Goal: Information Seeking & Learning: Learn about a topic

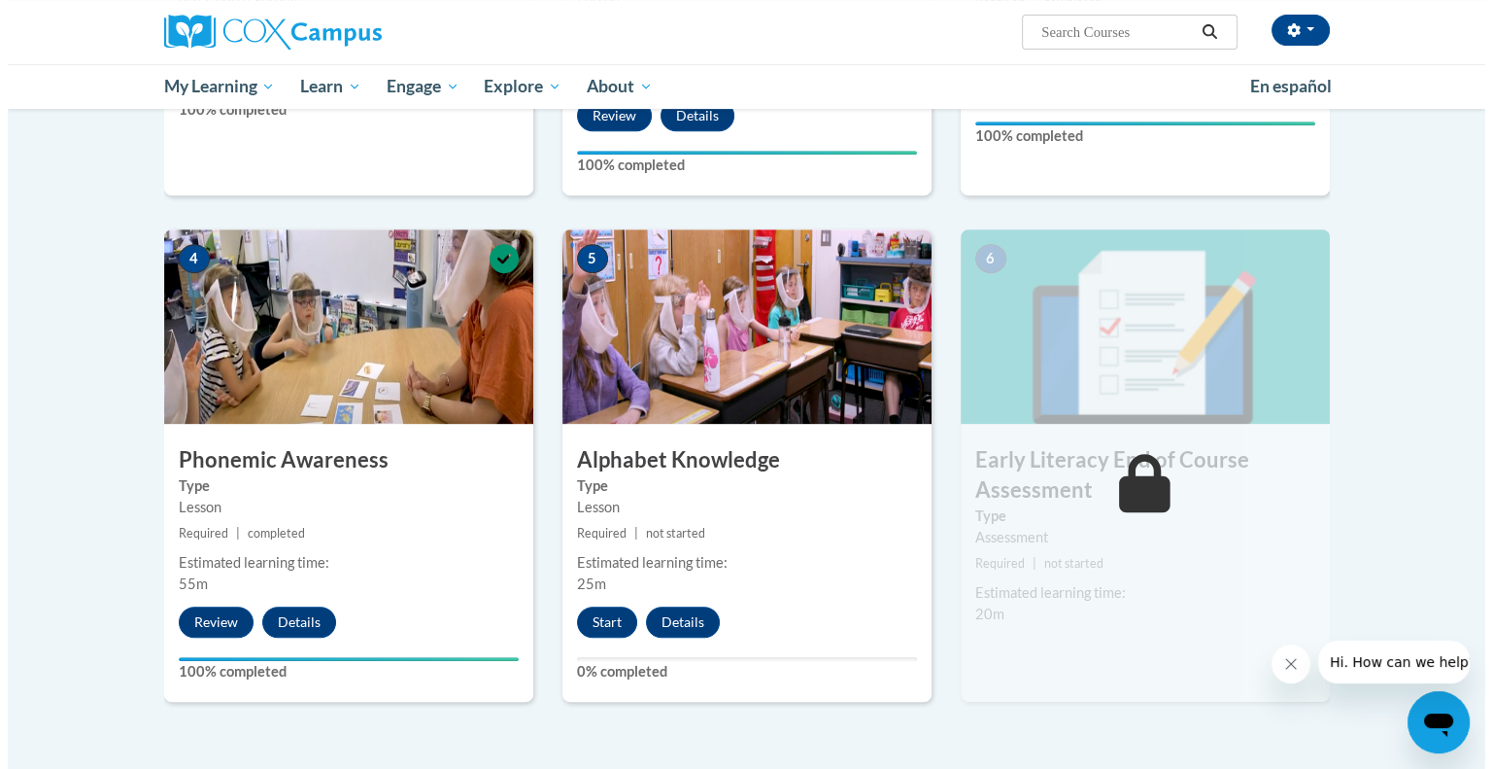
scroll to position [816, 0]
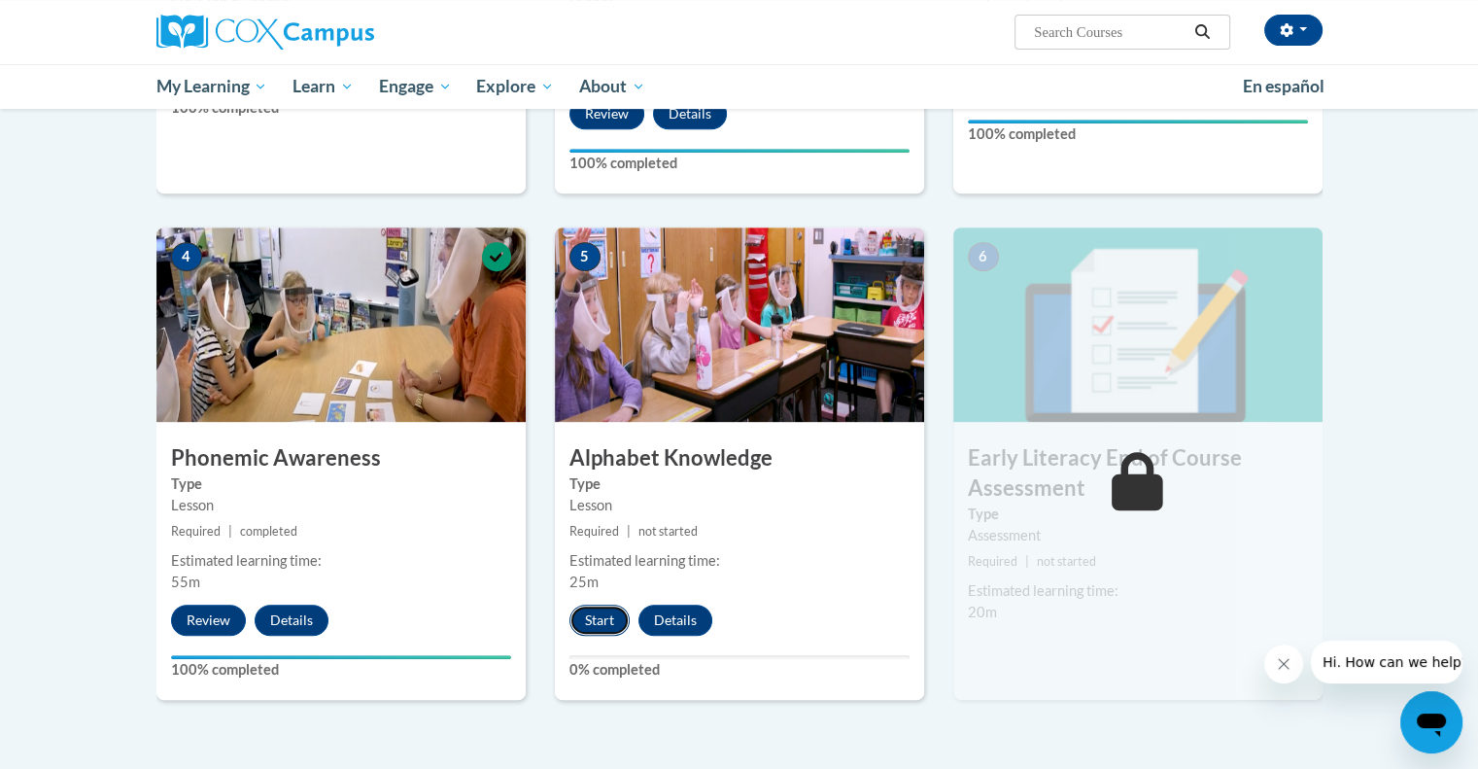
click at [603, 621] on button "Start" at bounding box center [599, 619] width 60 height 31
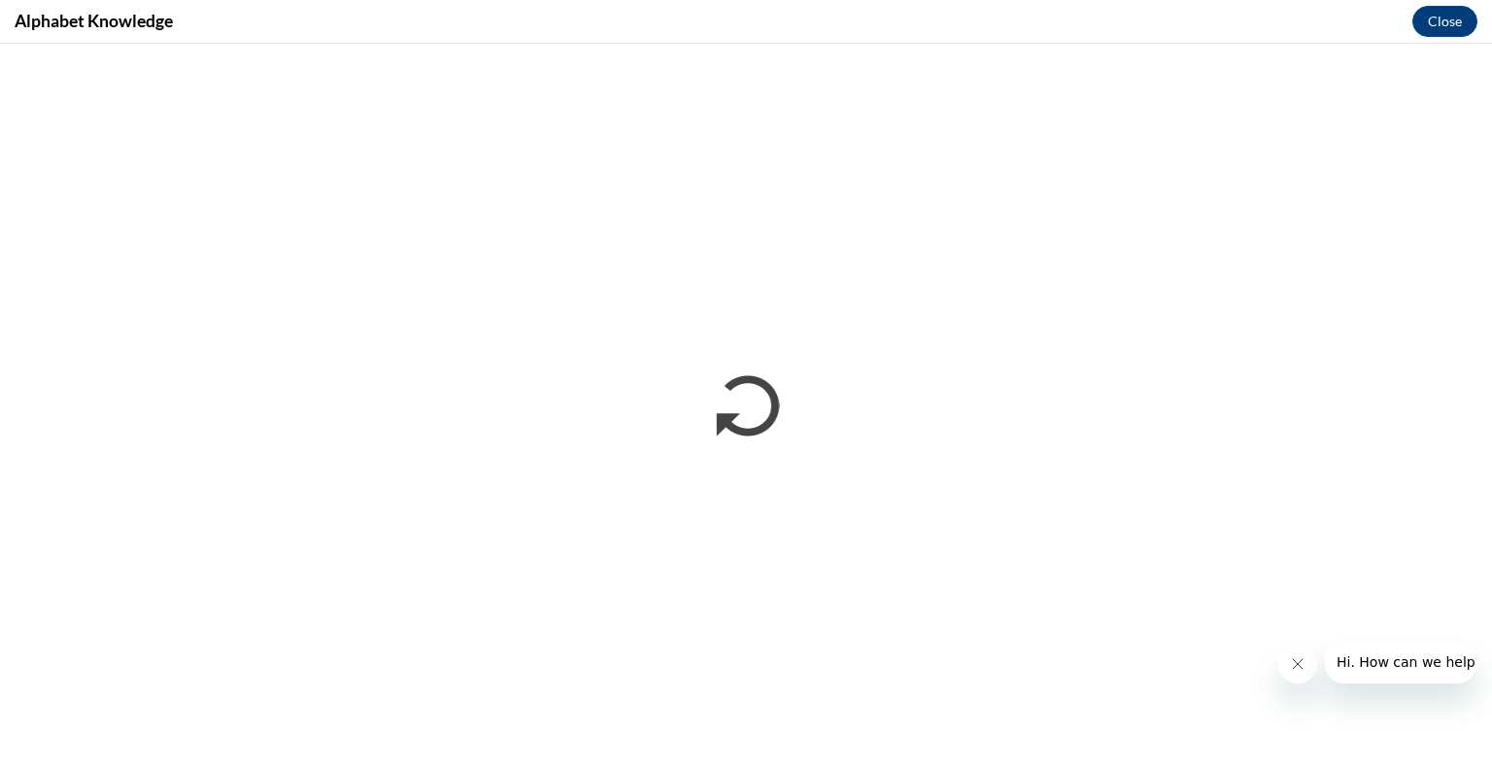
scroll to position [0, 0]
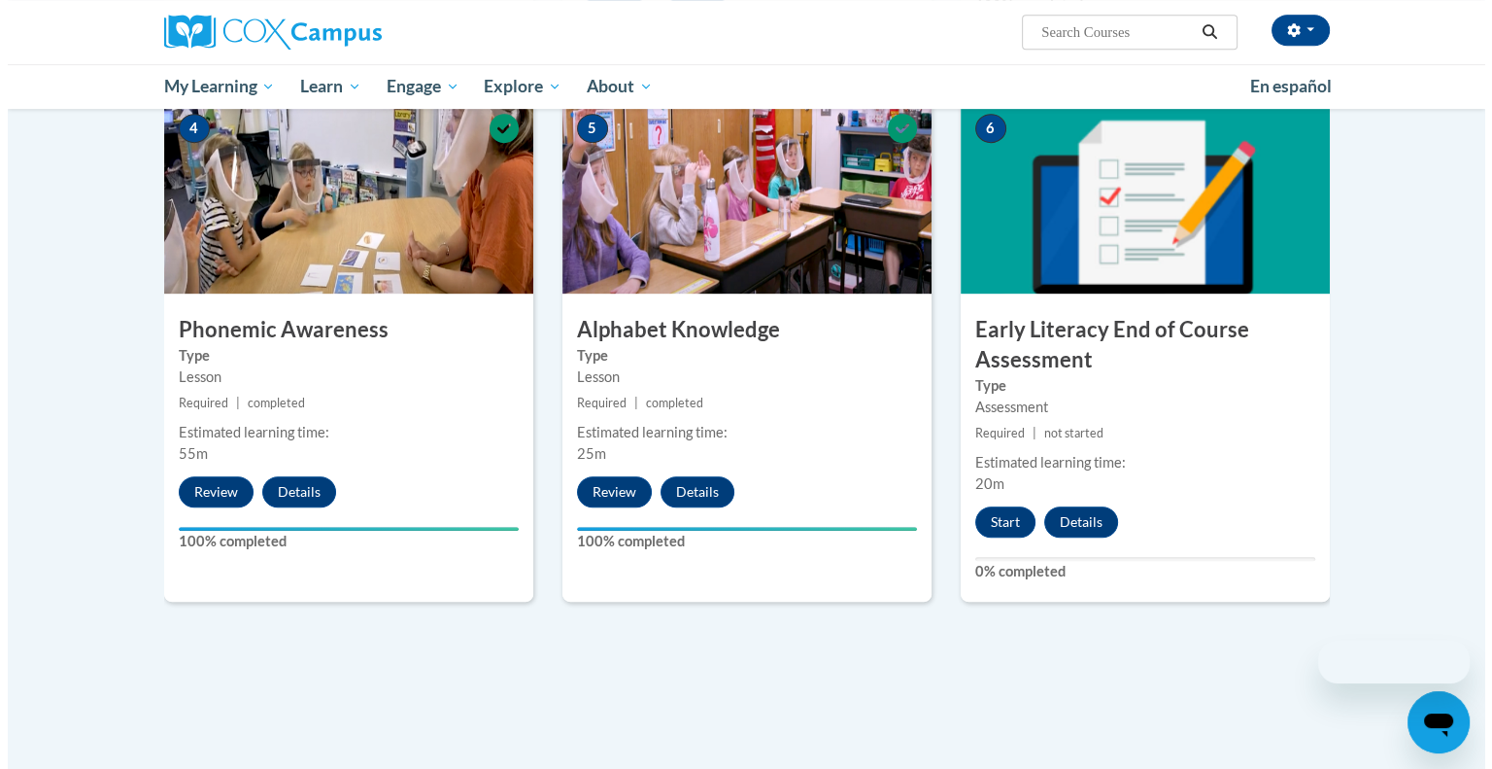
scroll to position [962, 0]
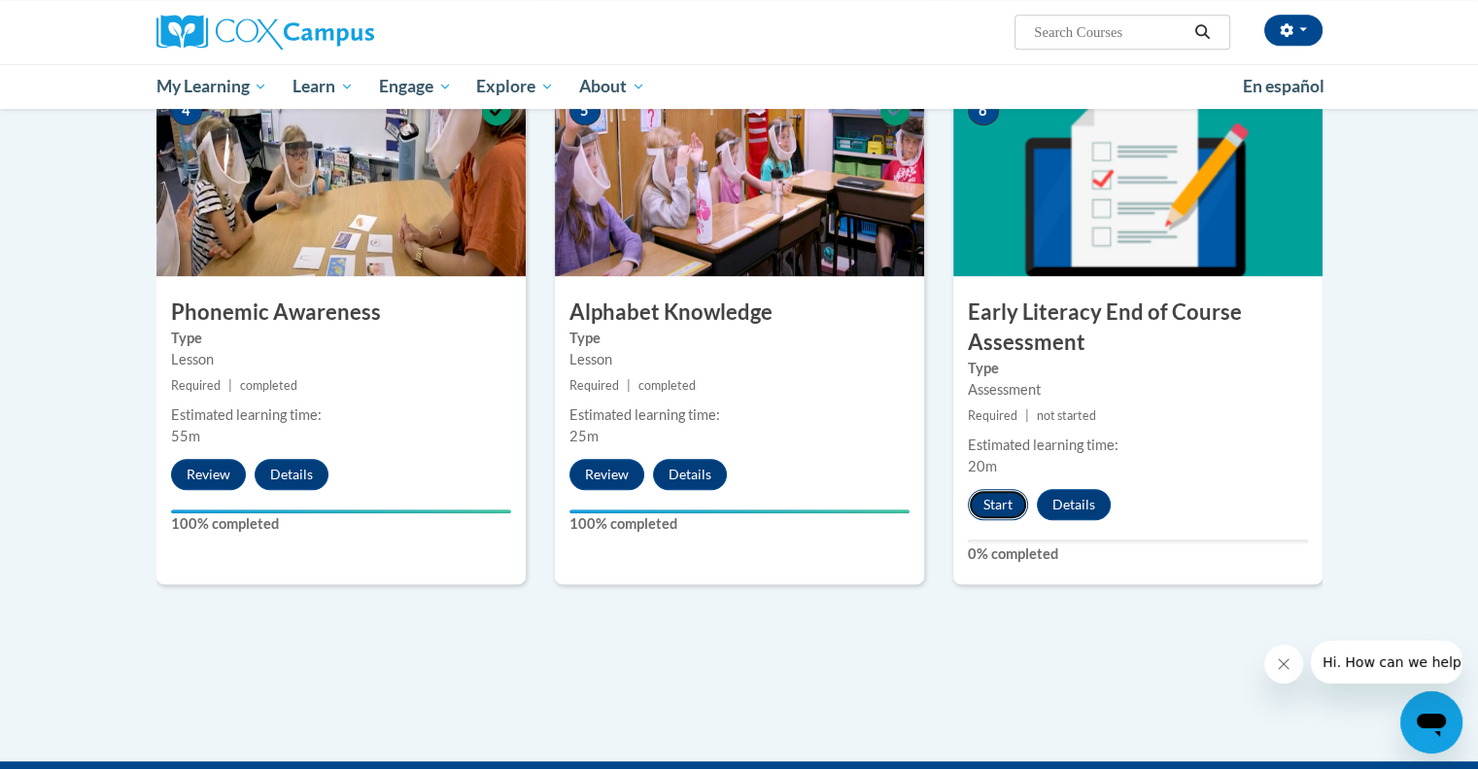
click at [984, 503] on button "Start" at bounding box center [998, 504] width 60 height 31
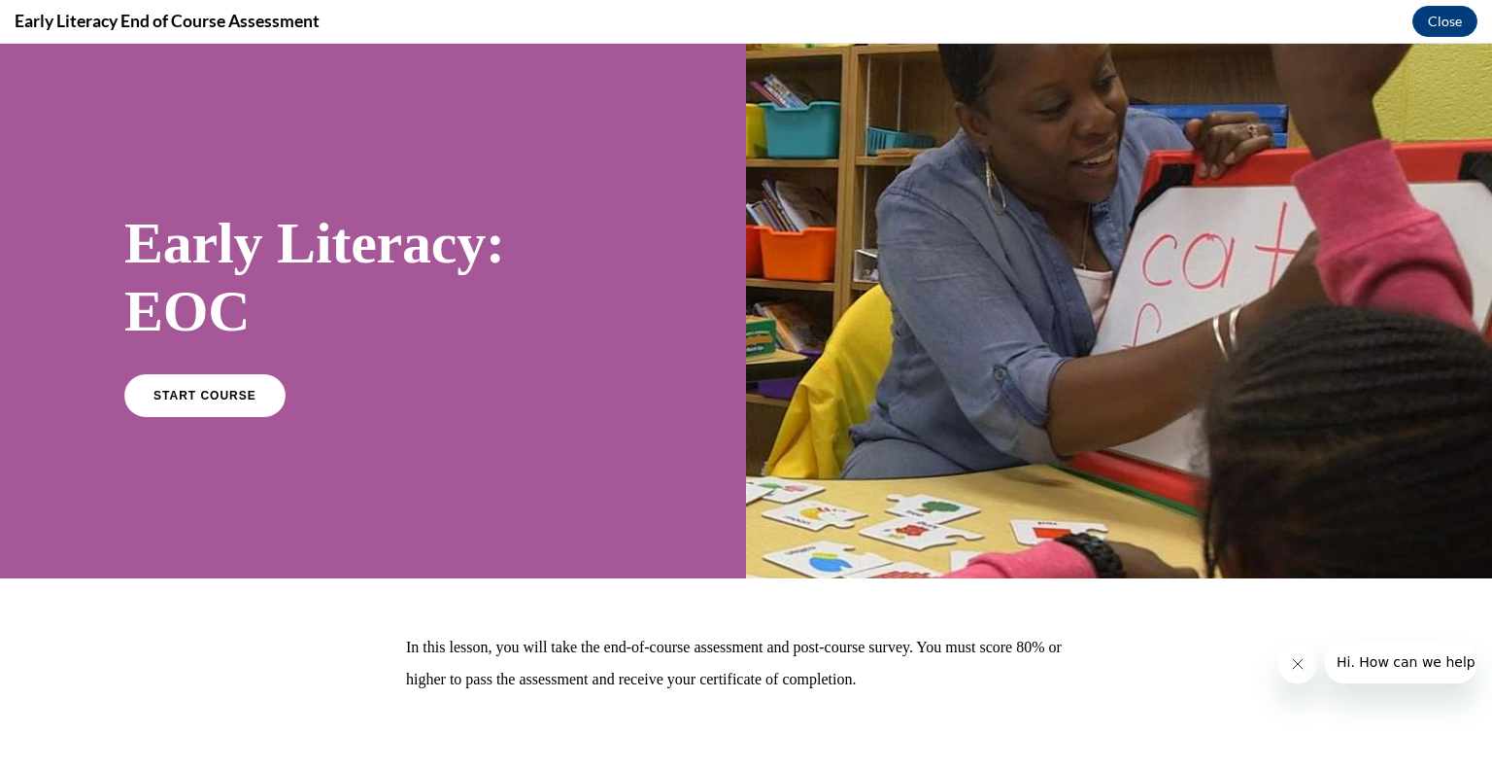
scroll to position [90, 0]
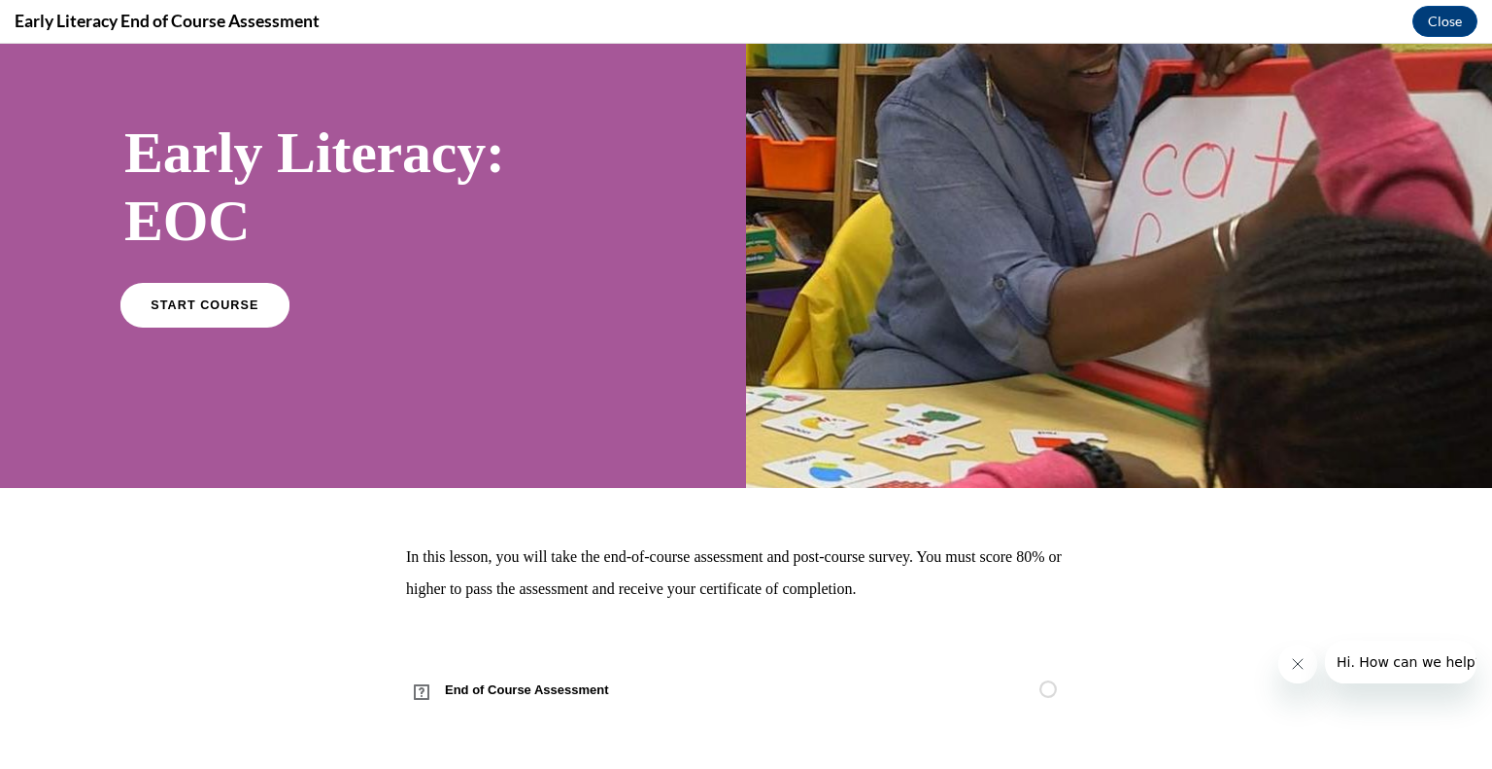
click at [221, 298] on span "START COURSE" at bounding box center [205, 304] width 108 height 15
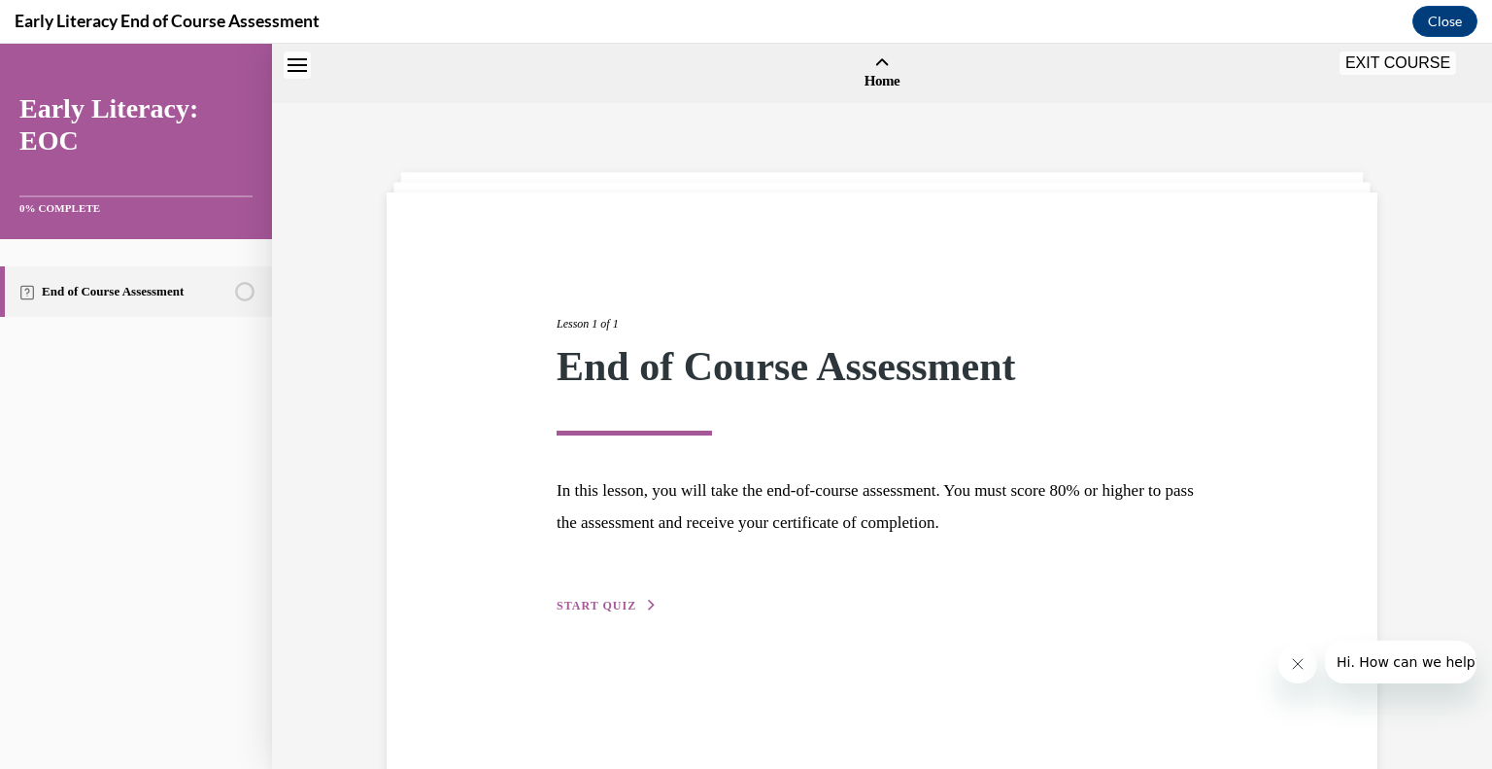
scroll to position [60, 0]
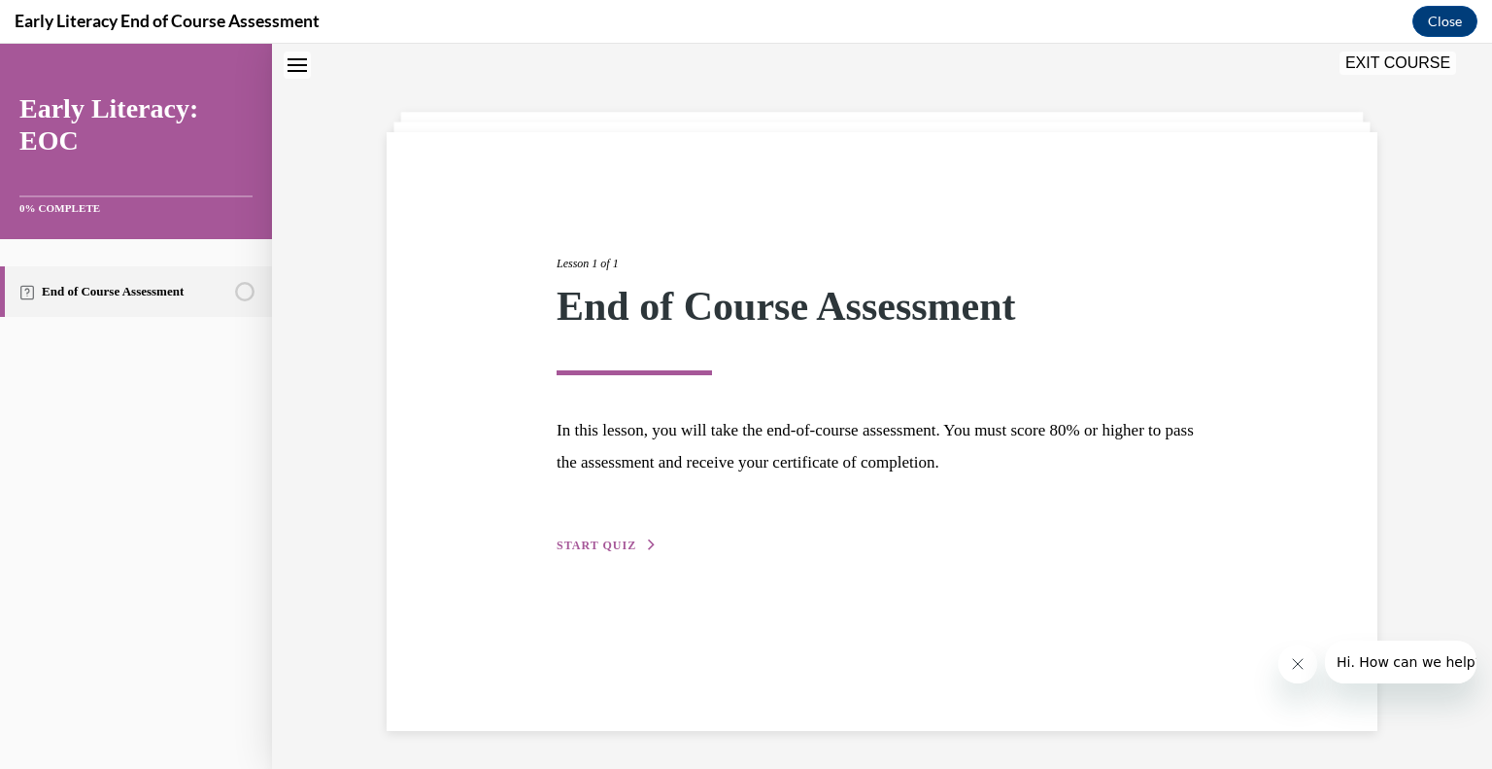
click at [626, 550] on button "START QUIZ" at bounding box center [607, 544] width 101 height 17
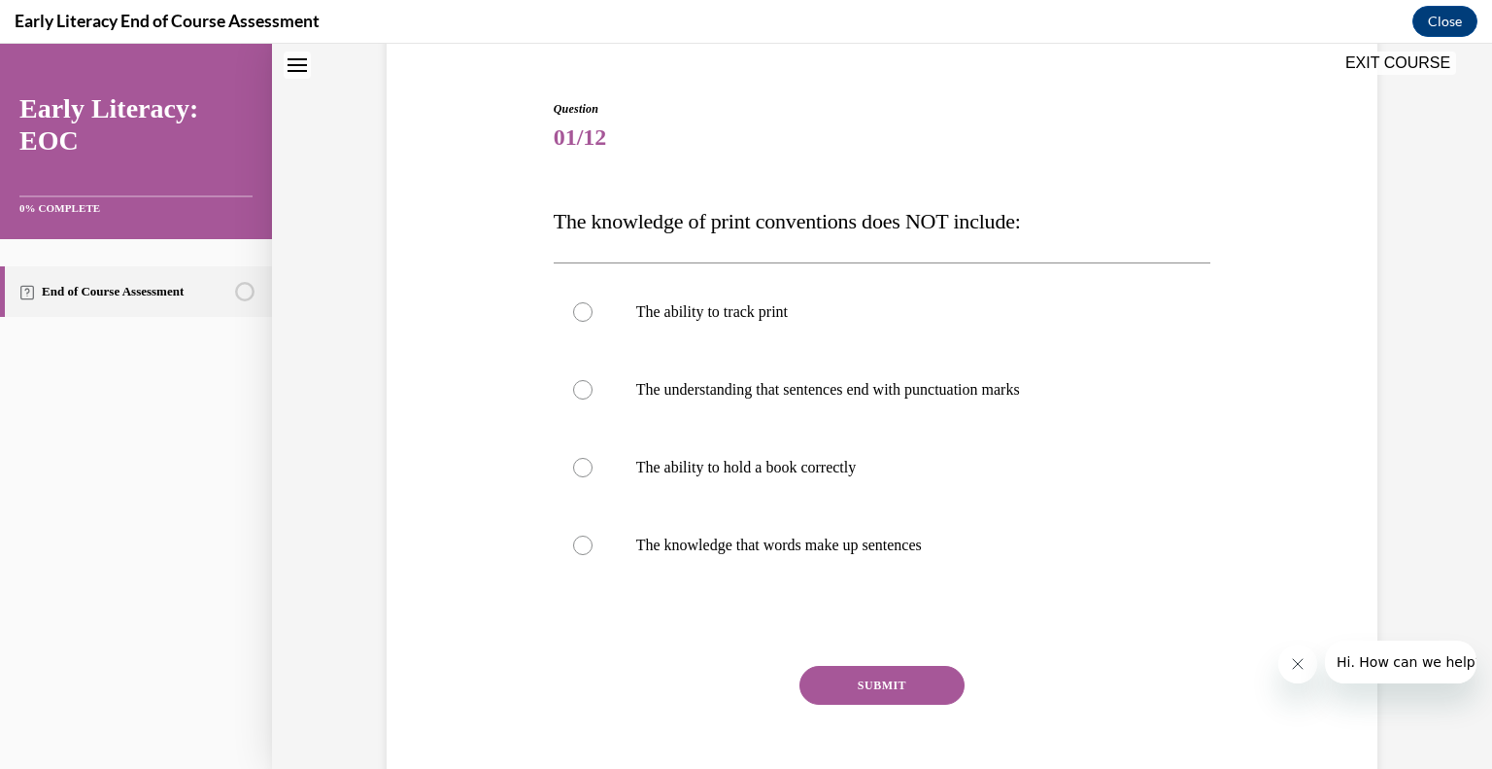
scroll to position [169, 0]
click at [603, 496] on div at bounding box center [883, 468] width 658 height 78
click at [896, 690] on button "SUBMIT" at bounding box center [882, 686] width 165 height 39
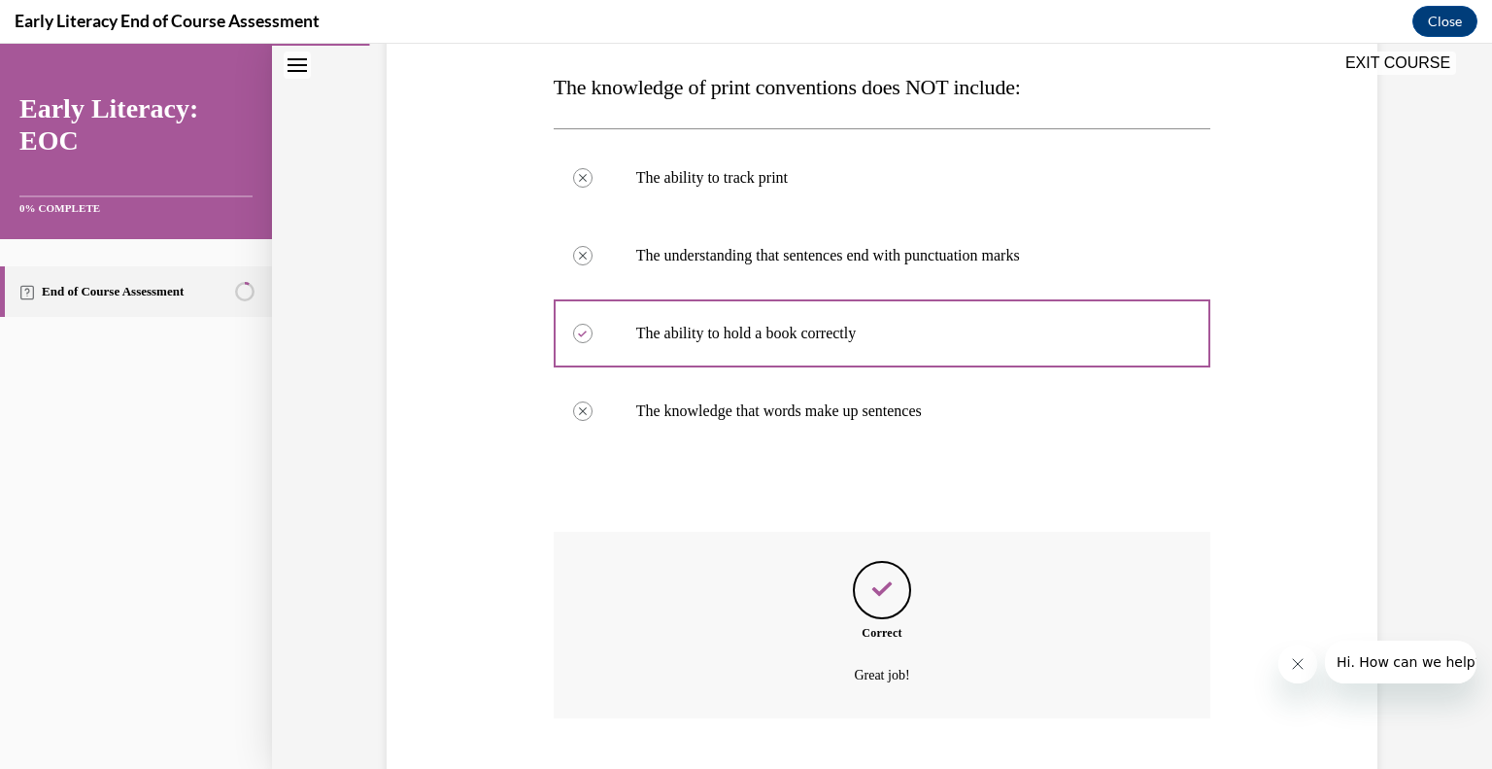
scroll to position [422, 0]
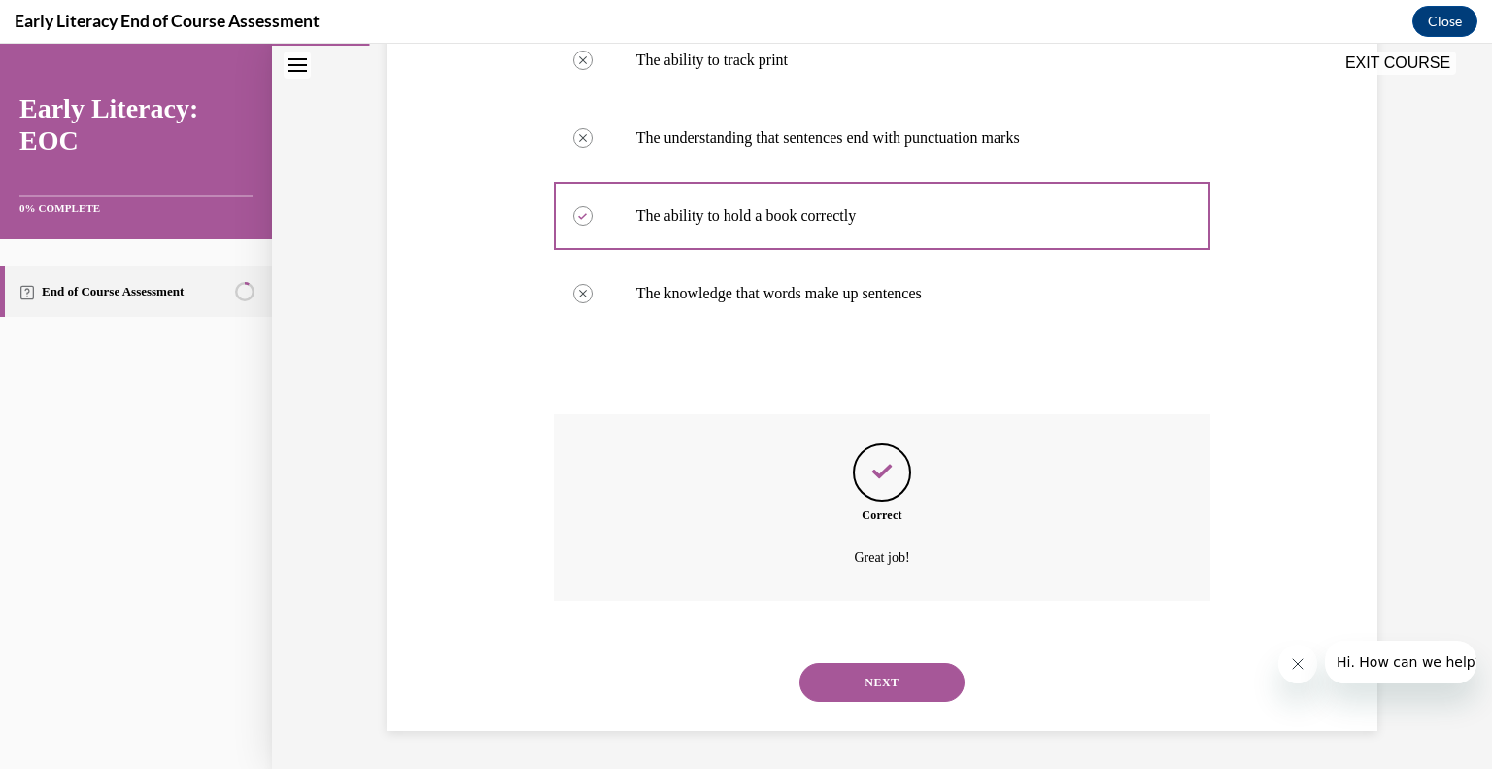
drag, startPoint x: 886, startPoint y: 687, endPoint x: 864, endPoint y: 681, distance: 23.1
click at [864, 681] on button "NEXT" at bounding box center [882, 682] width 165 height 39
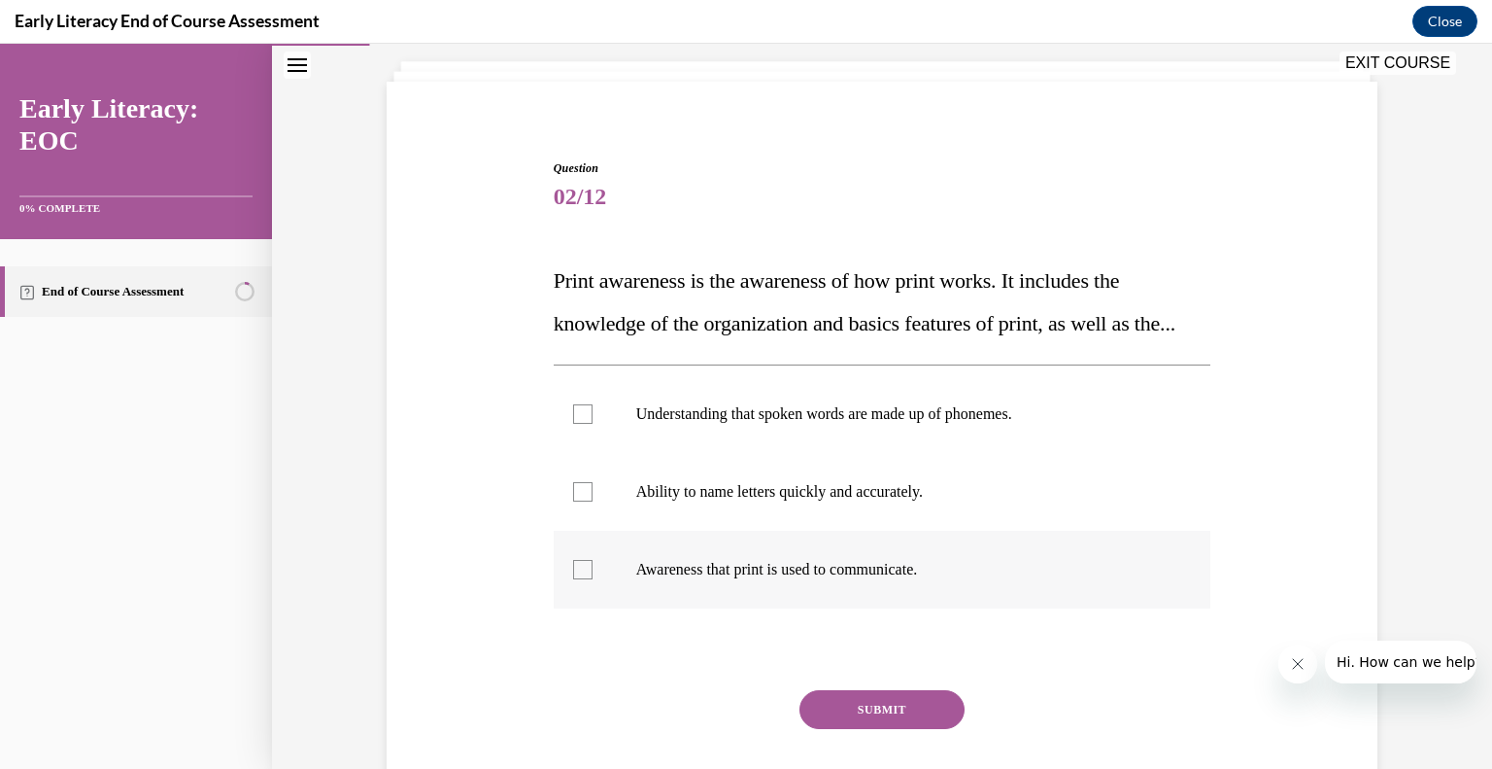
scroll to position [112, 0]
click at [573, 578] on div at bounding box center [582, 568] width 19 height 19
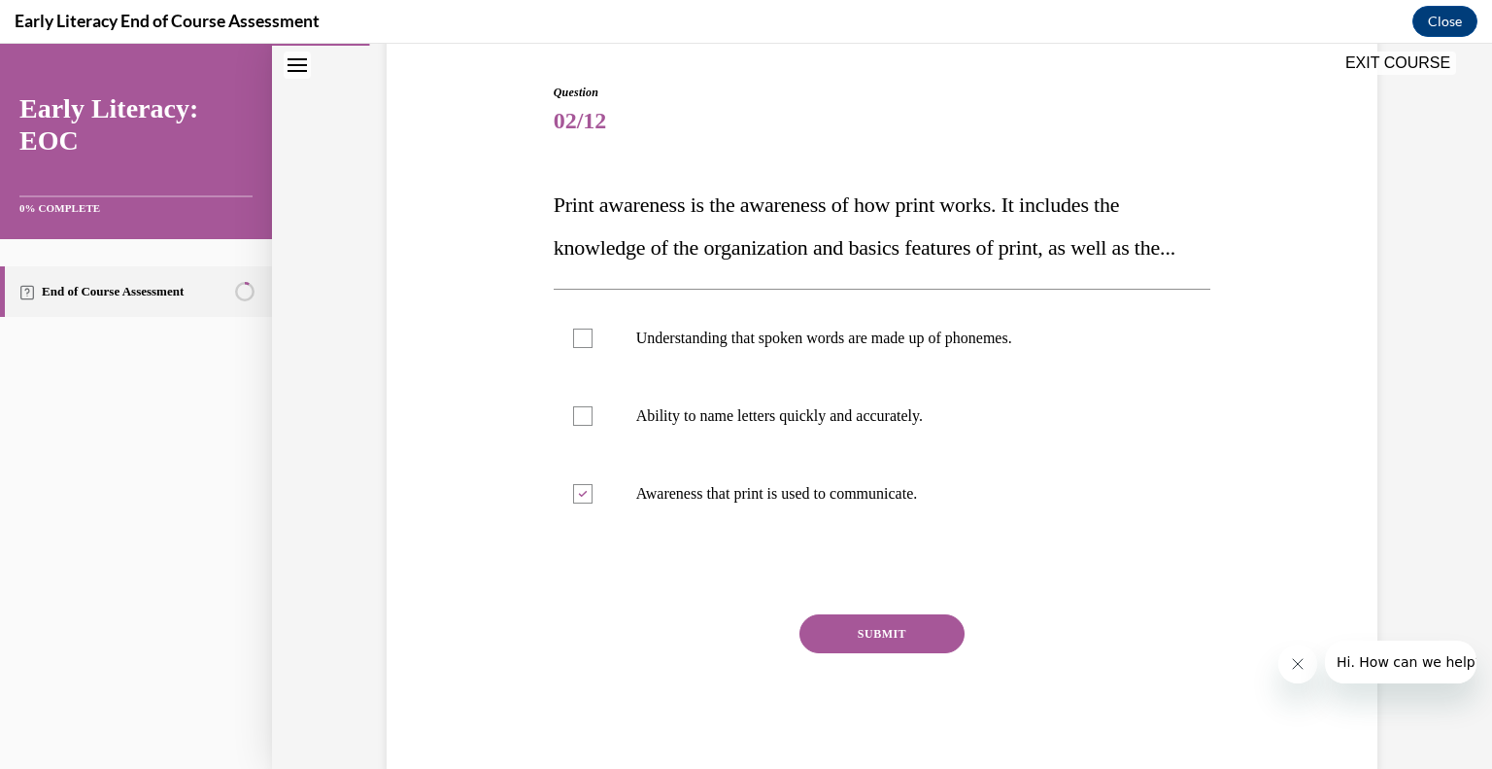
scroll to position [188, 0]
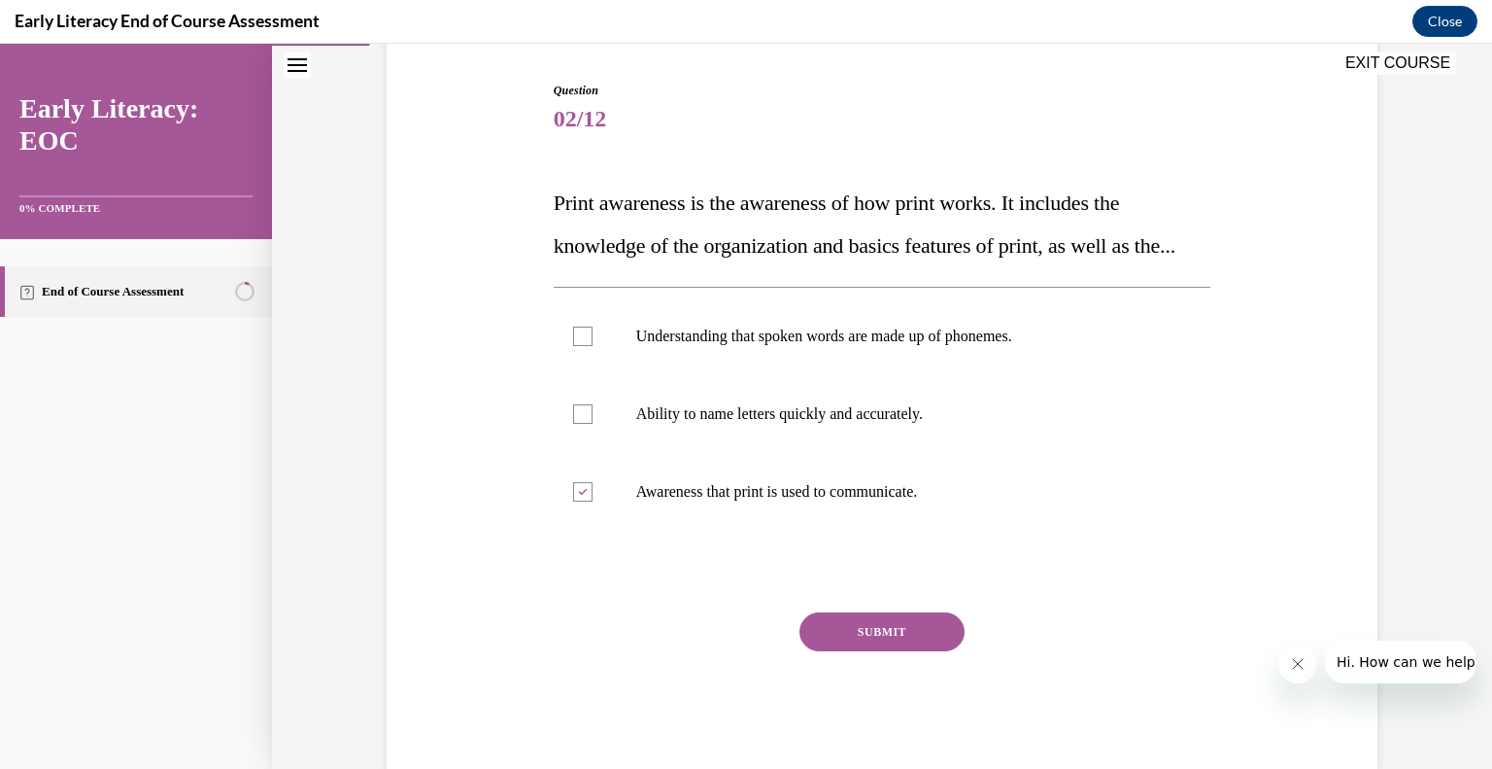
click at [851, 651] on button "SUBMIT" at bounding box center [882, 631] width 165 height 39
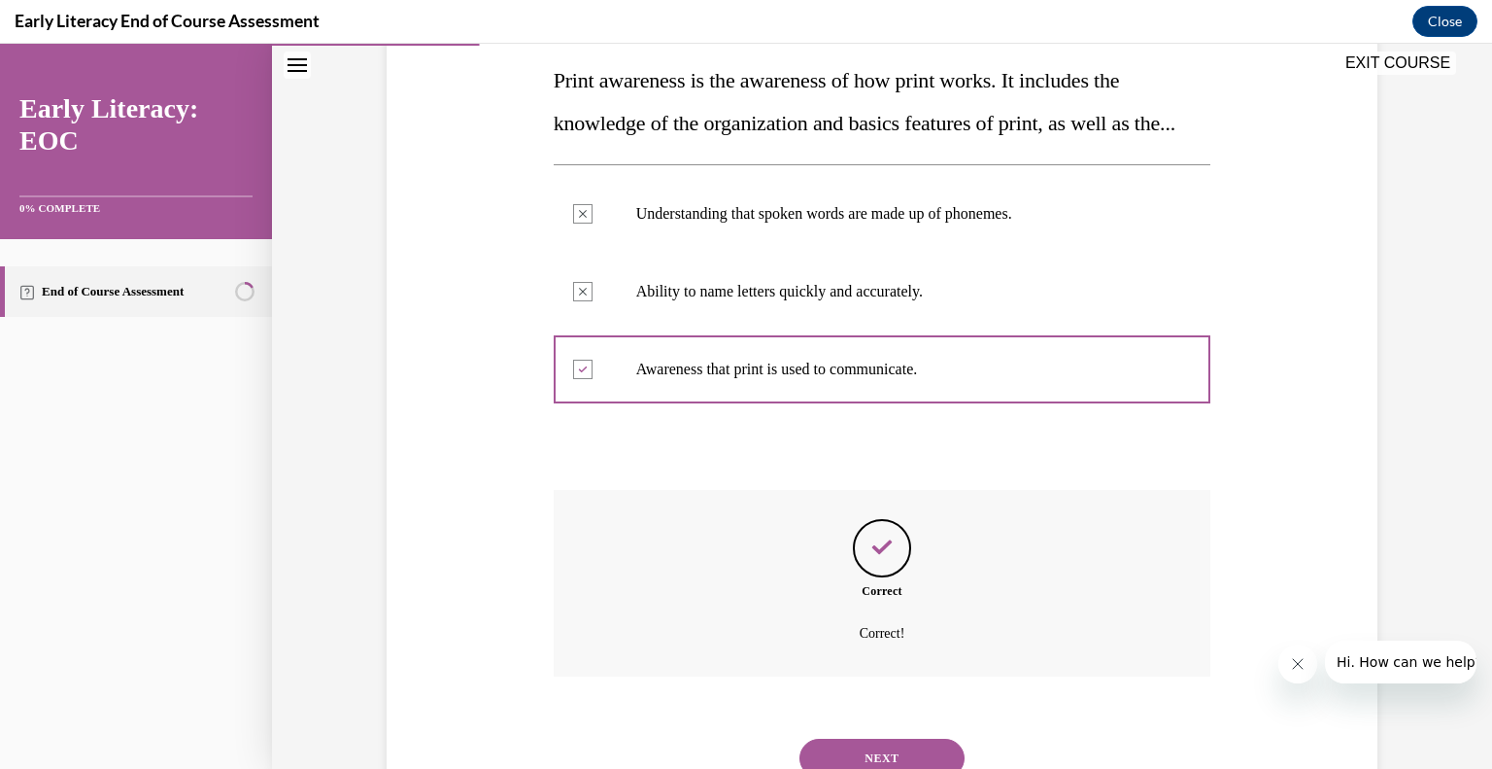
scroll to position [429, 0]
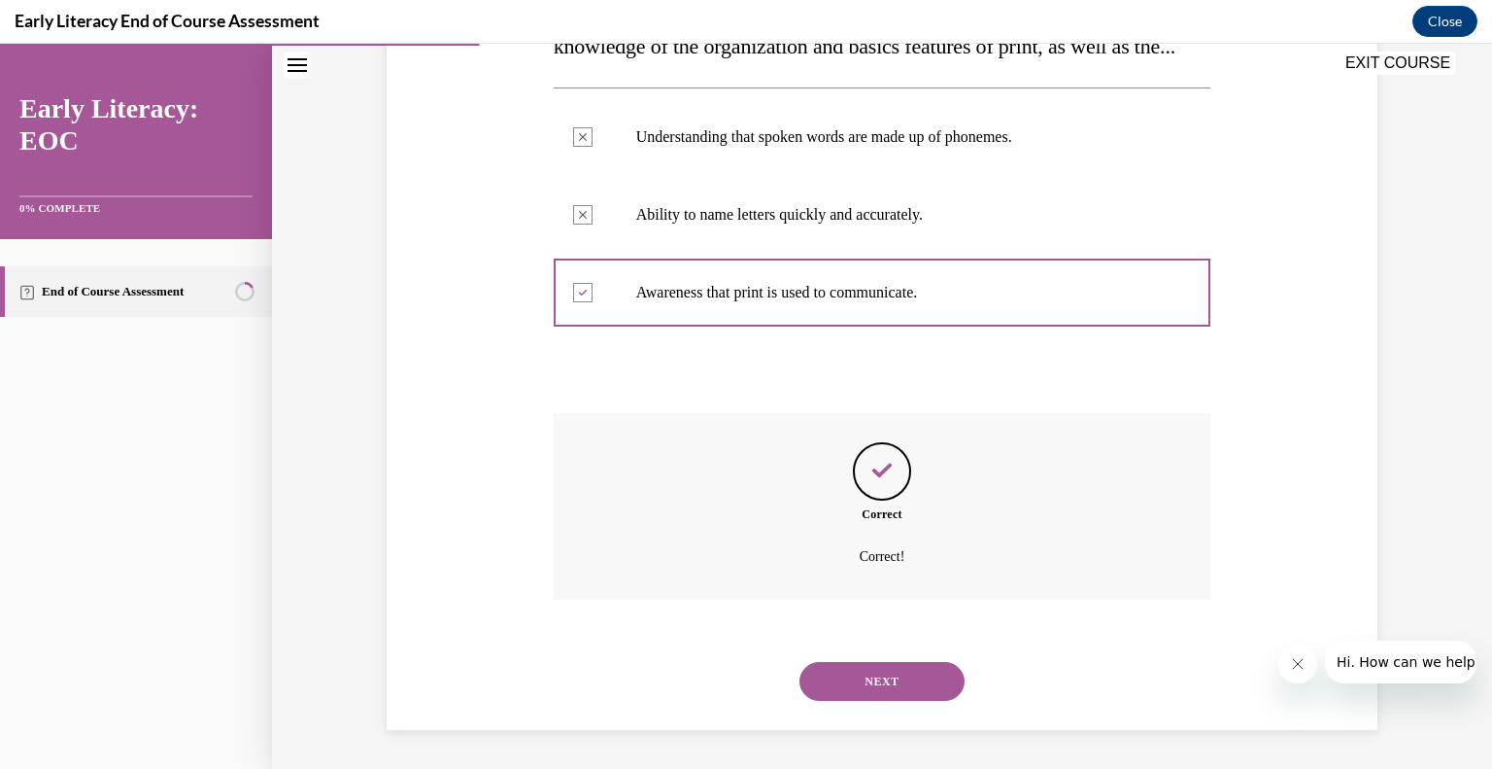
click at [847, 682] on button "NEXT" at bounding box center [882, 681] width 165 height 39
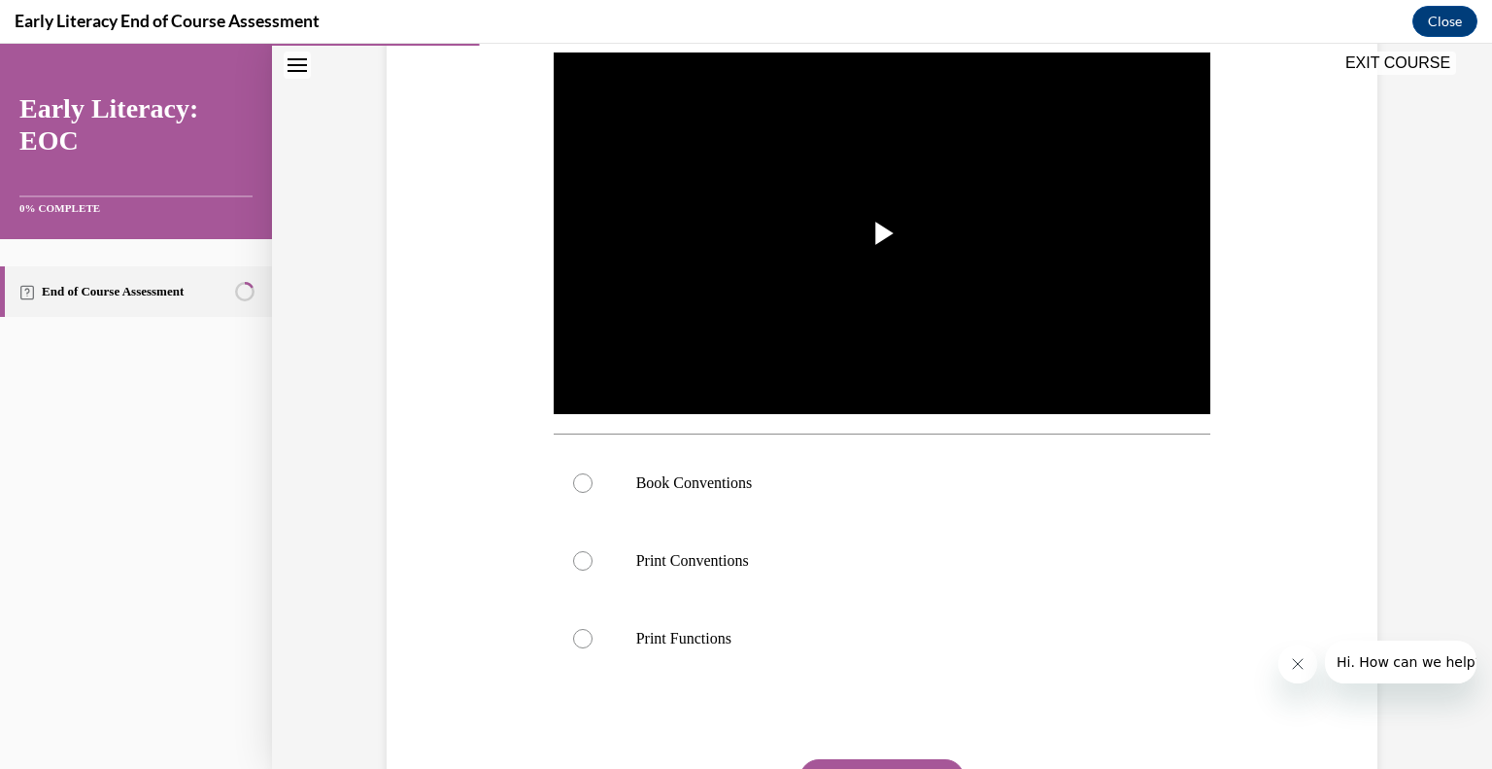
scroll to position [385, 0]
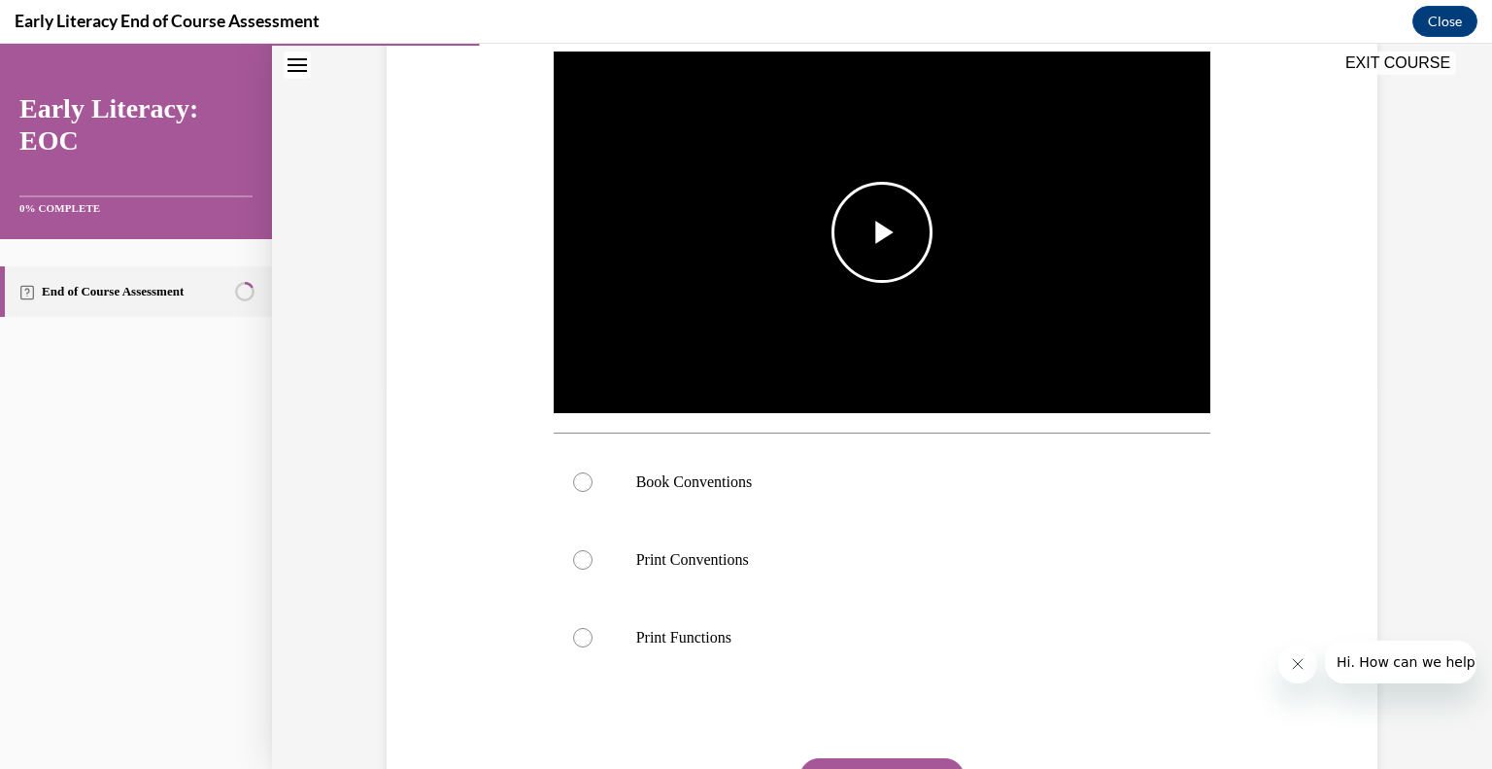
click at [882, 232] on span "Video player" at bounding box center [882, 232] width 0 height 0
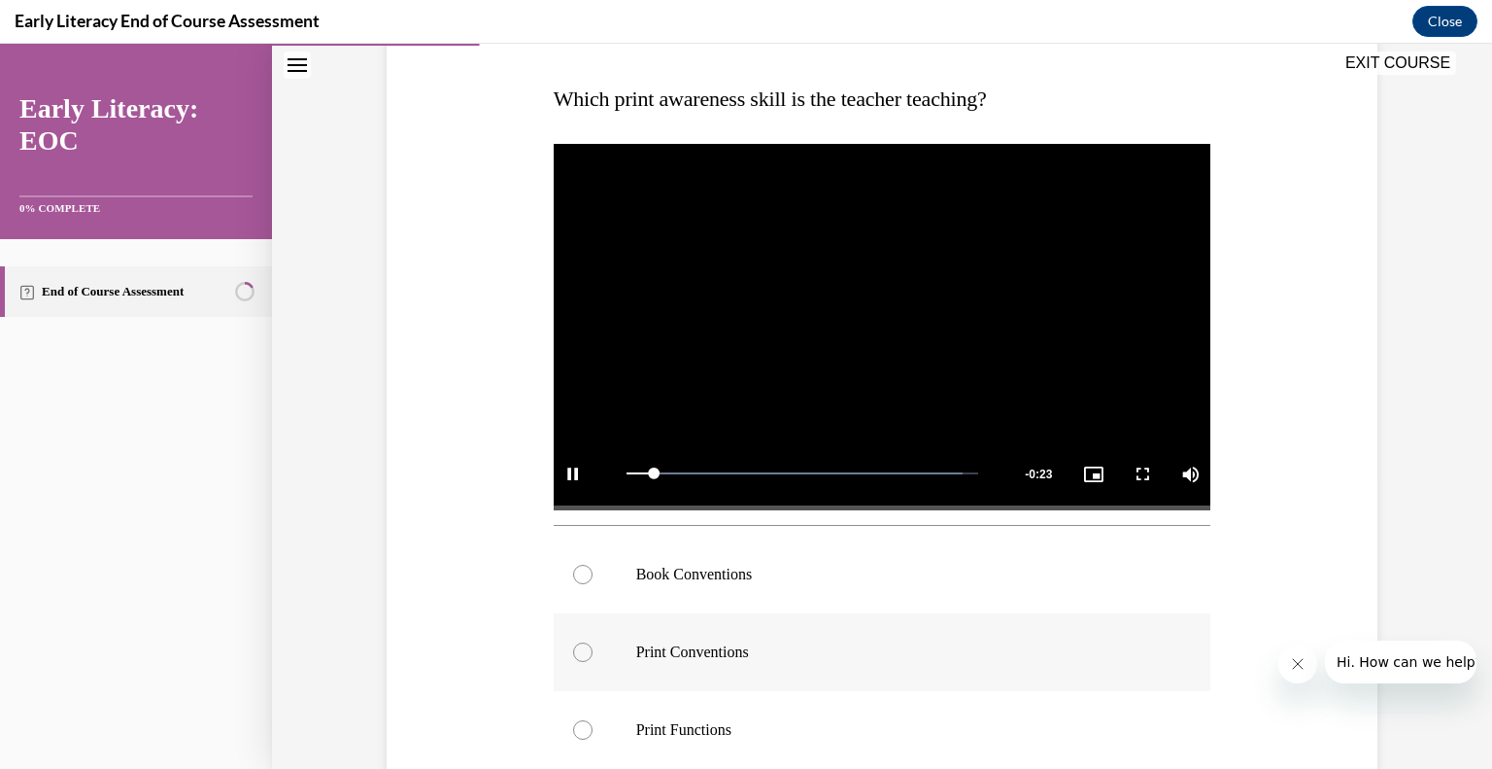
scroll to position [495, 0]
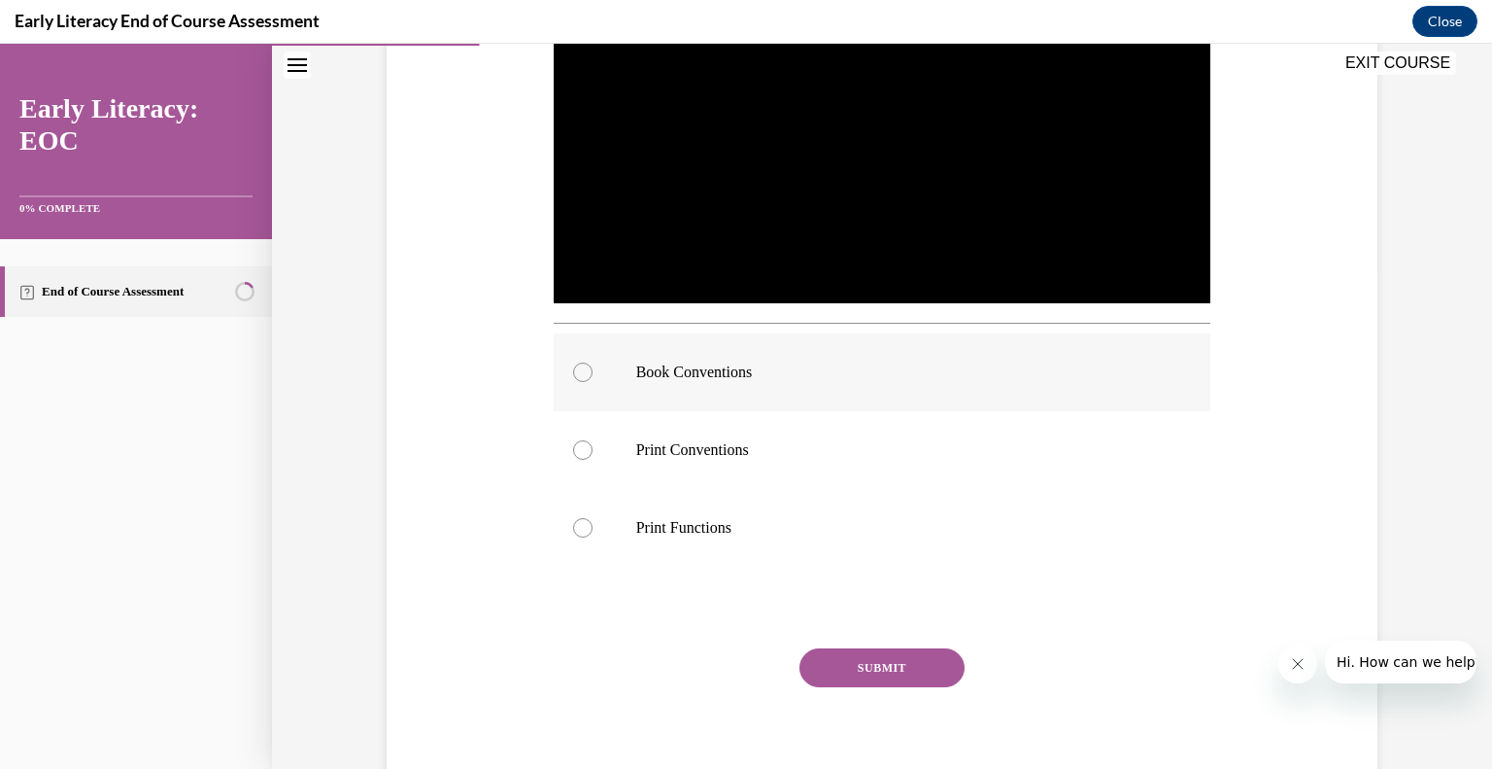
click at [800, 386] on div at bounding box center [883, 372] width 658 height 78
click at [843, 659] on button "SUBMIT" at bounding box center [882, 667] width 165 height 39
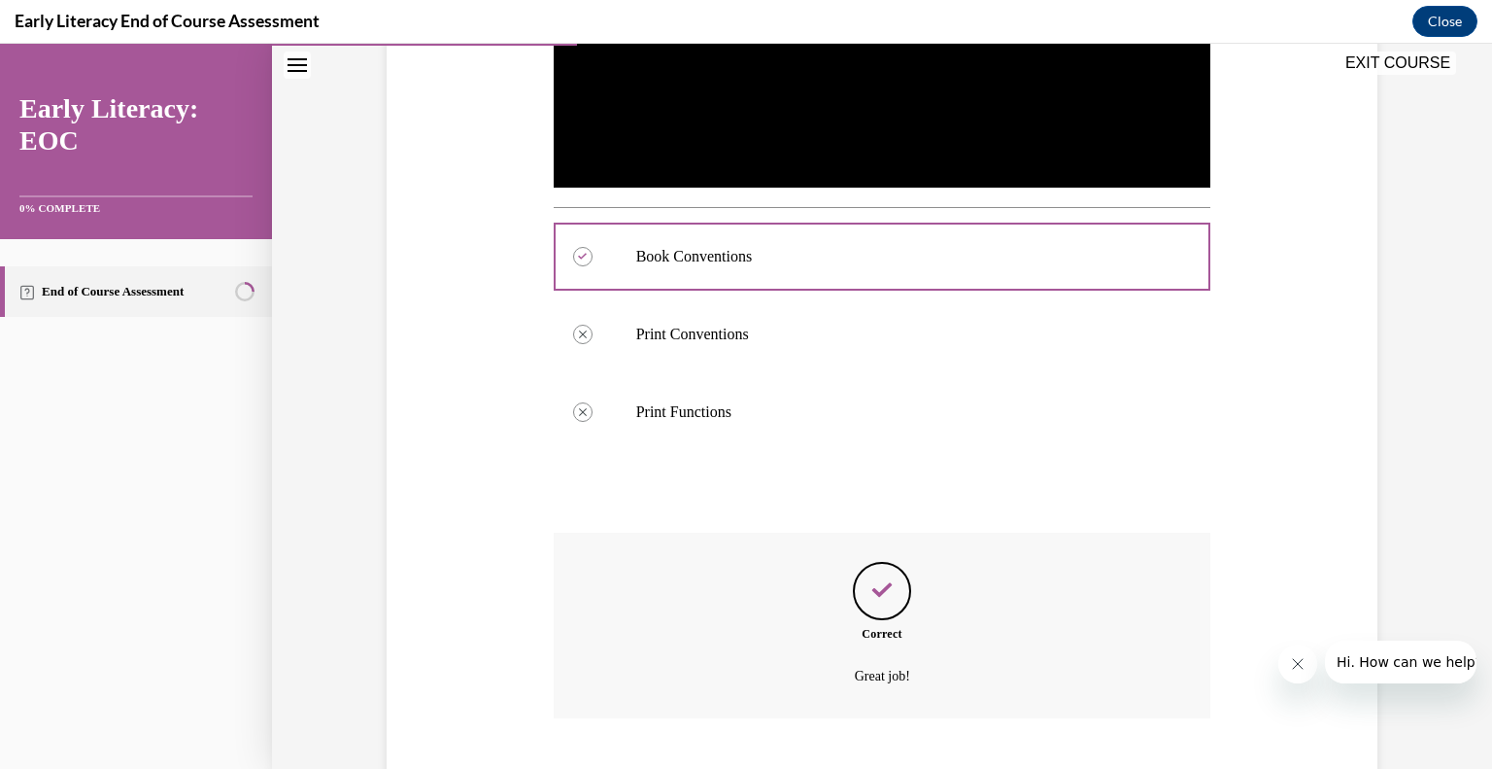
scroll to position [728, 0]
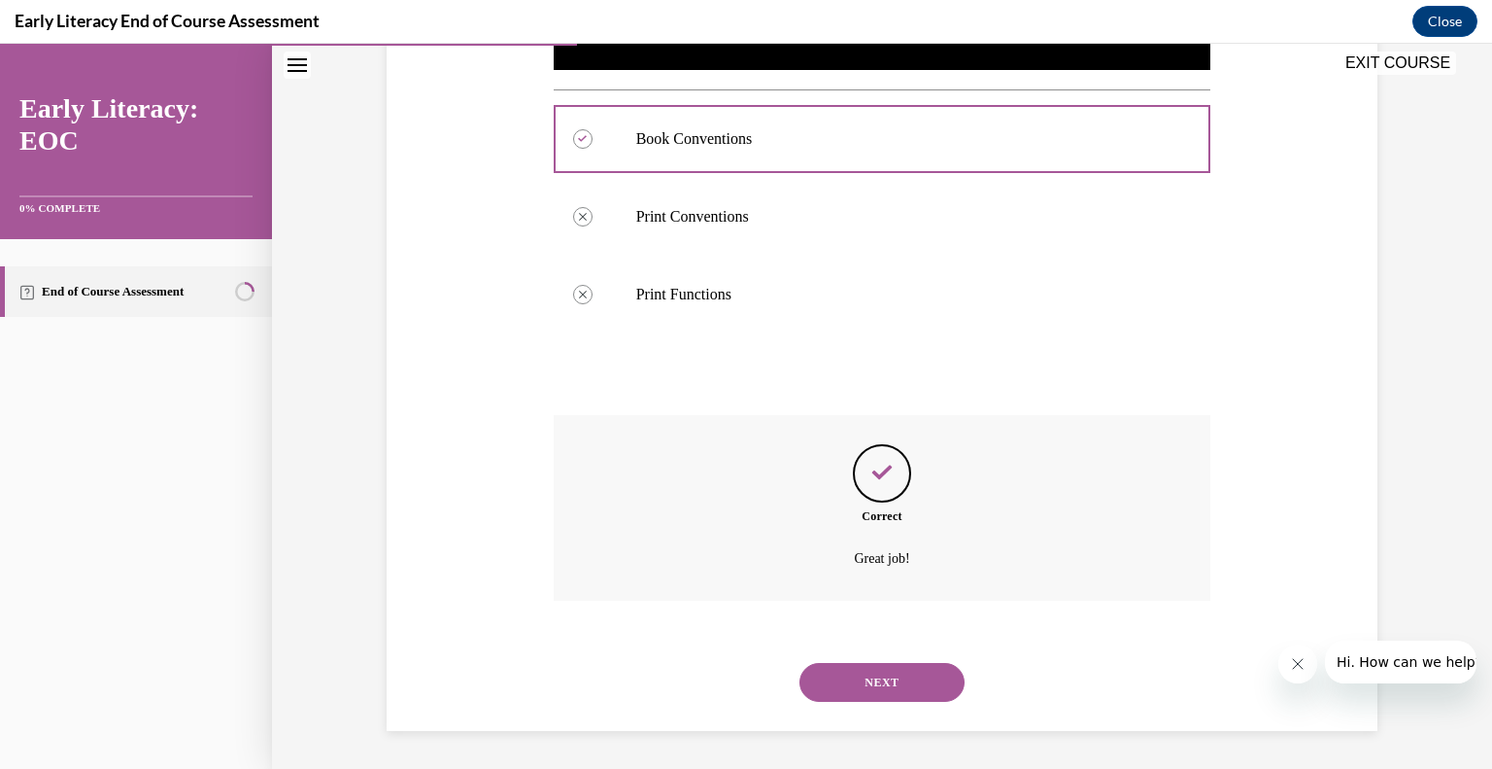
click at [863, 680] on button "NEXT" at bounding box center [882, 682] width 165 height 39
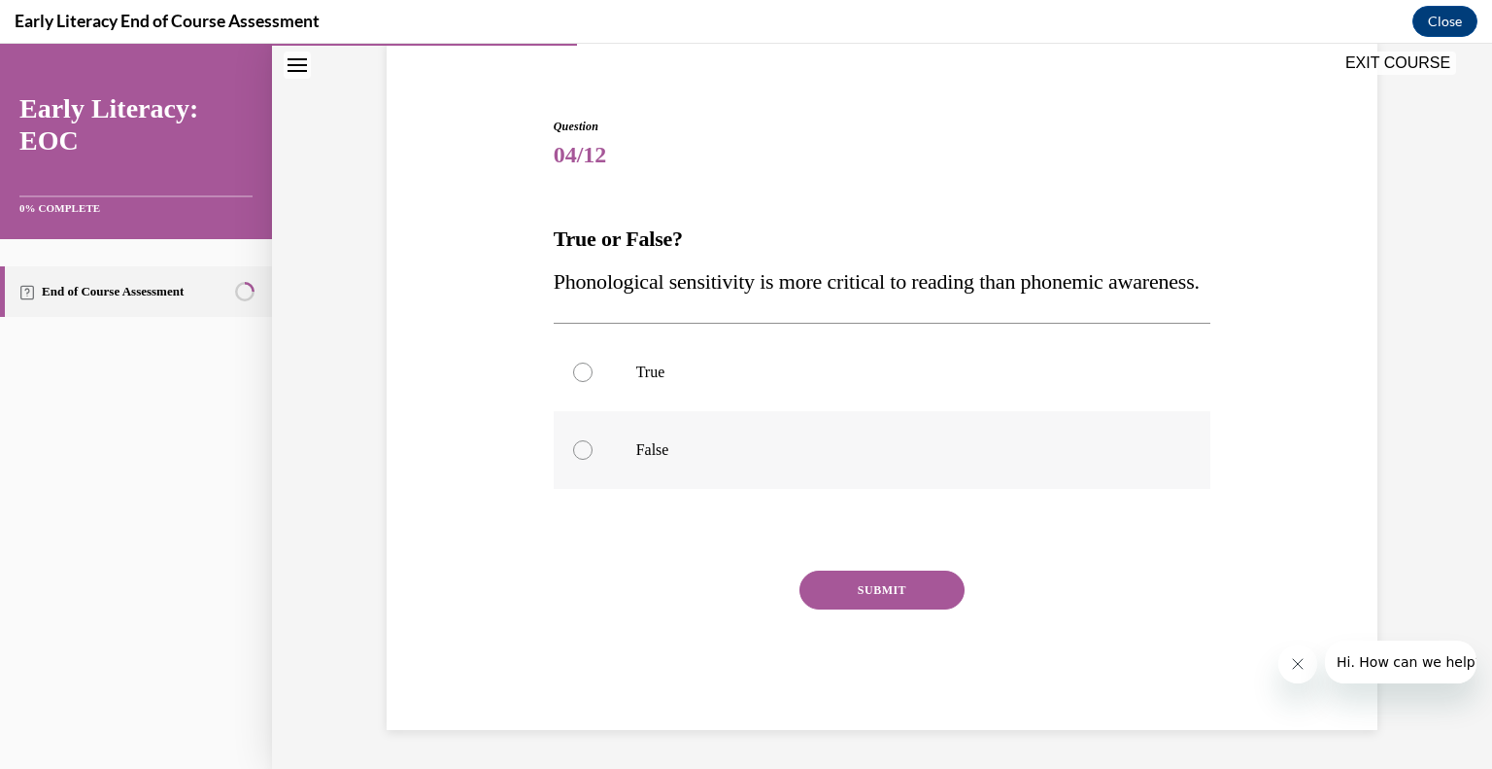
click at [621, 436] on div at bounding box center [883, 450] width 658 height 78
click at [900, 586] on button "SUBMIT" at bounding box center [882, 589] width 165 height 39
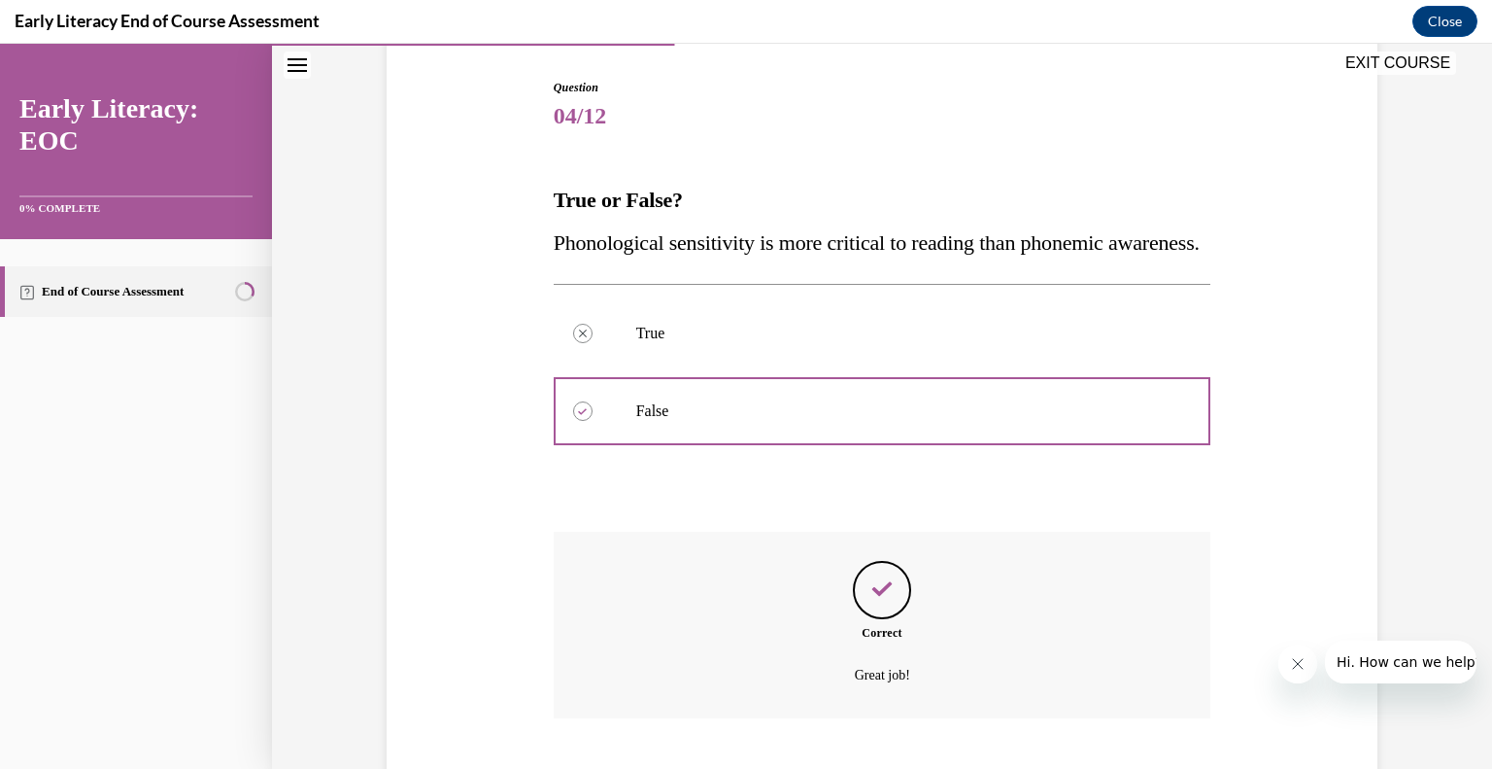
scroll to position [352, 0]
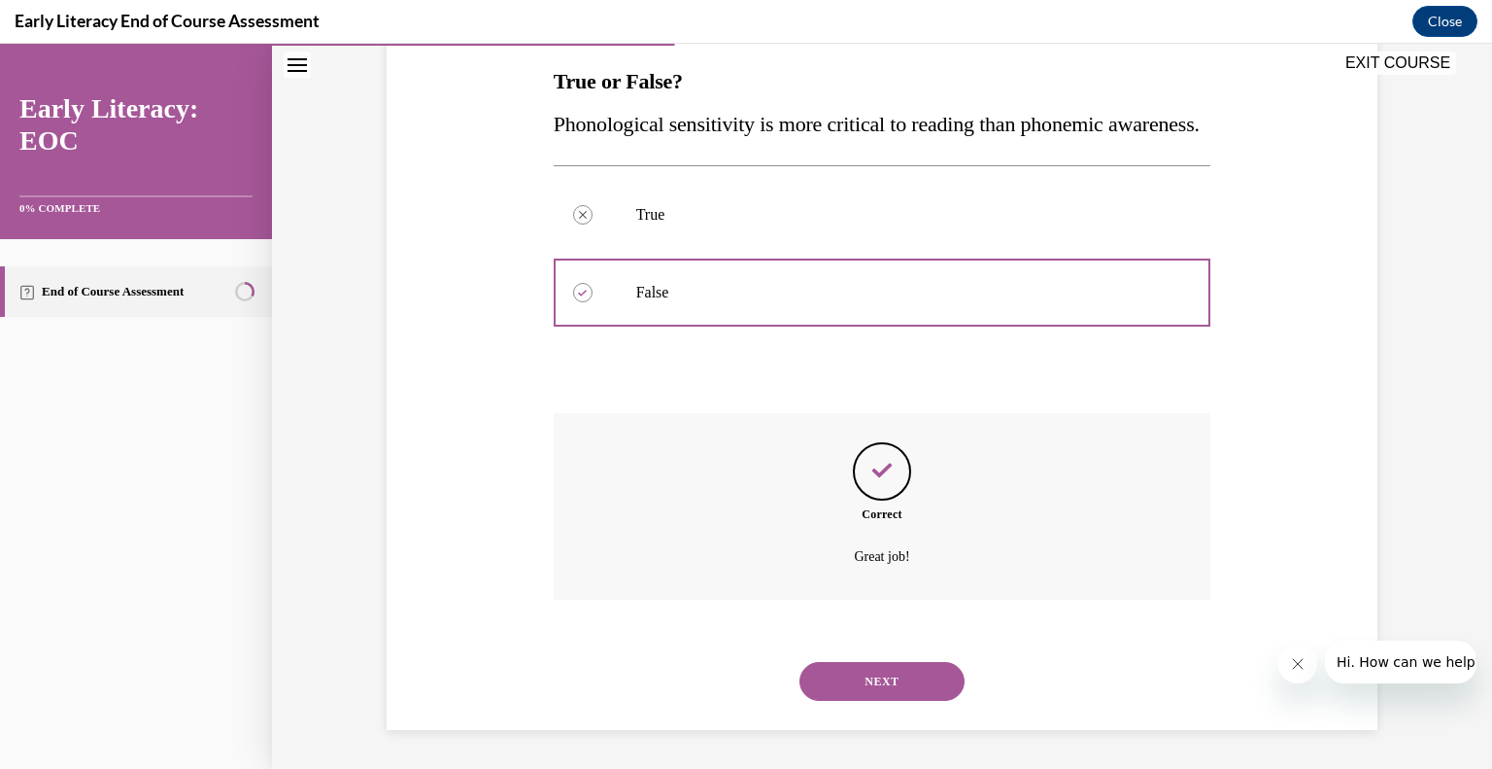
click at [867, 683] on button "NEXT" at bounding box center [882, 681] width 165 height 39
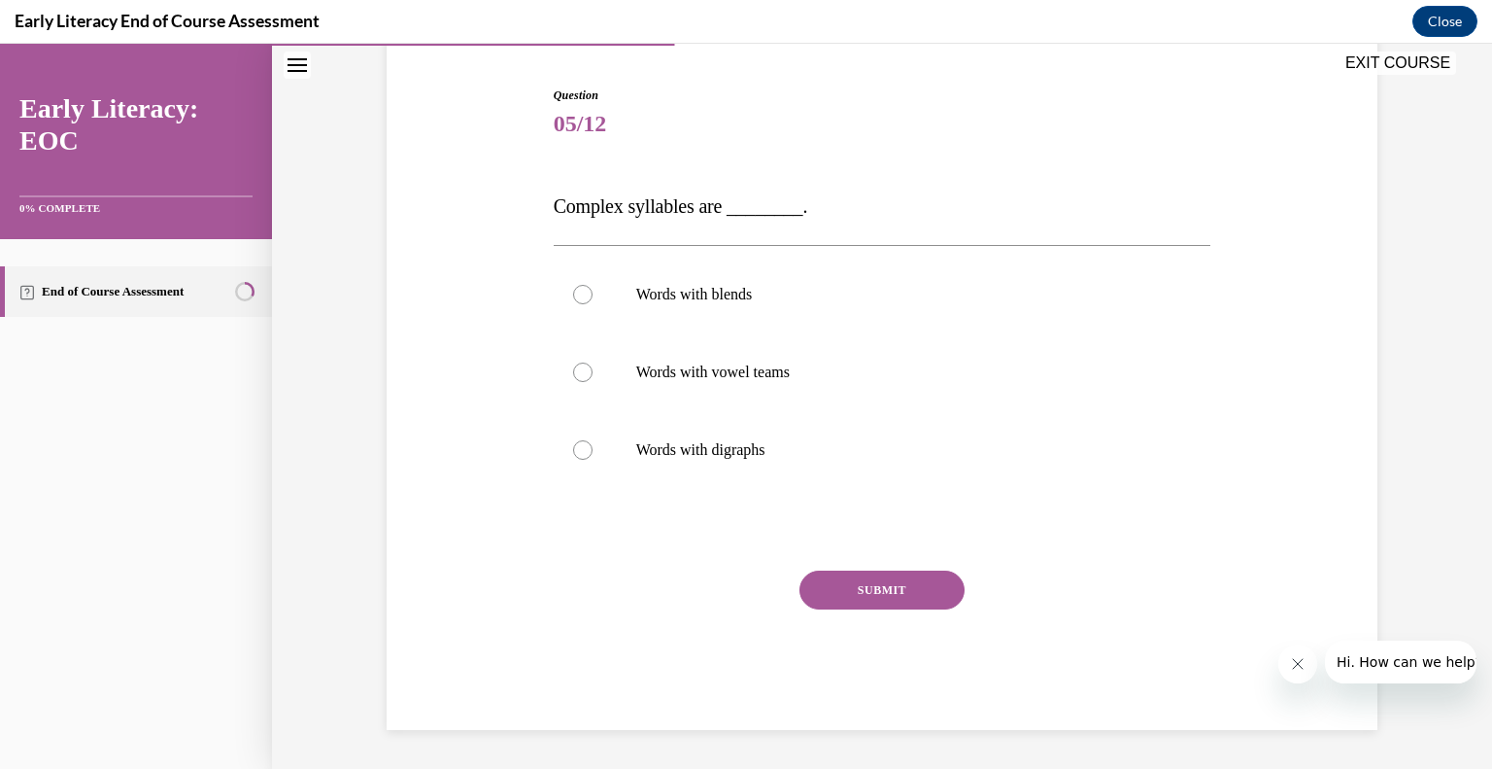
scroll to position [183, 0]
click at [677, 454] on p "Words with digraphs" at bounding box center [899, 450] width 527 height 19
click at [877, 589] on button "SUBMIT" at bounding box center [882, 590] width 165 height 39
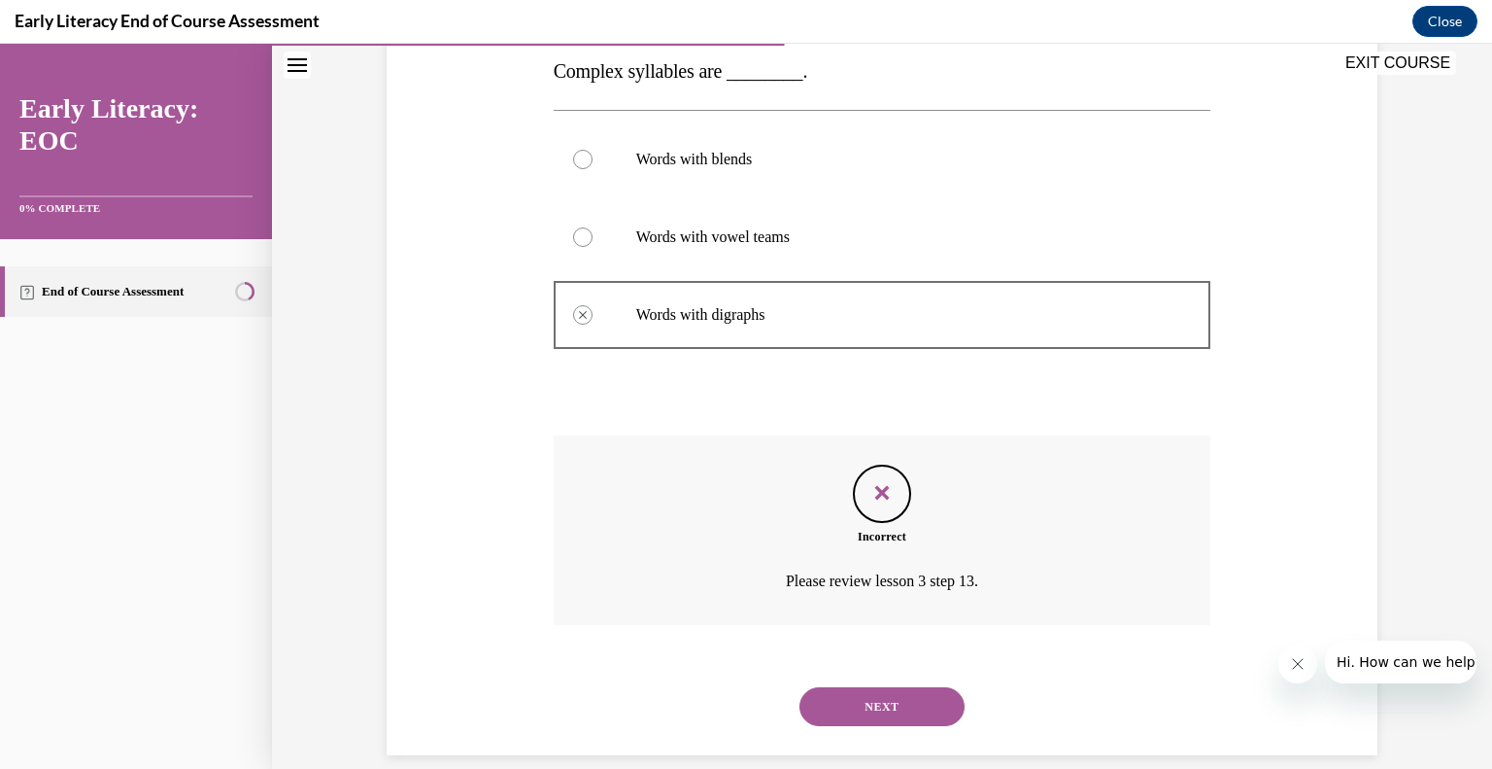
scroll to position [343, 0]
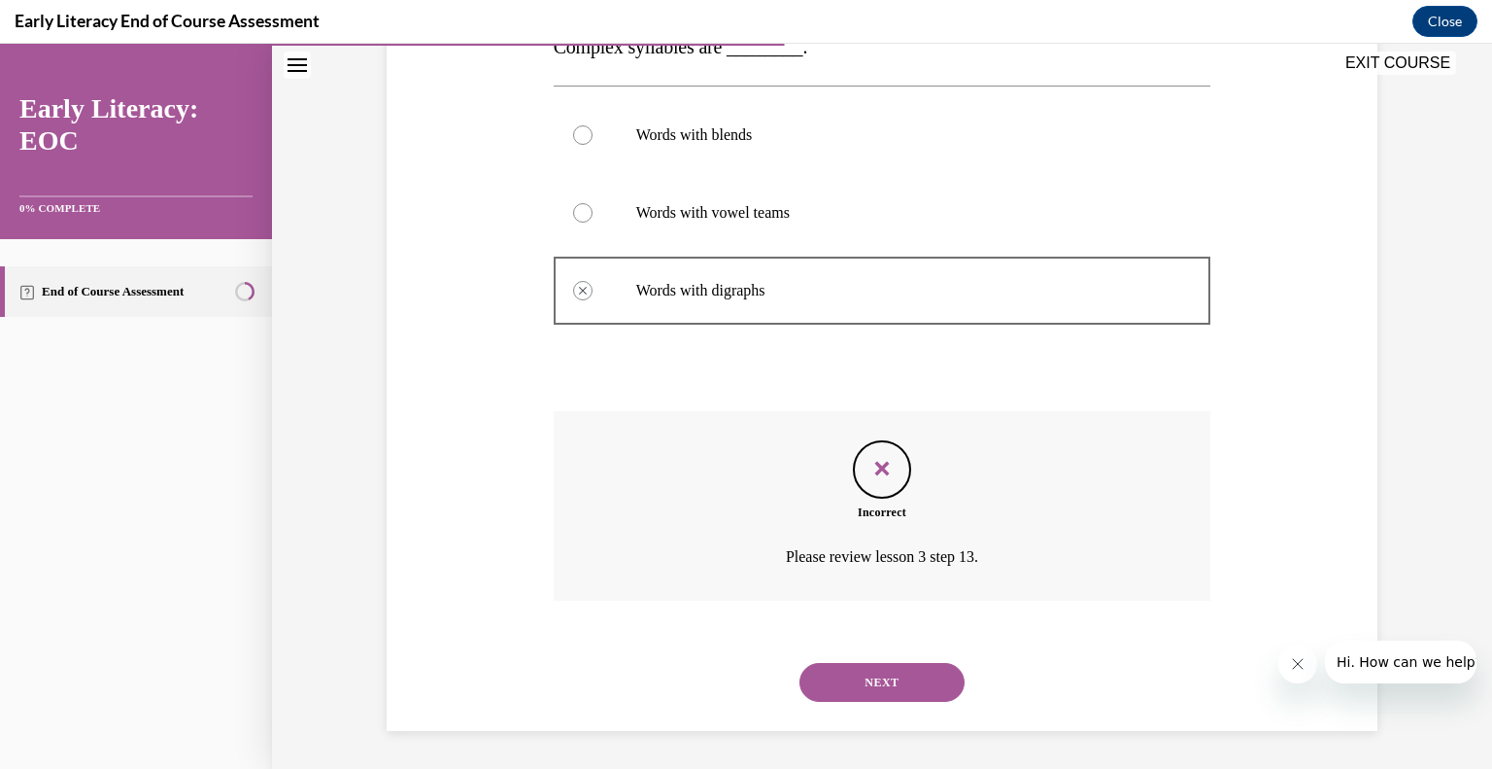
click at [900, 683] on button "NEXT" at bounding box center [882, 682] width 165 height 39
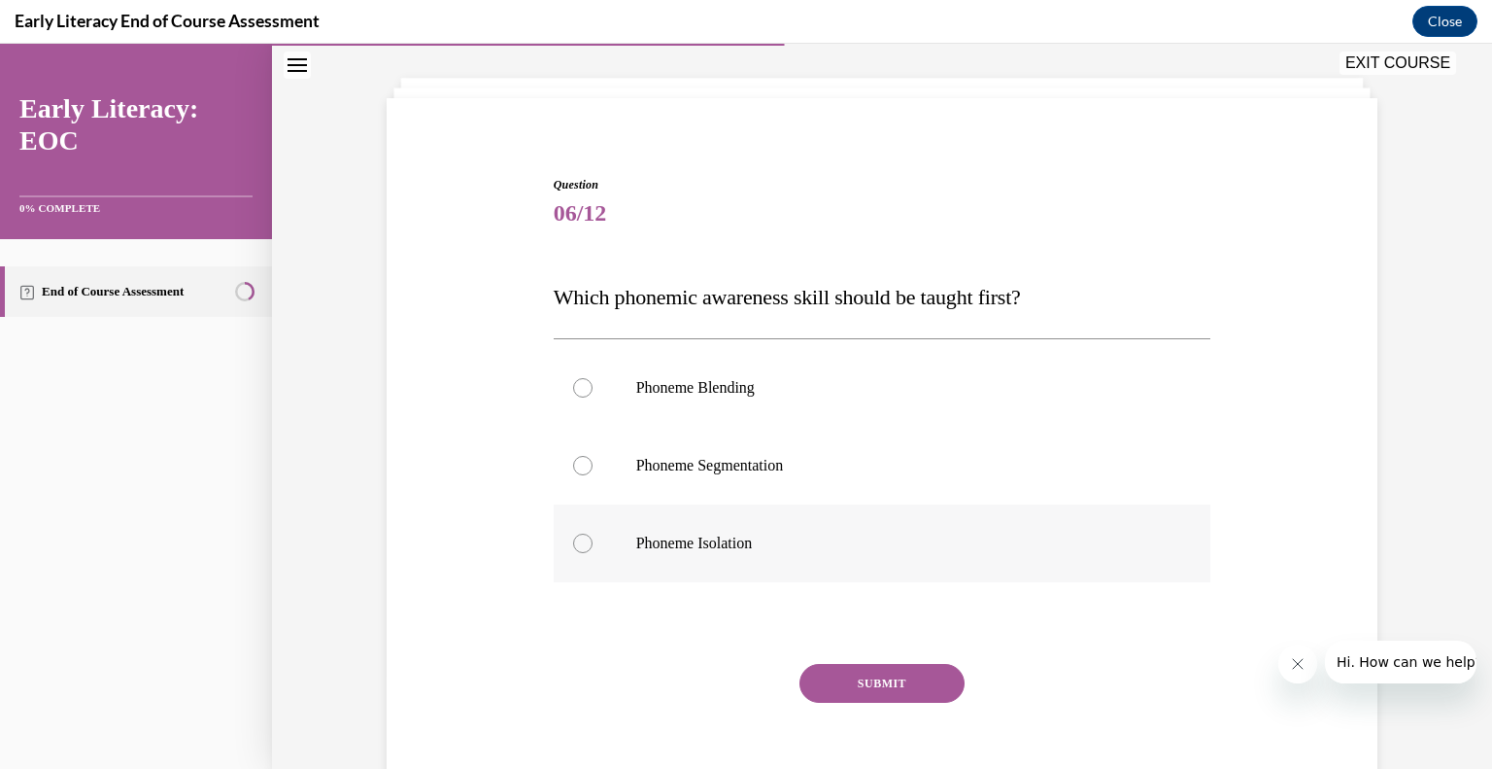
scroll to position [105, 0]
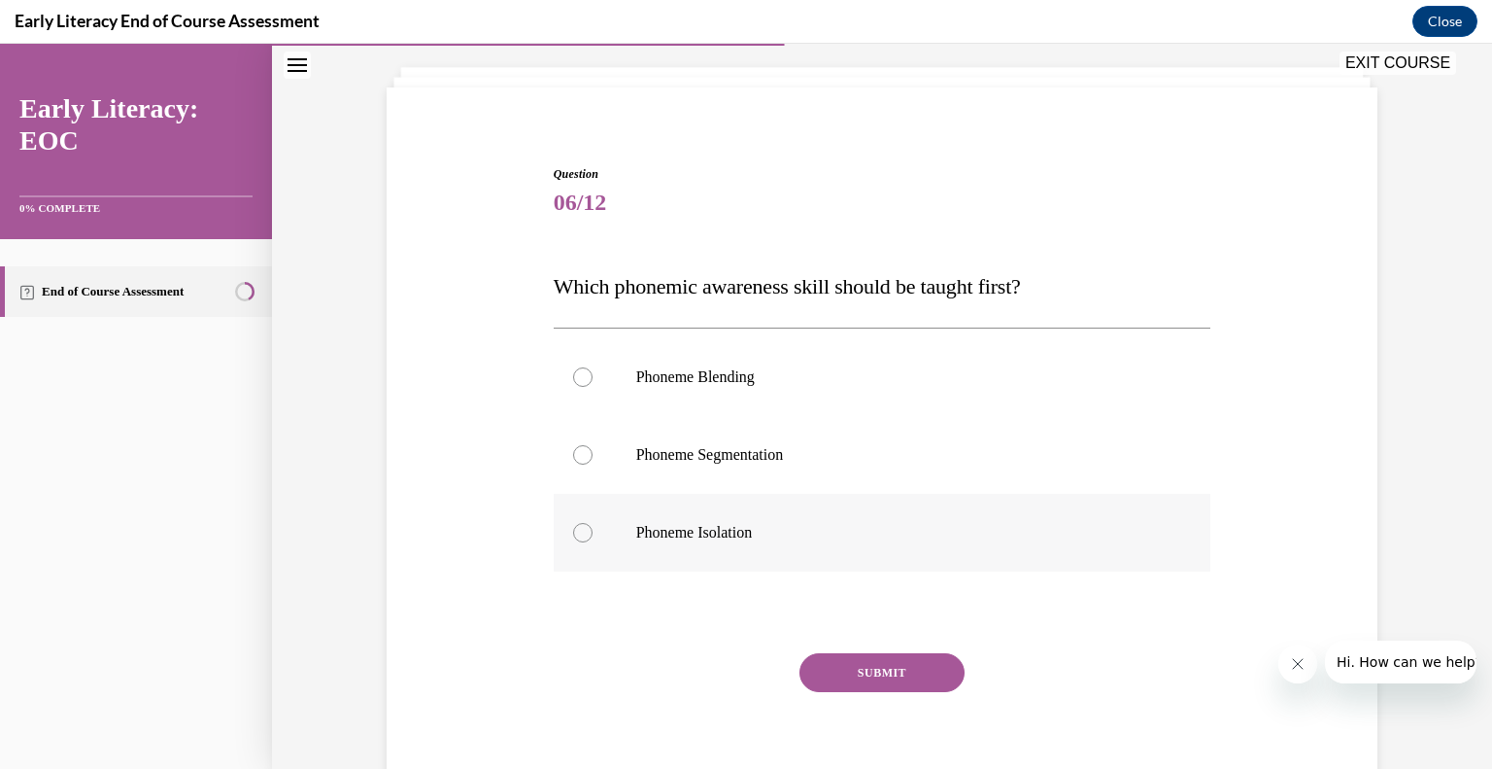
click at [903, 561] on div at bounding box center [883, 533] width 658 height 78
click at [887, 667] on button "SUBMIT" at bounding box center [882, 672] width 165 height 39
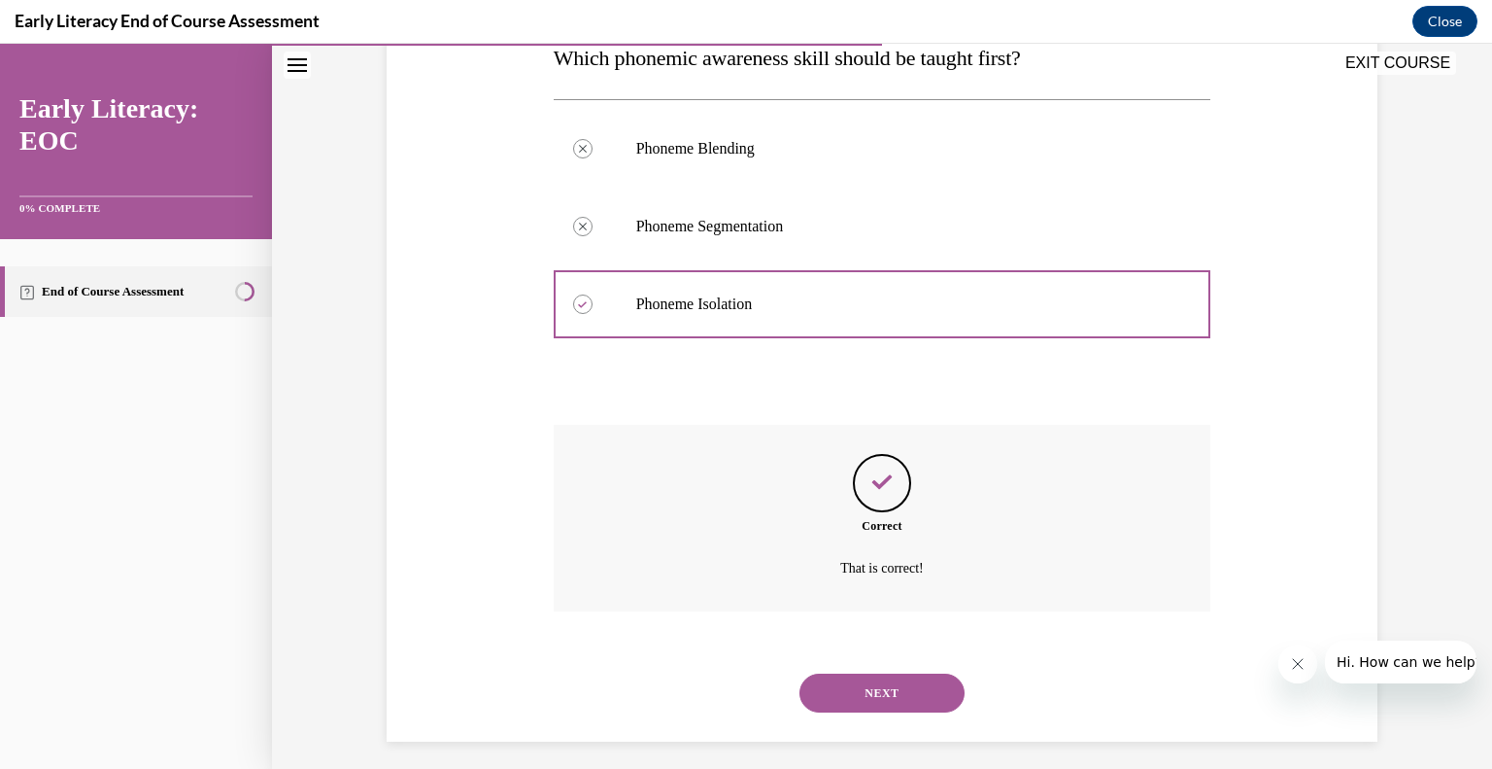
scroll to position [344, 0]
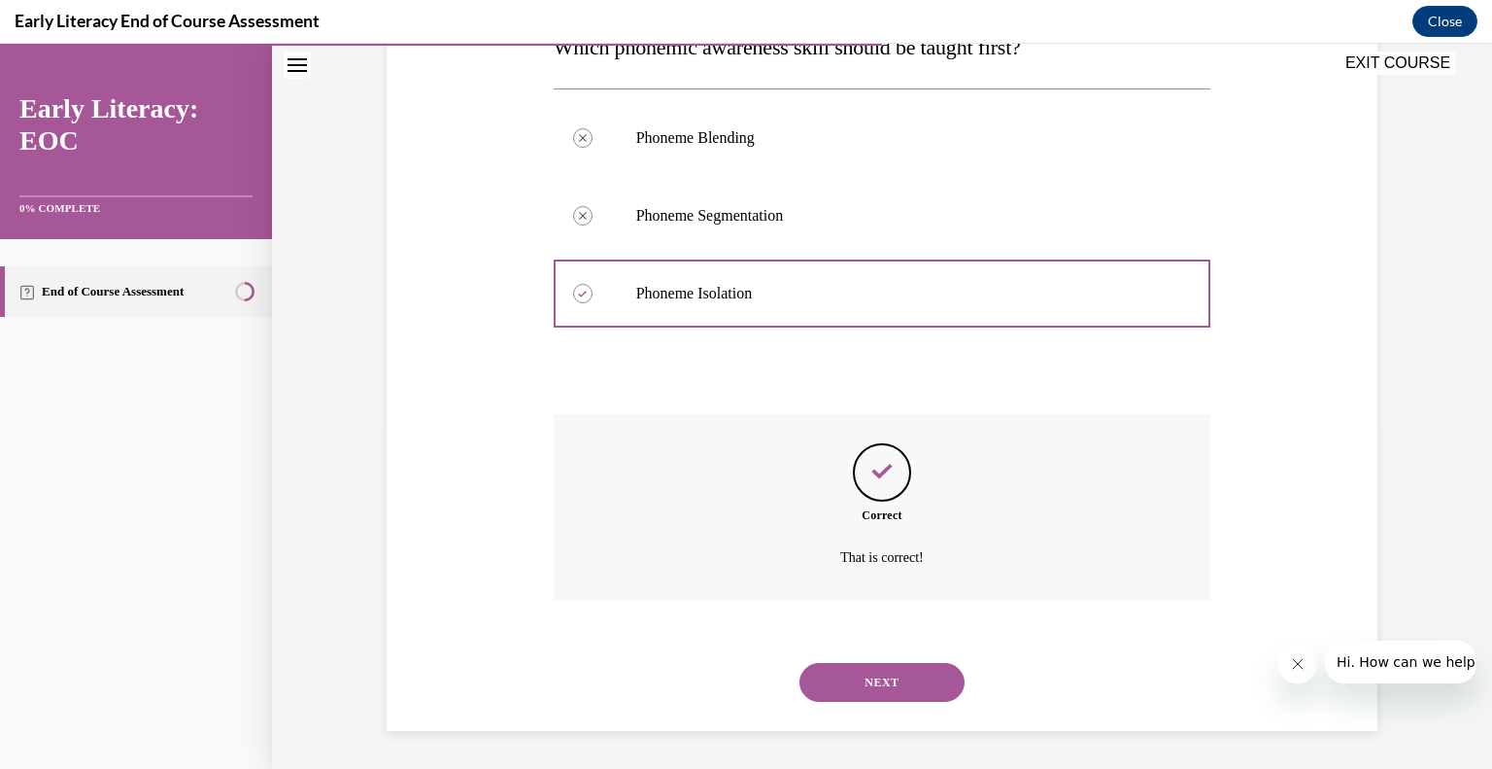
click at [892, 671] on button "NEXT" at bounding box center [882, 682] width 165 height 39
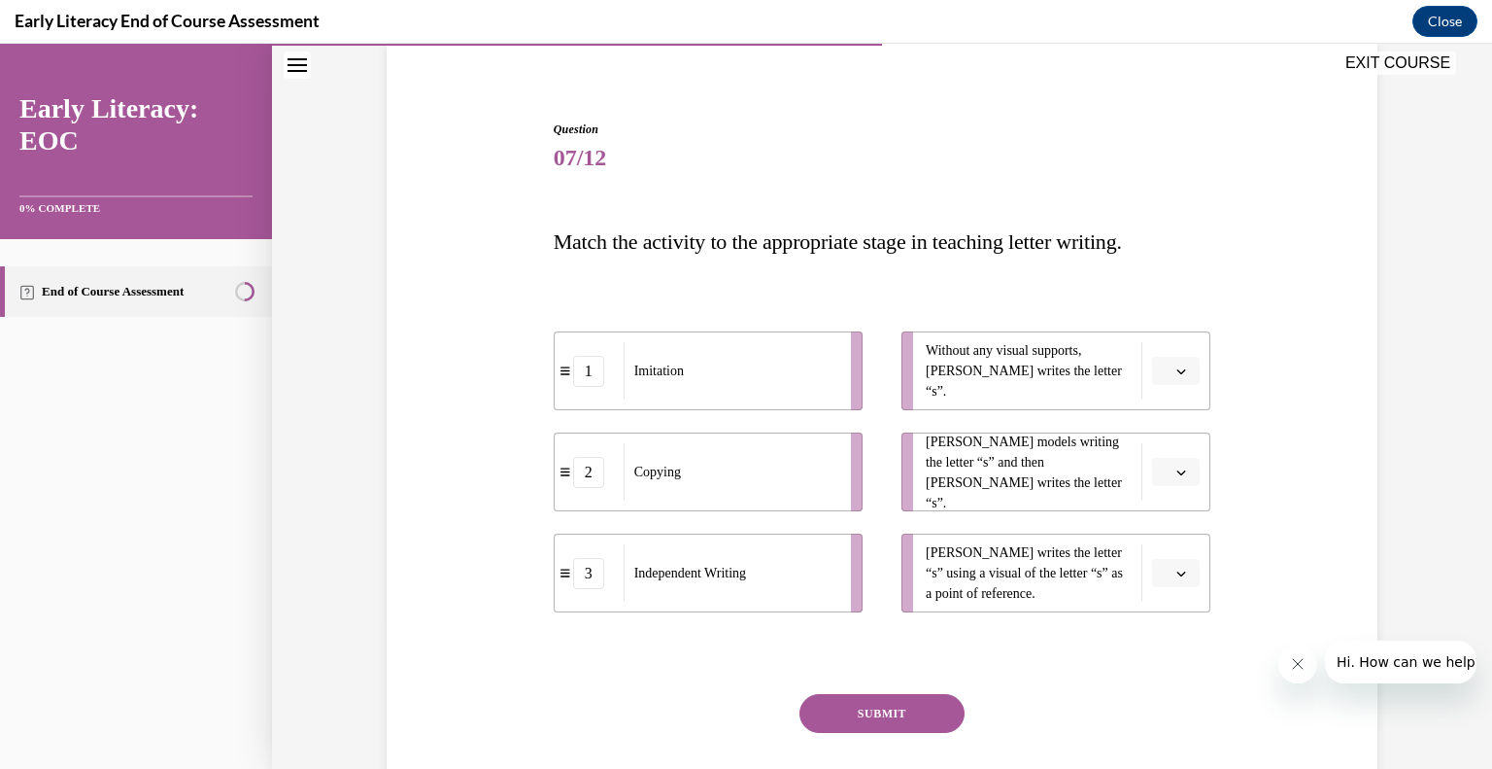
scroll to position [190, 0]
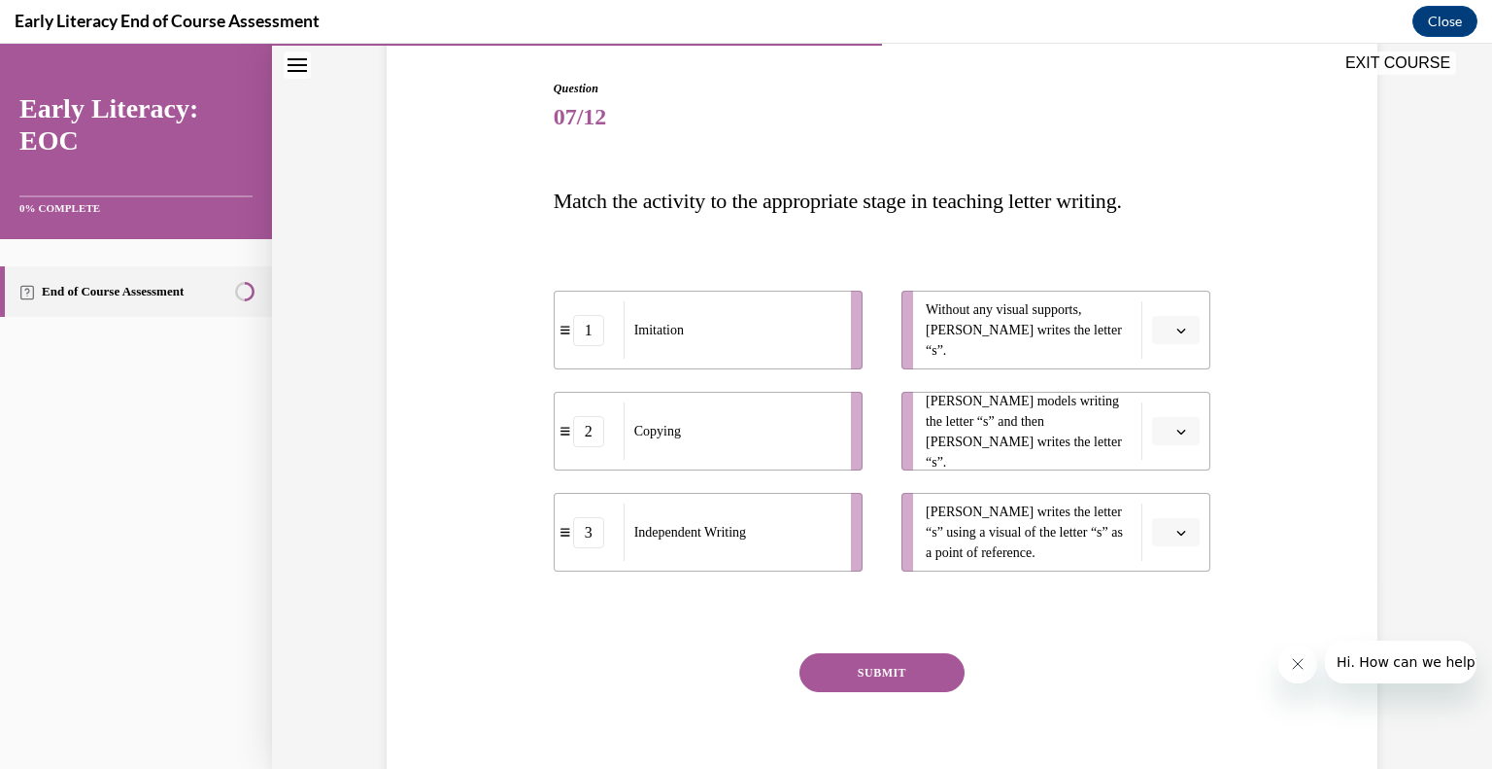
click at [1177, 427] on icon "button" at bounding box center [1182, 432] width 10 height 10
click at [1167, 510] on div "1" at bounding box center [1167, 513] width 49 height 39
click at [1175, 335] on span "button" at bounding box center [1182, 331] width 14 height 14
click at [1164, 489] on span "3" at bounding box center [1161, 490] width 7 height 16
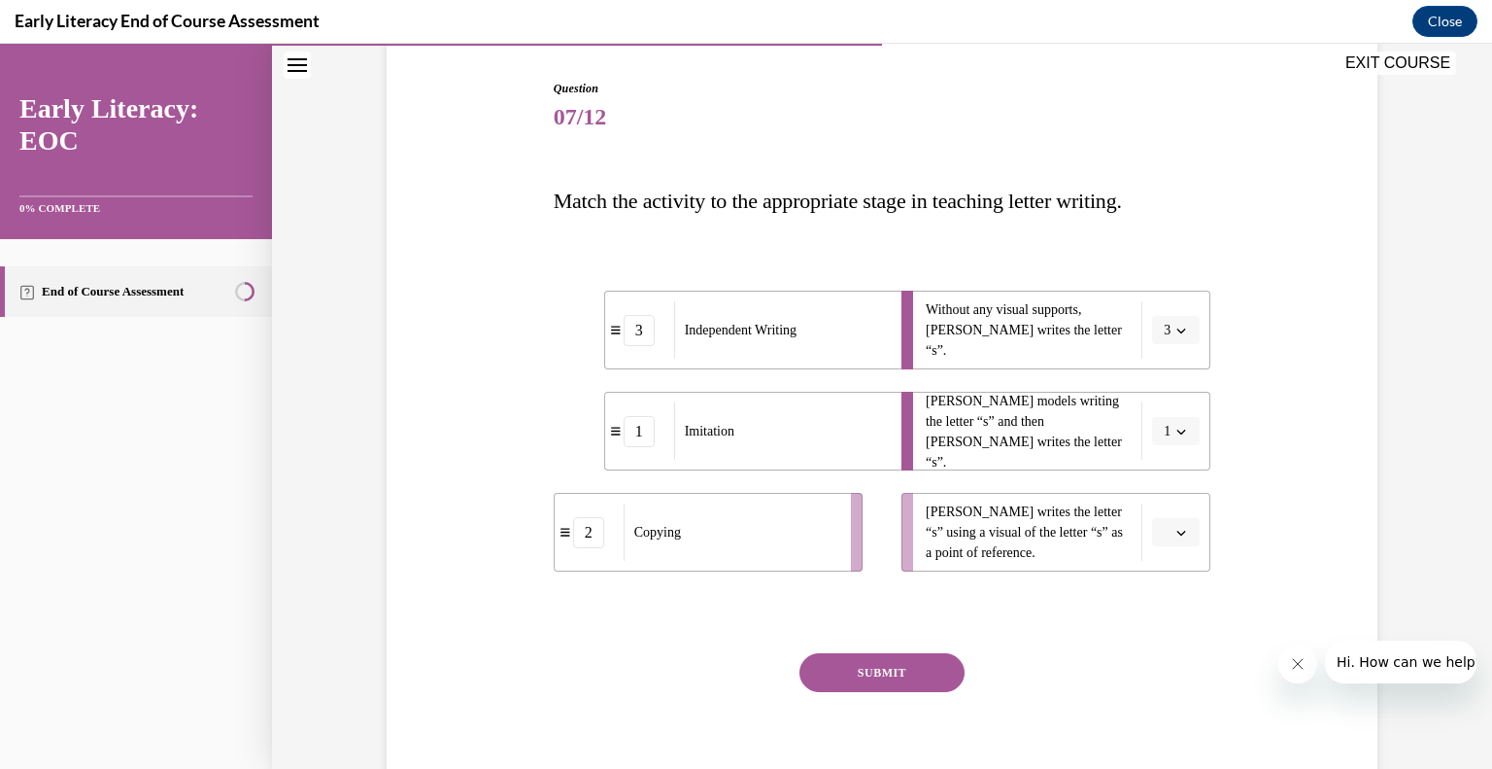
click at [1166, 545] on button "button" at bounding box center [1176, 532] width 48 height 29
click at [1167, 640] on div "2" at bounding box center [1167, 652] width 49 height 39
click at [913, 671] on button "SUBMIT" at bounding box center [882, 672] width 165 height 39
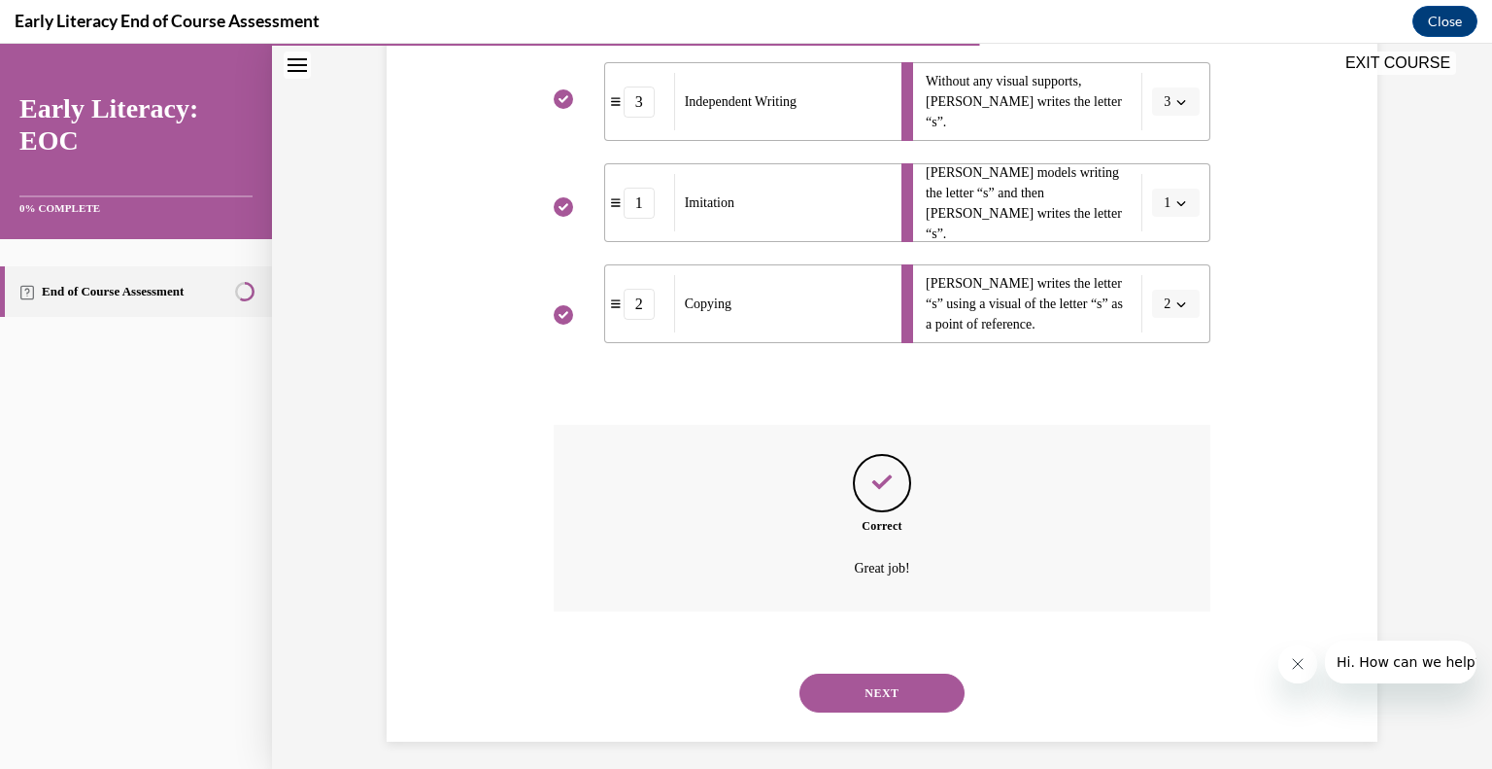
scroll to position [429, 0]
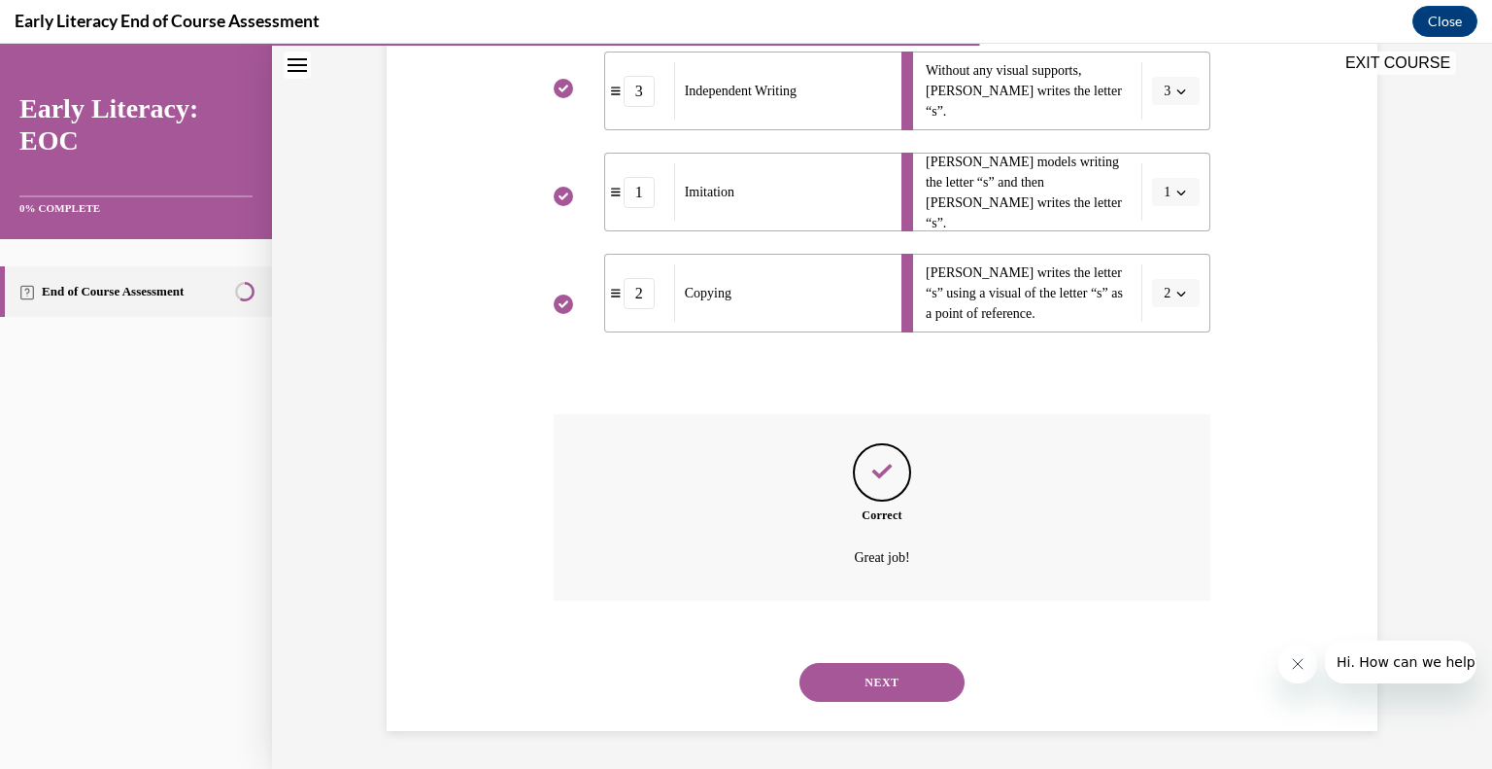
click at [909, 675] on button "NEXT" at bounding box center [882, 682] width 165 height 39
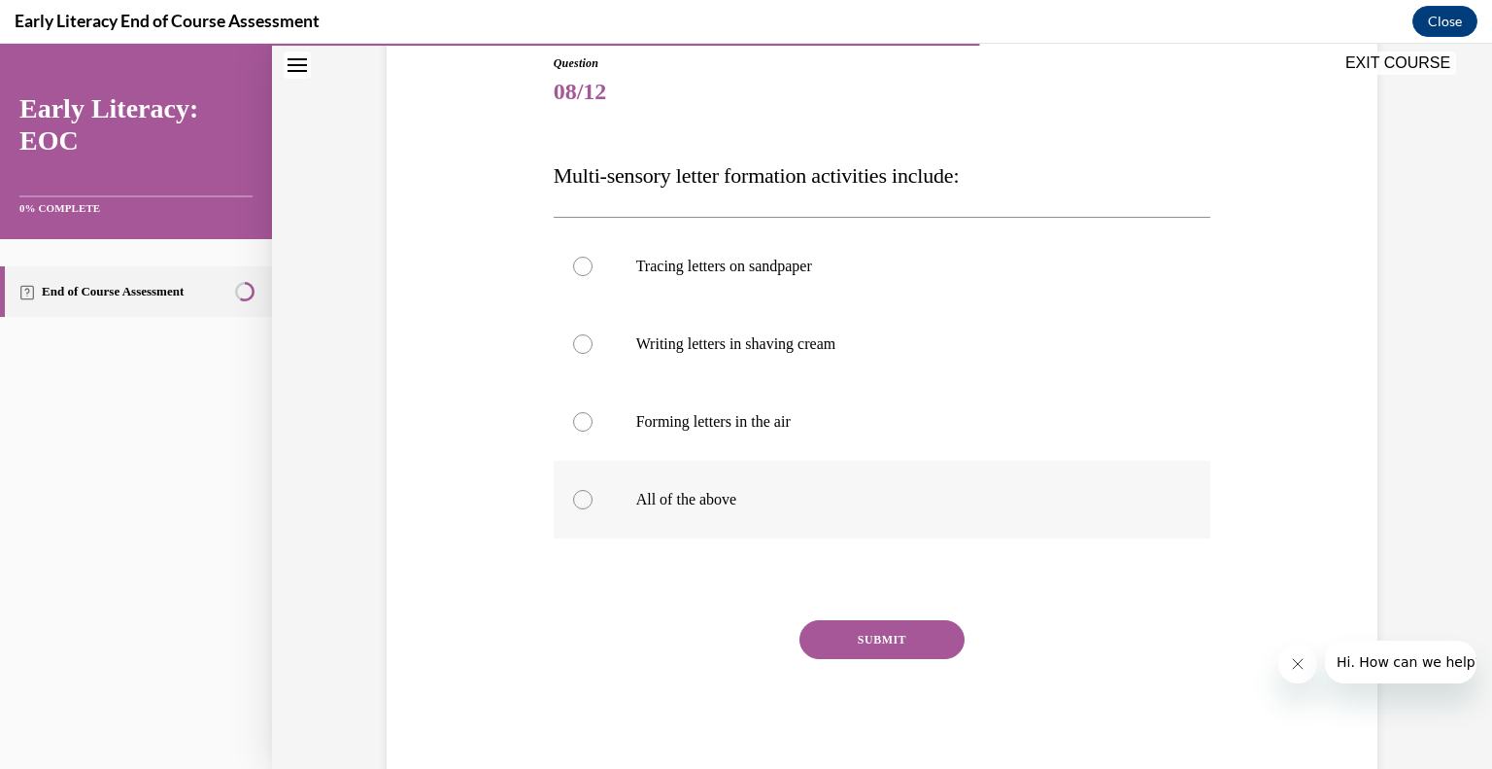
click at [767, 508] on div at bounding box center [883, 500] width 658 height 78
click at [881, 633] on button "SUBMIT" at bounding box center [882, 639] width 165 height 39
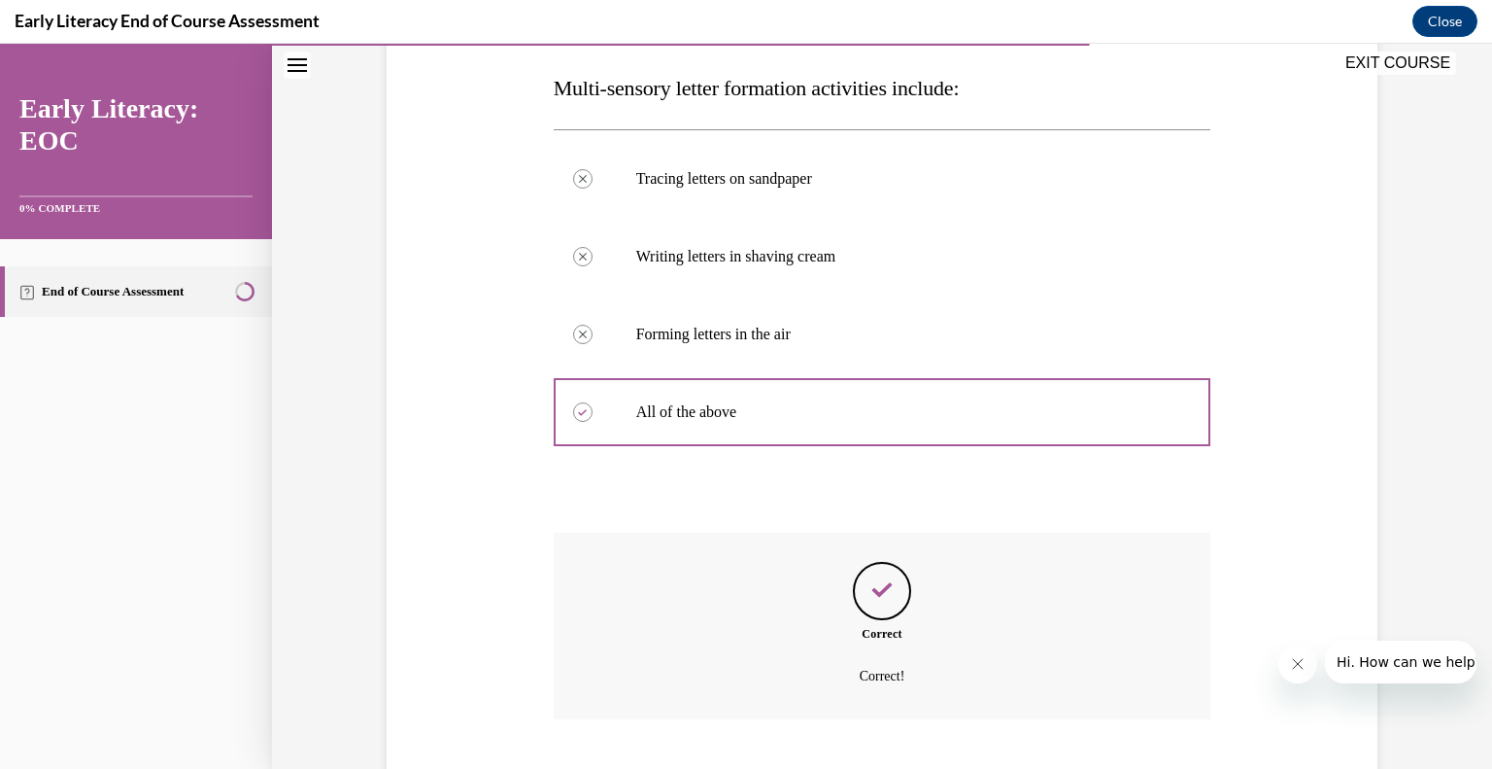
scroll to position [422, 0]
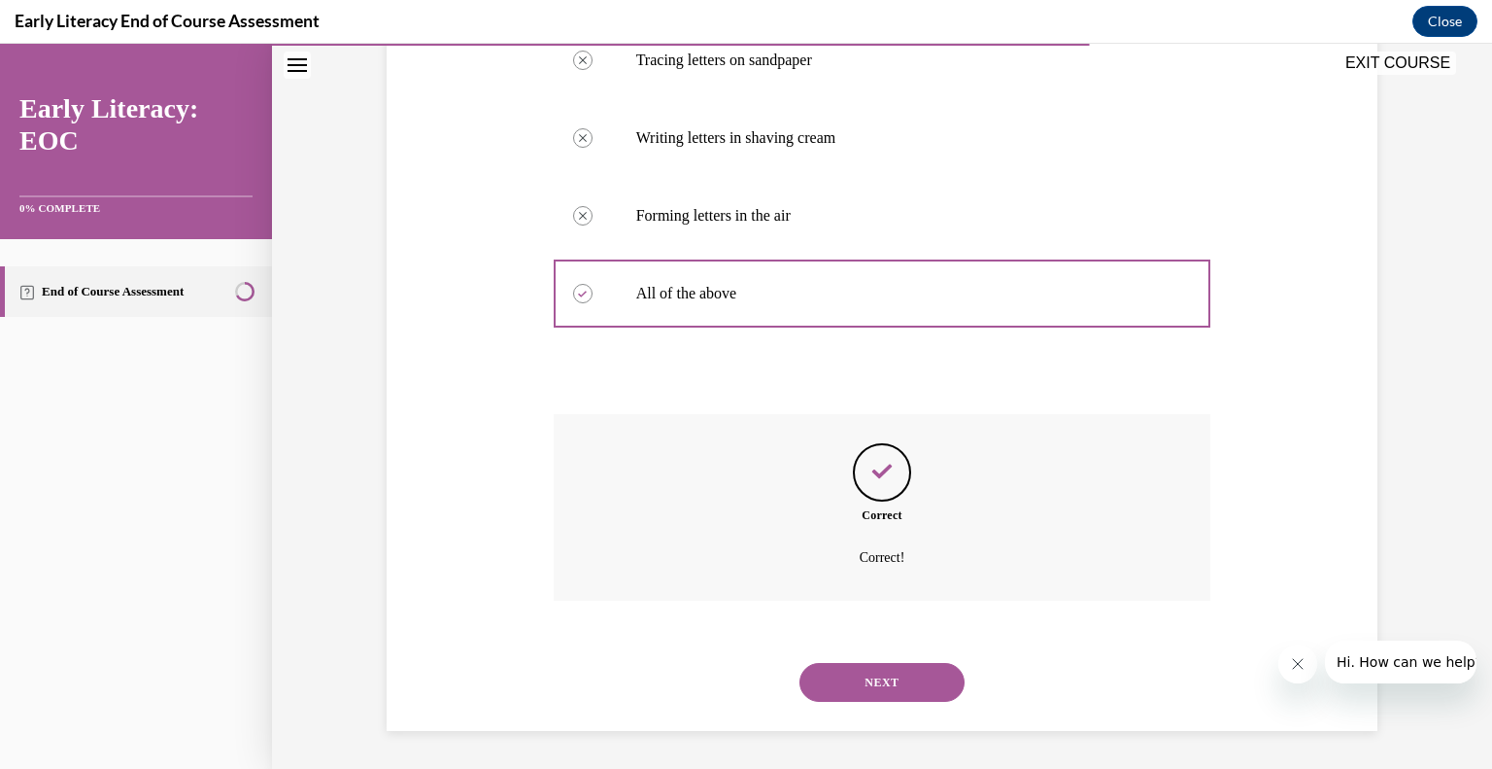
click at [889, 673] on button "NEXT" at bounding box center [882, 682] width 165 height 39
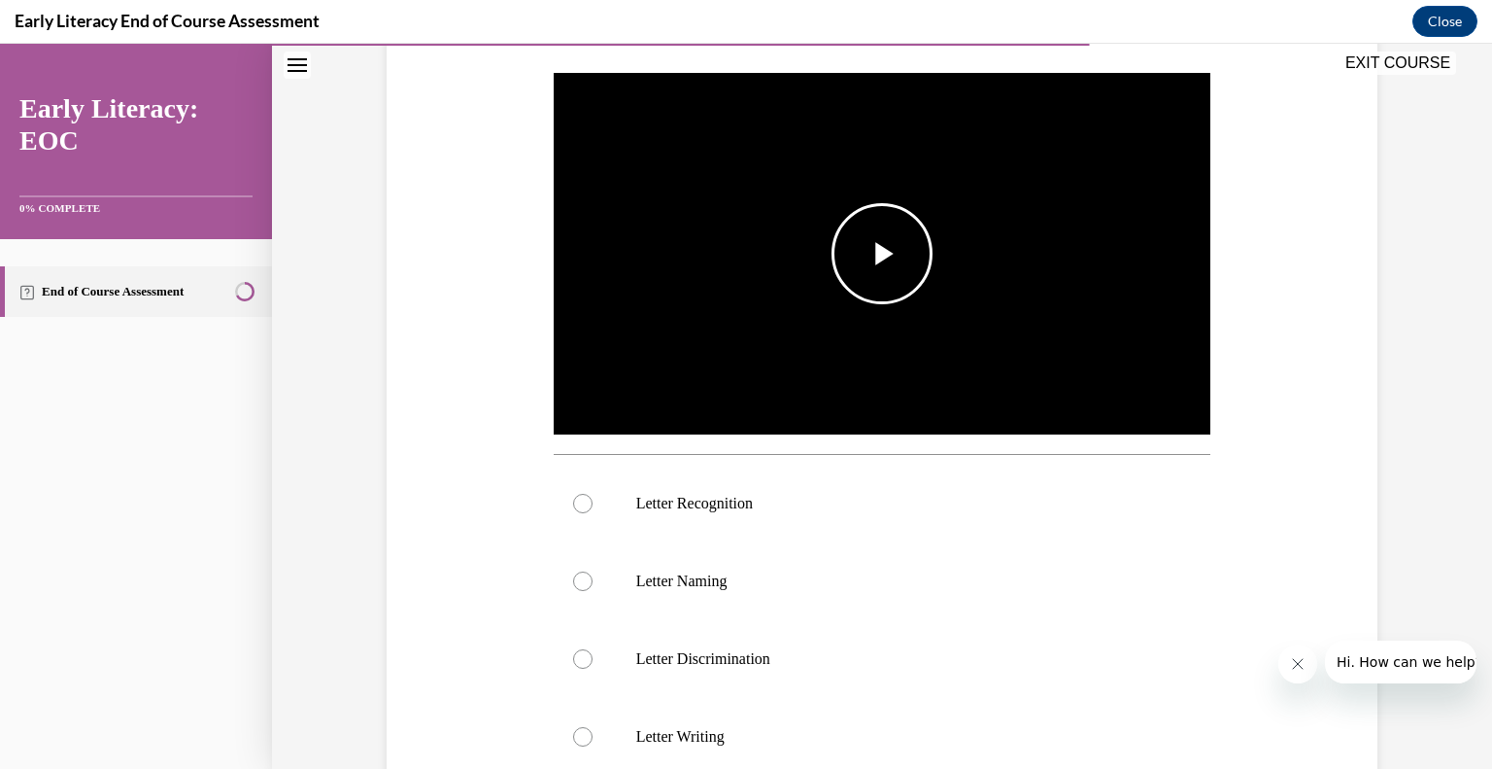
scroll to position [365, 0]
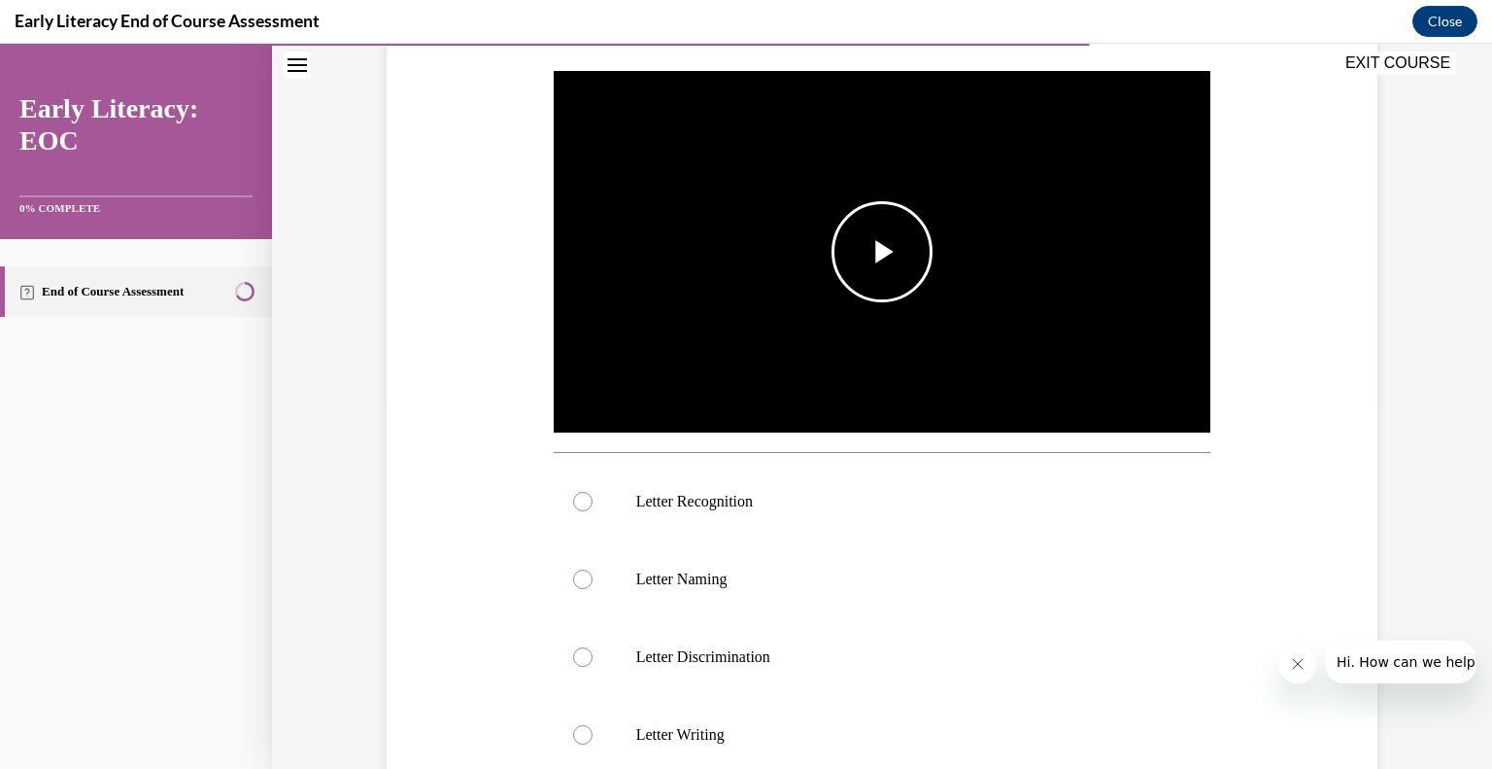
click at [882, 252] on span "Video player" at bounding box center [882, 252] width 0 height 0
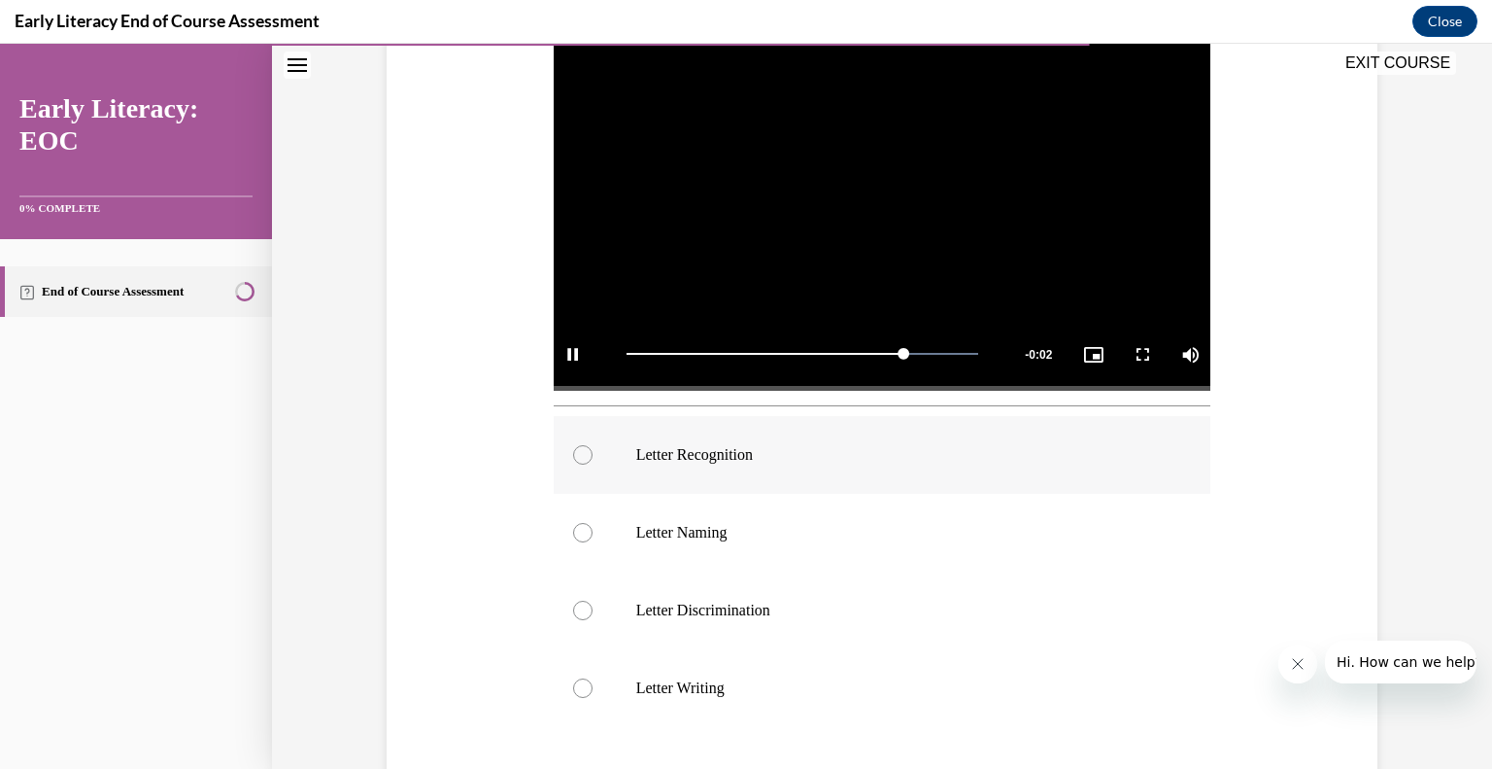
scroll to position [412, 0]
click at [831, 466] on div at bounding box center [883, 455] width 658 height 78
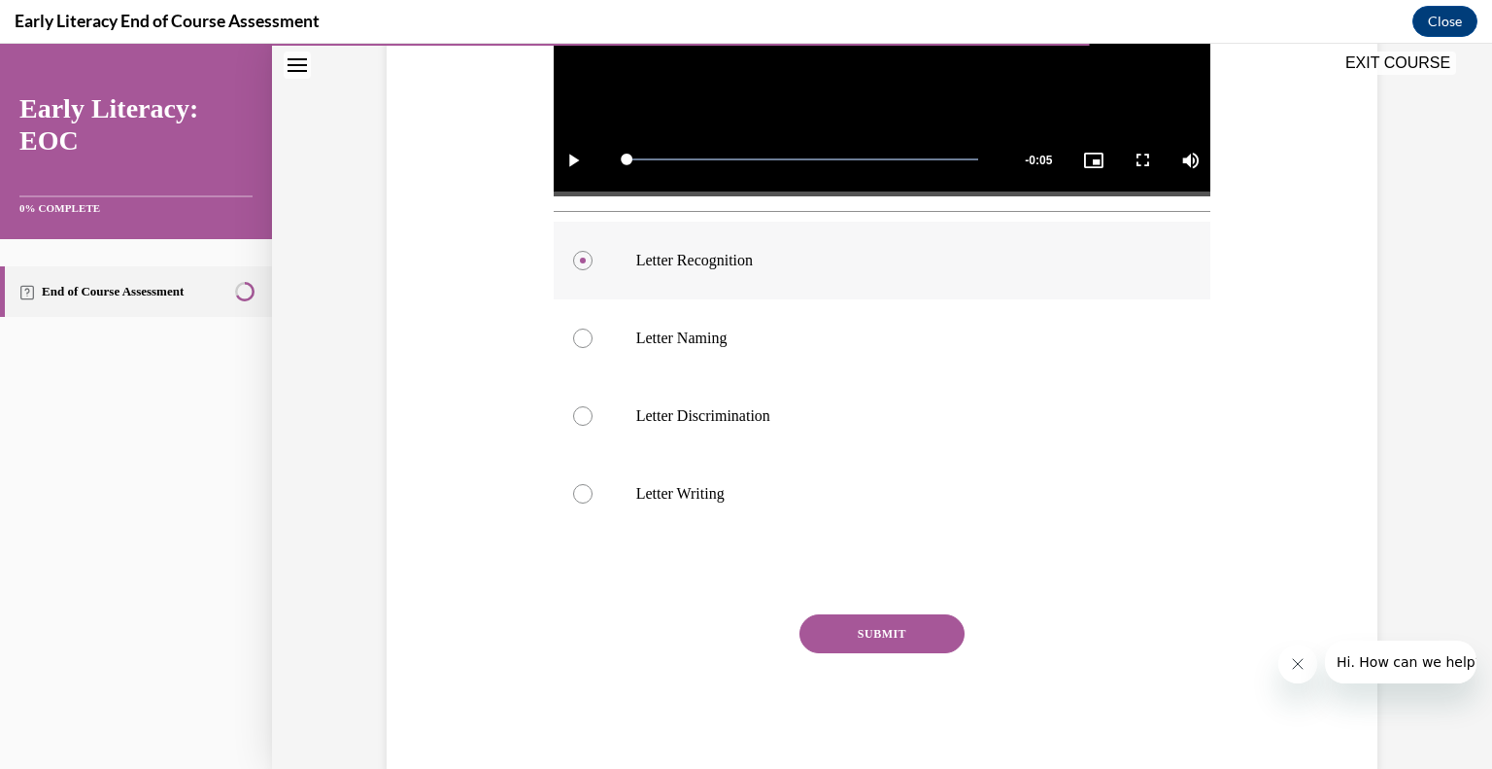
scroll to position [610, 0]
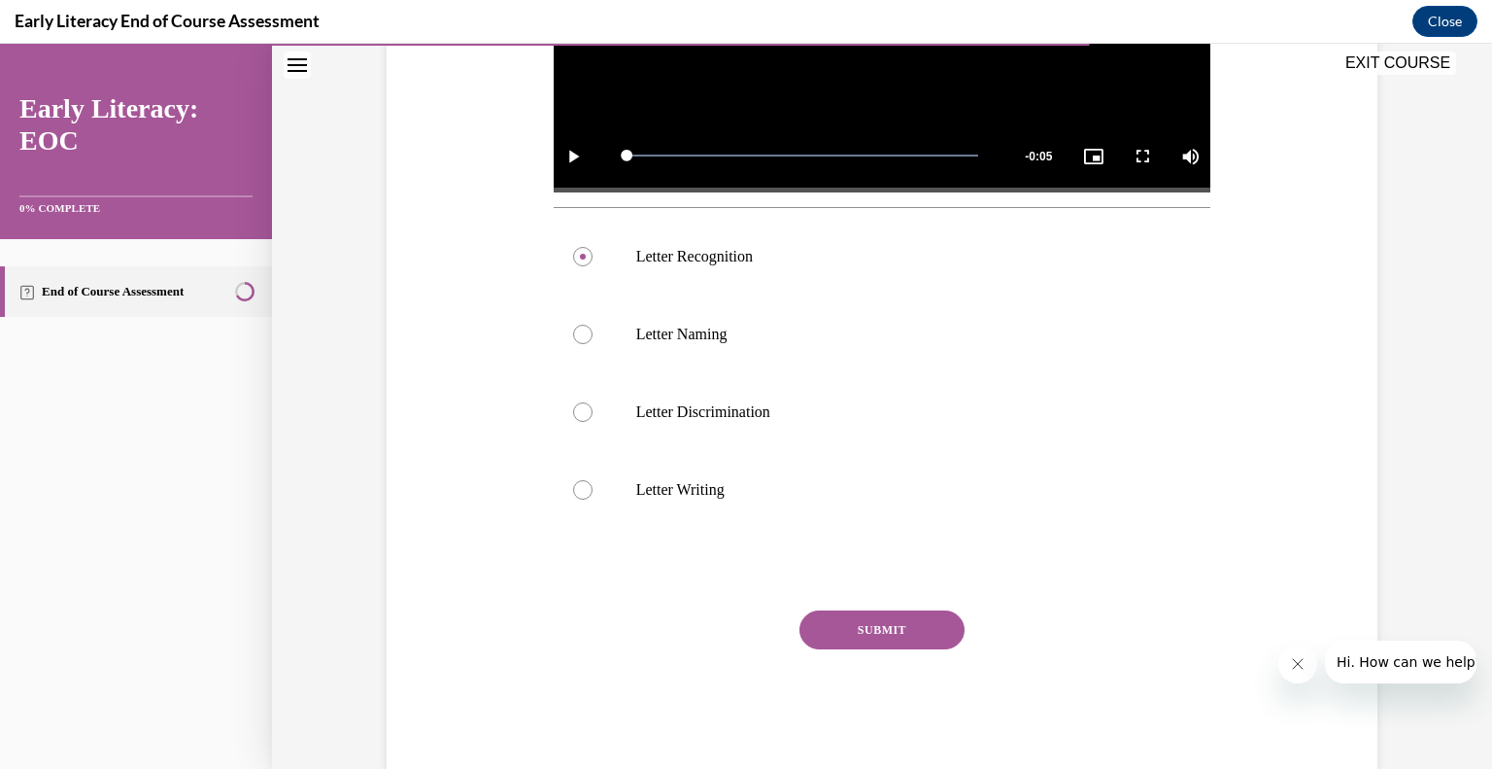
click at [886, 627] on button "SUBMIT" at bounding box center [882, 629] width 165 height 39
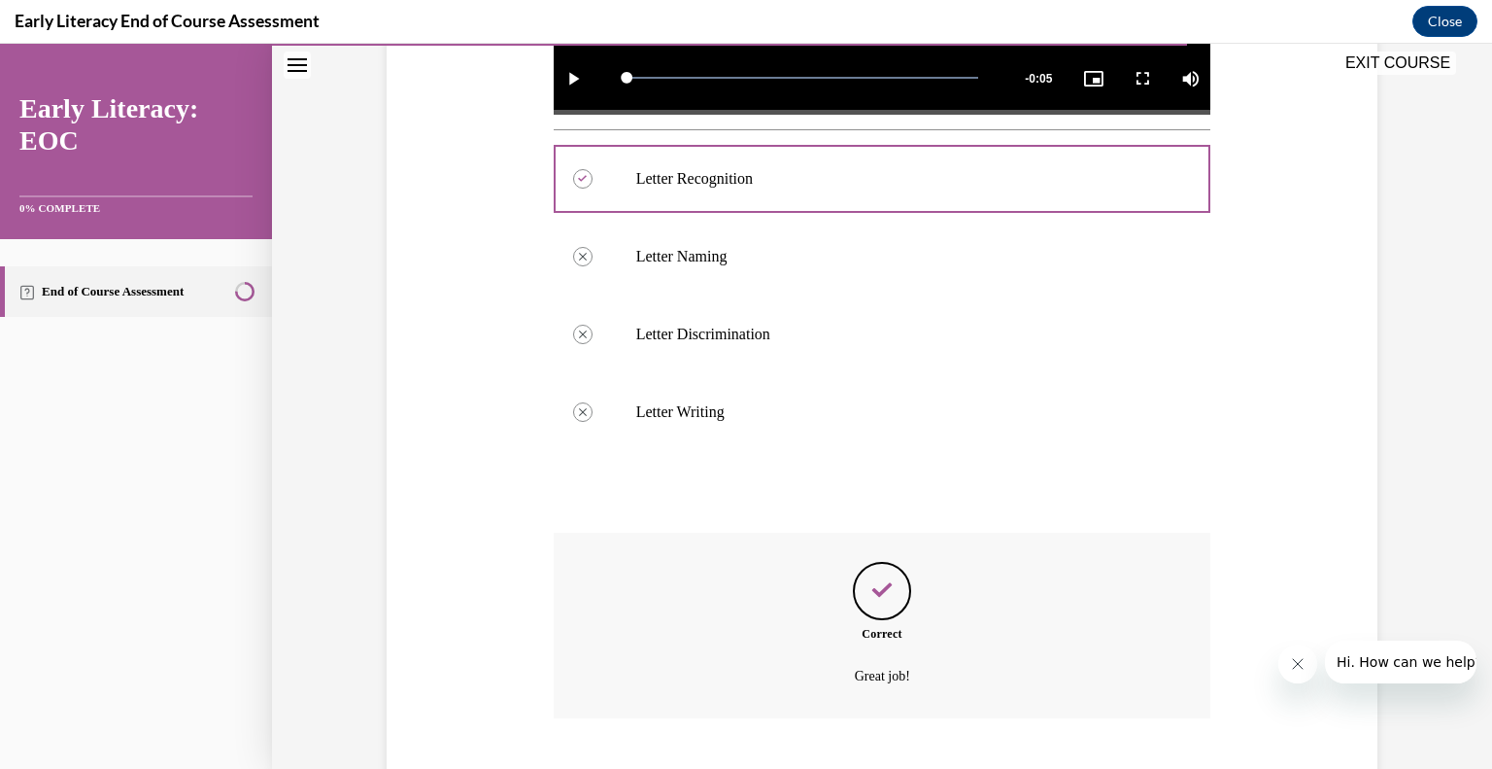
scroll to position [805, 0]
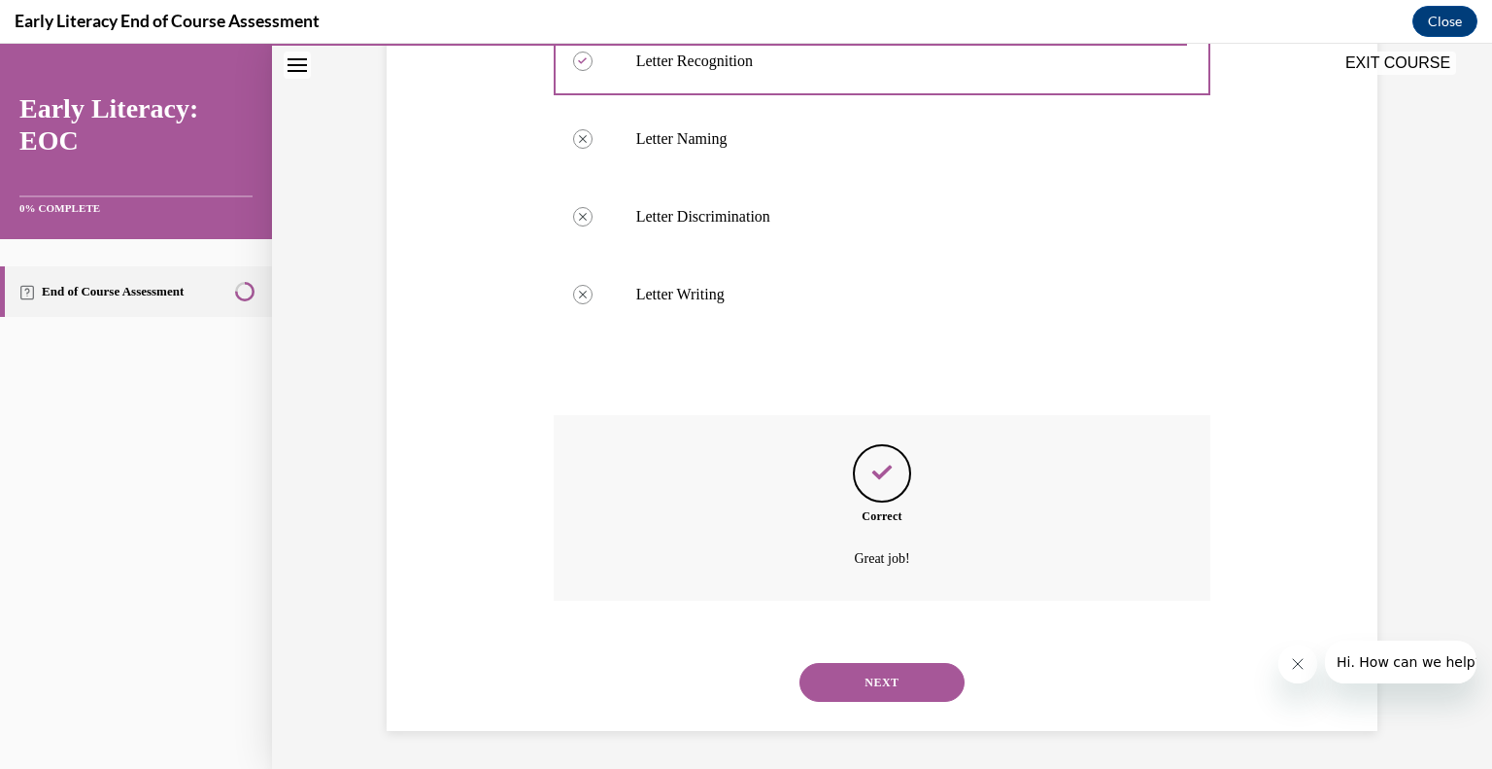
click at [871, 690] on button "NEXT" at bounding box center [882, 682] width 165 height 39
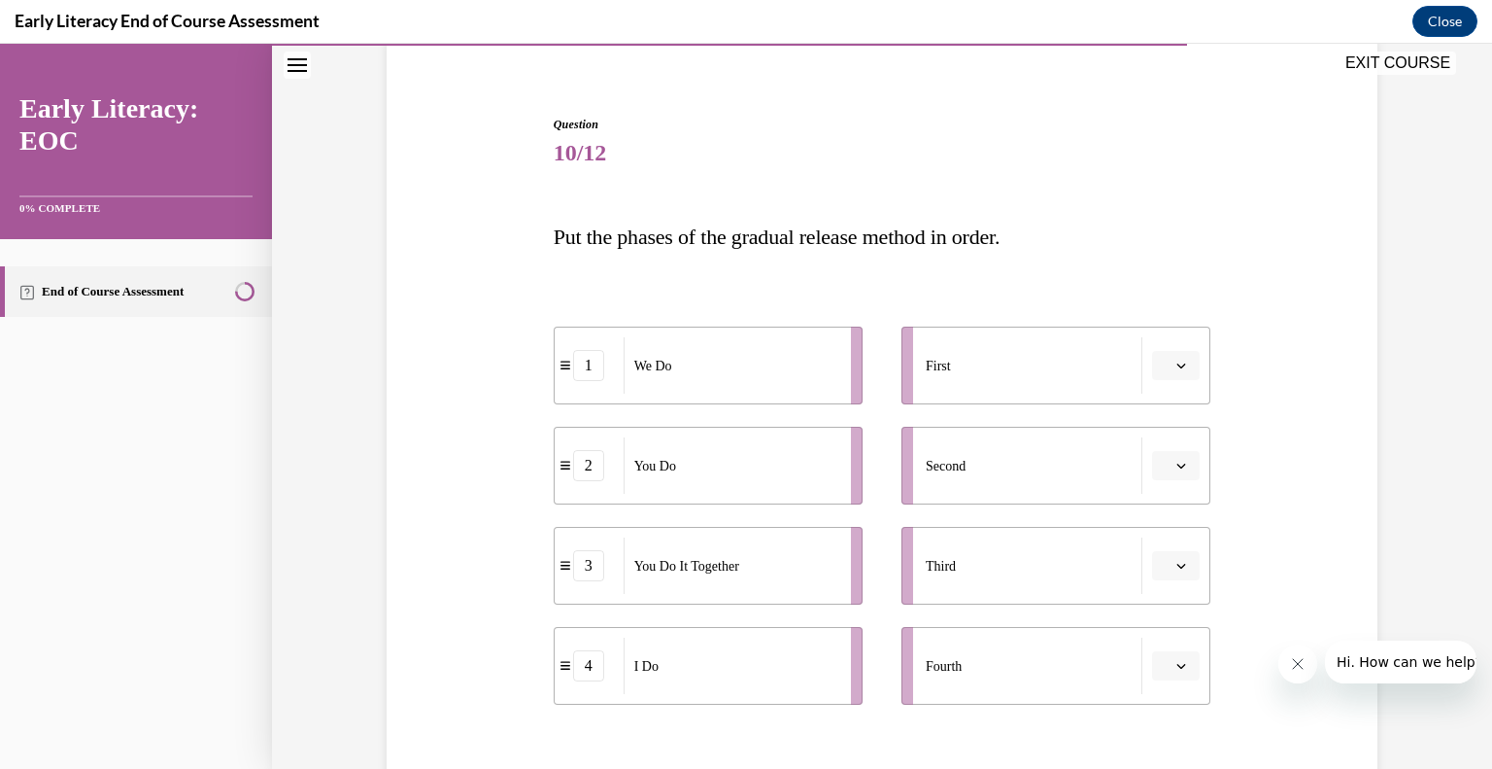
scroll to position [218, 0]
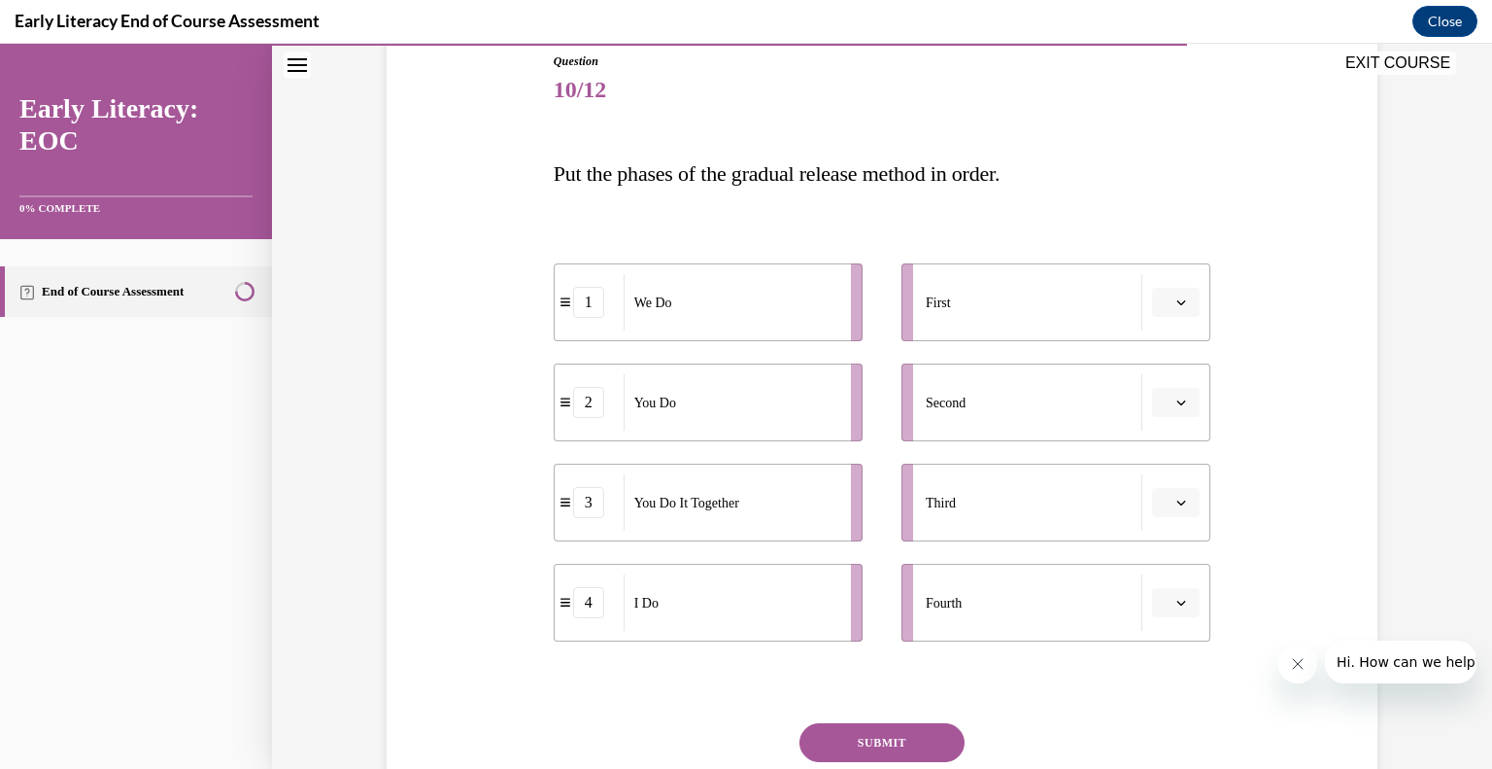
click at [1181, 308] on button "button" at bounding box center [1176, 302] width 48 height 29
click at [1180, 508] on div "4" at bounding box center [1167, 500] width 49 height 39
click at [1190, 404] on button "button" at bounding box center [1176, 402] width 48 height 29
click at [1176, 481] on div "1" at bounding box center [1167, 483] width 49 height 39
click at [1177, 504] on icon "button" at bounding box center [1182, 502] width 10 height 10
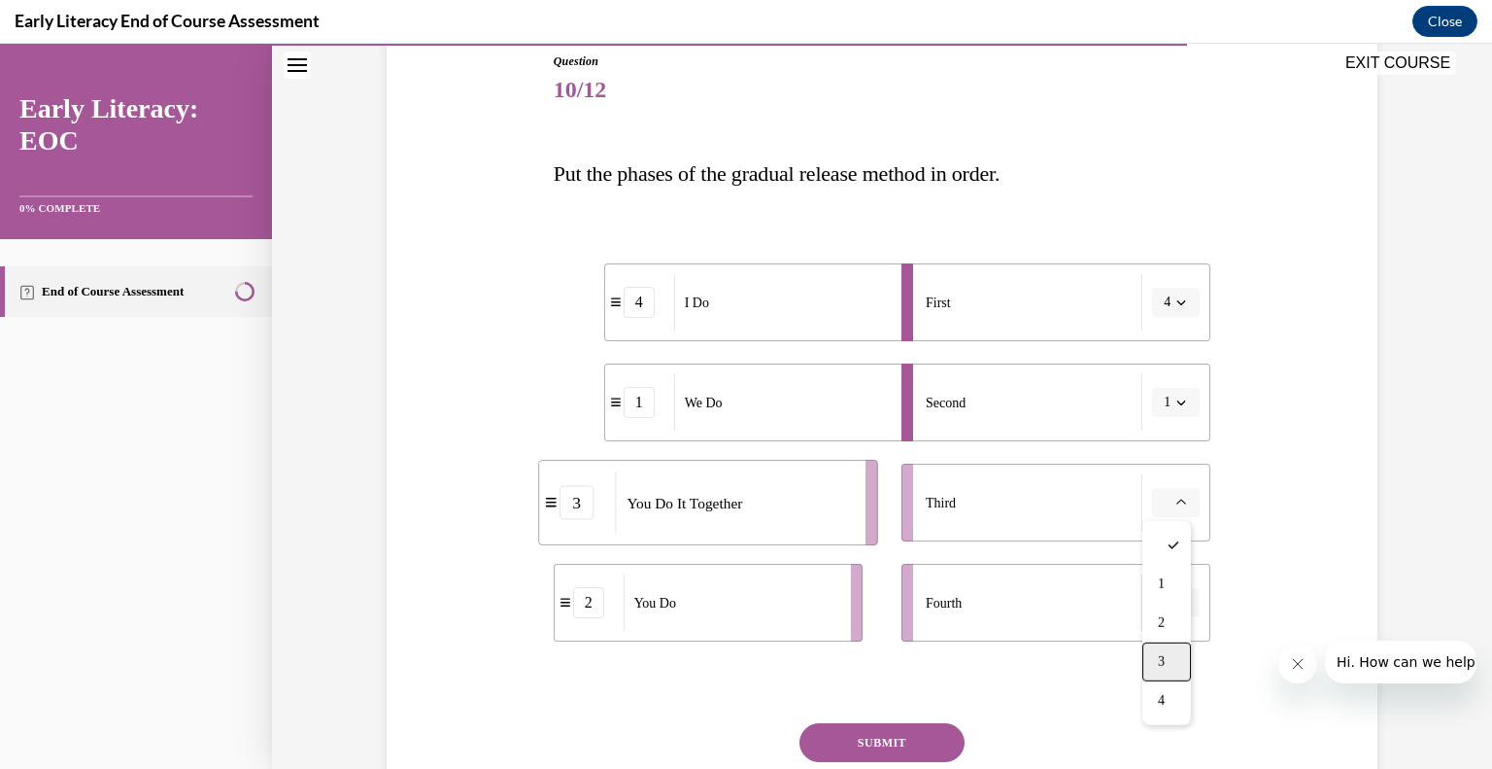
click at [1160, 660] on span "3" at bounding box center [1161, 662] width 7 height 16
click at [1178, 609] on button "button" at bounding box center [1176, 602] width 48 height 29
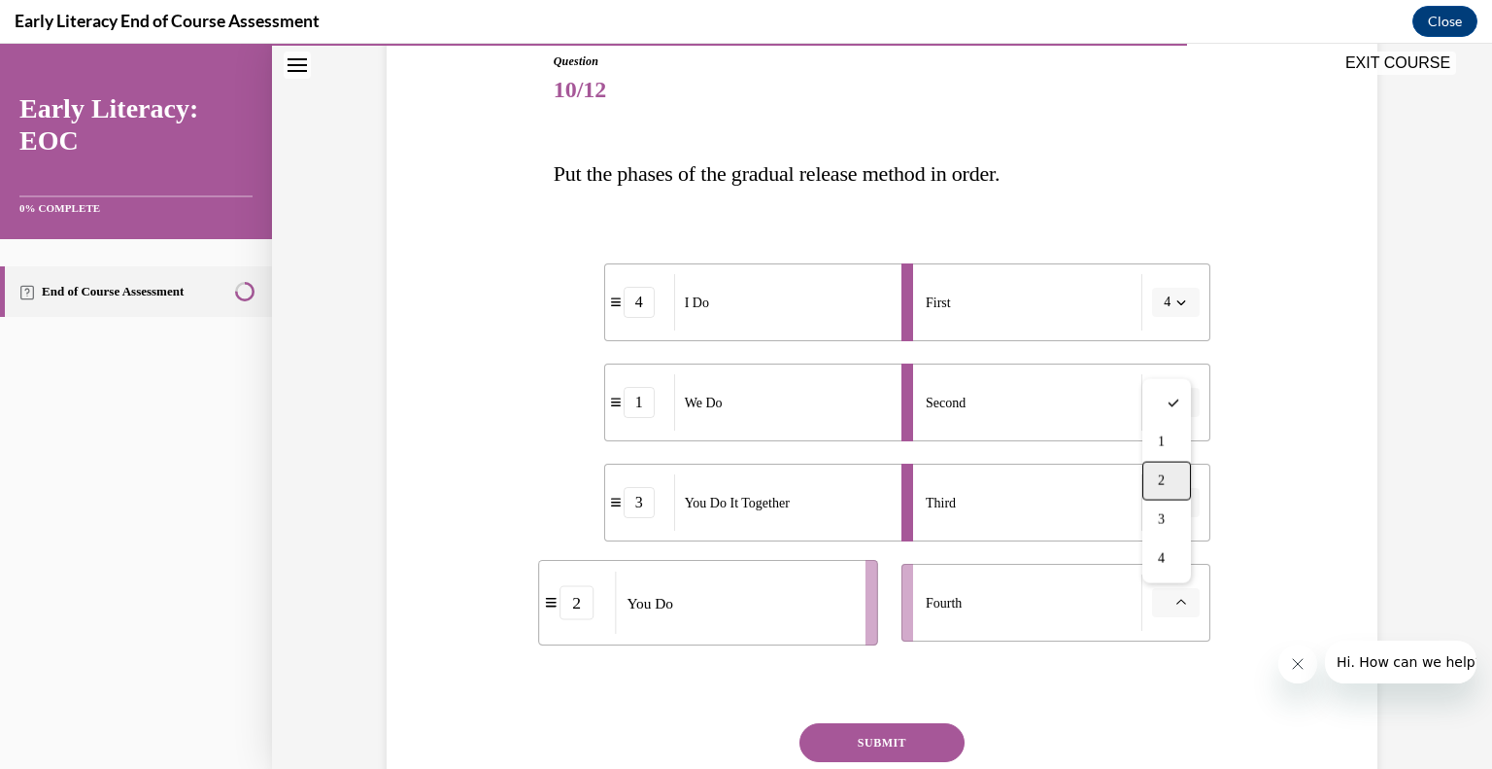
click at [1165, 477] on span "2" at bounding box center [1161, 481] width 7 height 16
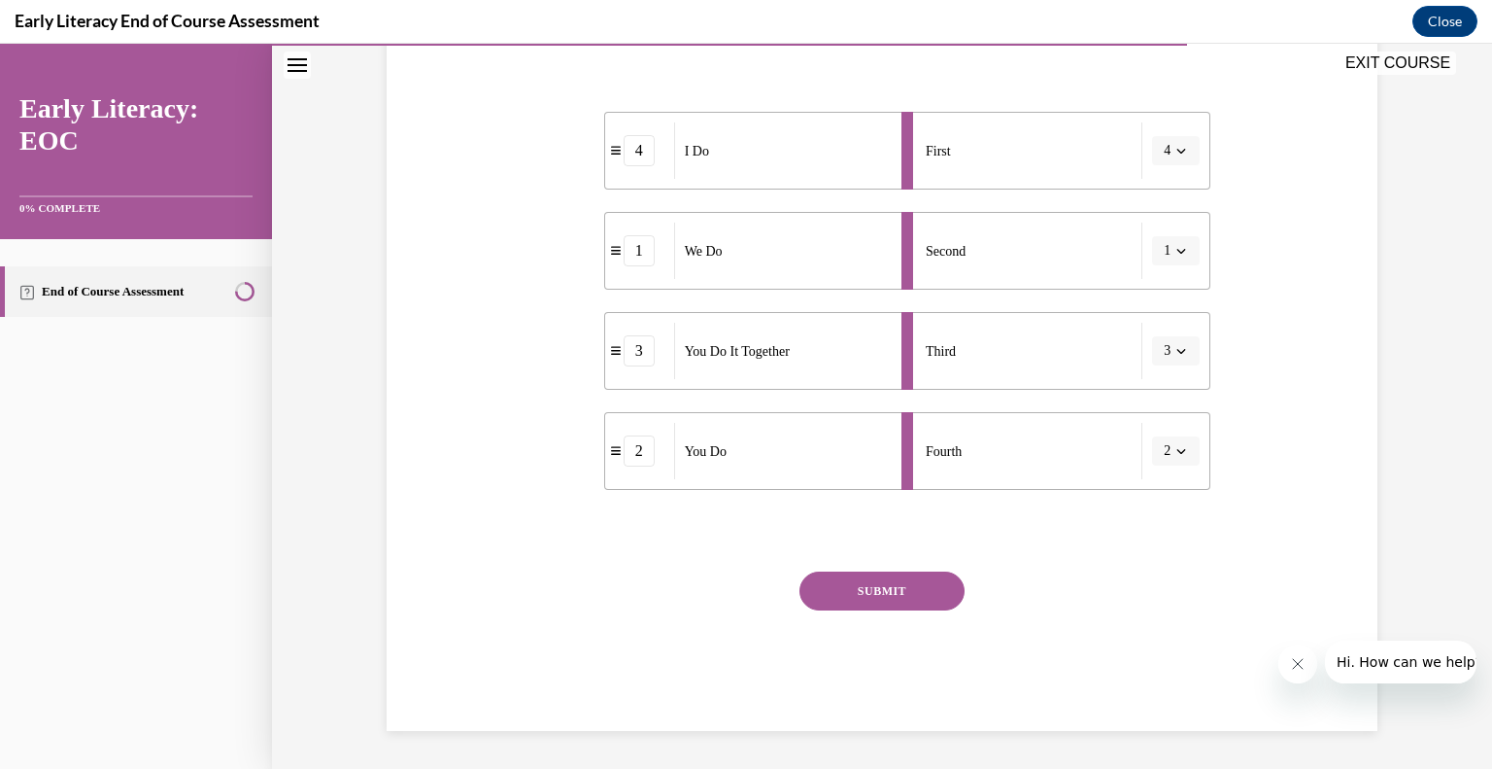
click at [901, 590] on button "SUBMIT" at bounding box center [882, 590] width 165 height 39
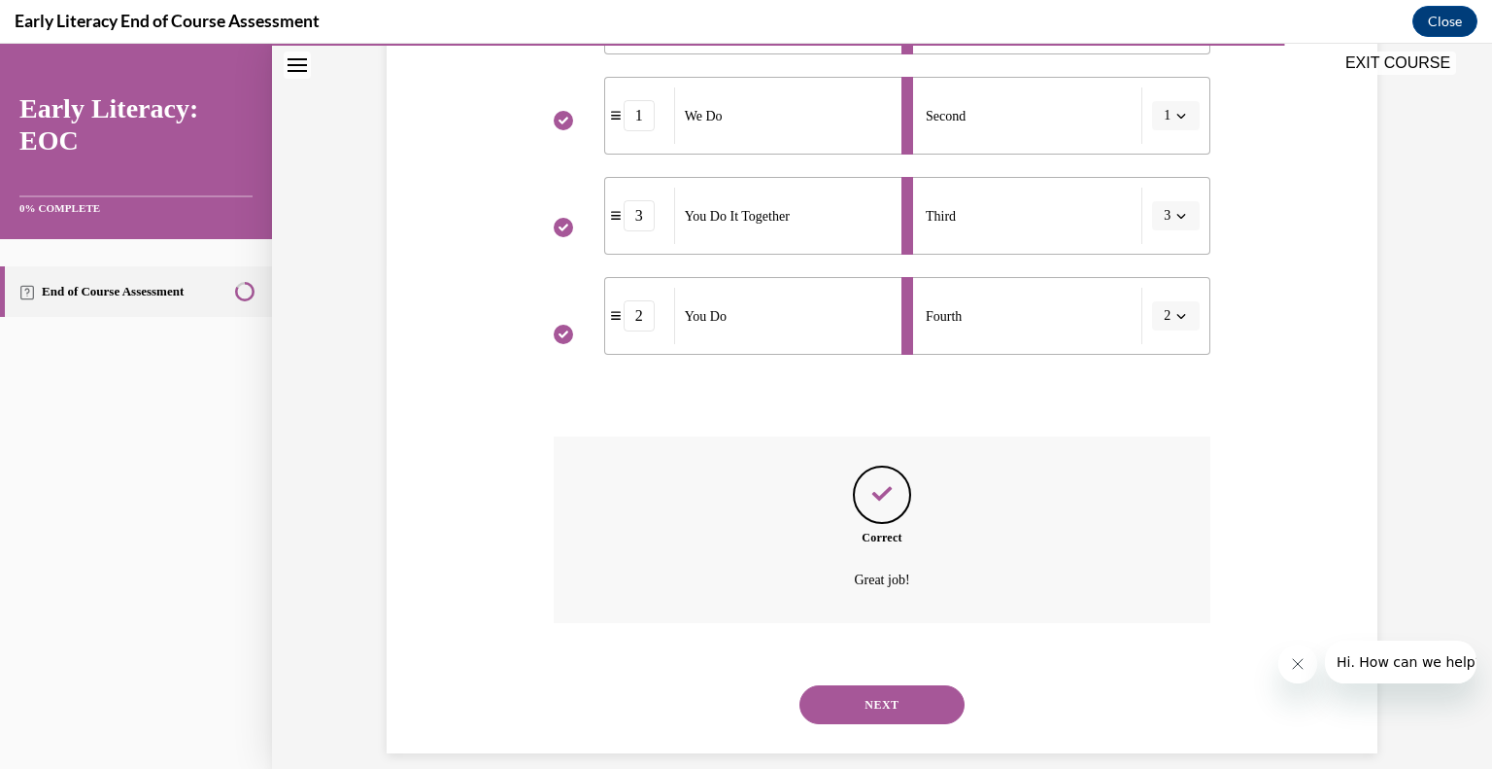
scroll to position [527, 0]
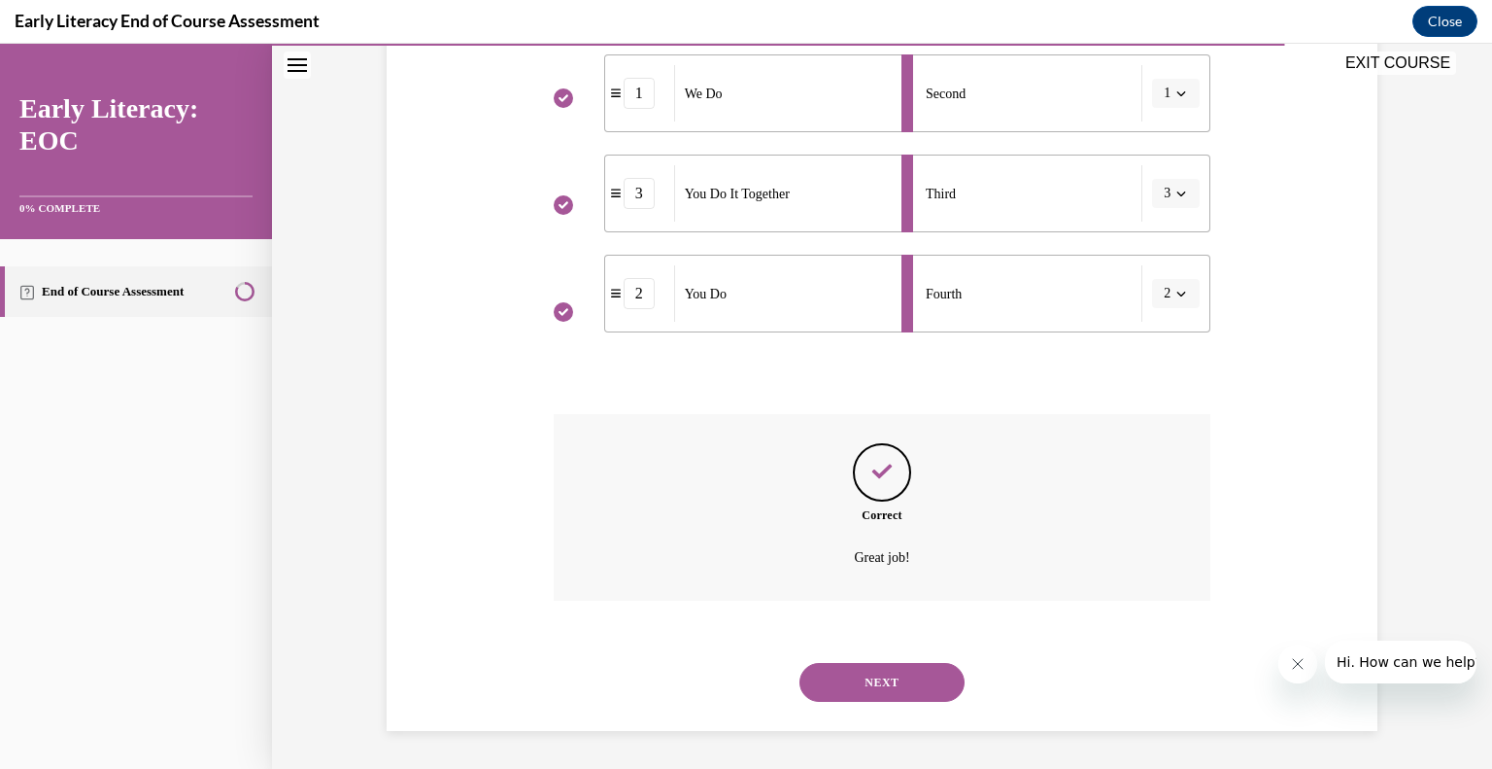
click at [903, 671] on button "NEXT" at bounding box center [882, 682] width 165 height 39
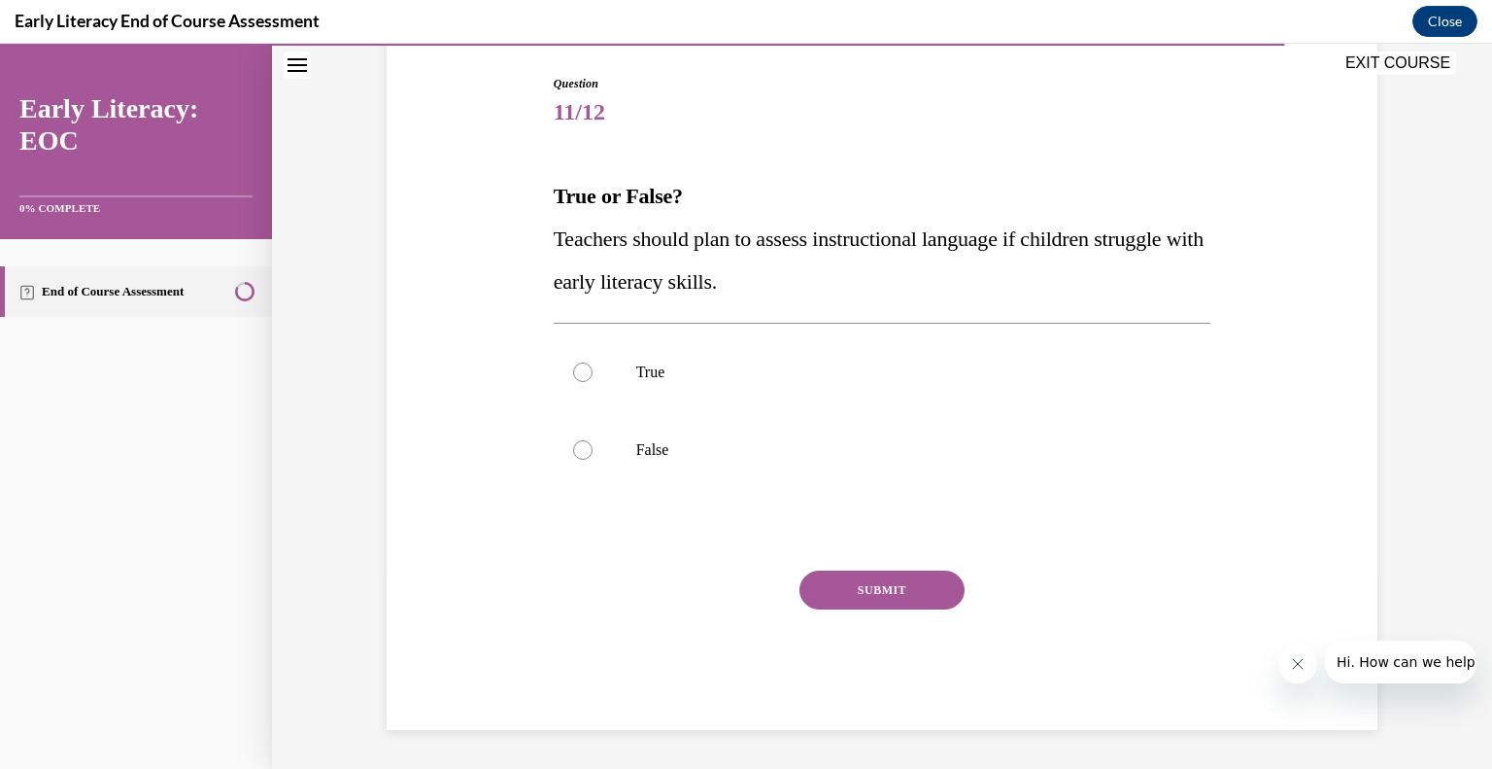
scroll to position [194, 0]
click at [609, 368] on div at bounding box center [883, 373] width 658 height 78
click at [890, 594] on button "SUBMIT" at bounding box center [882, 590] width 165 height 39
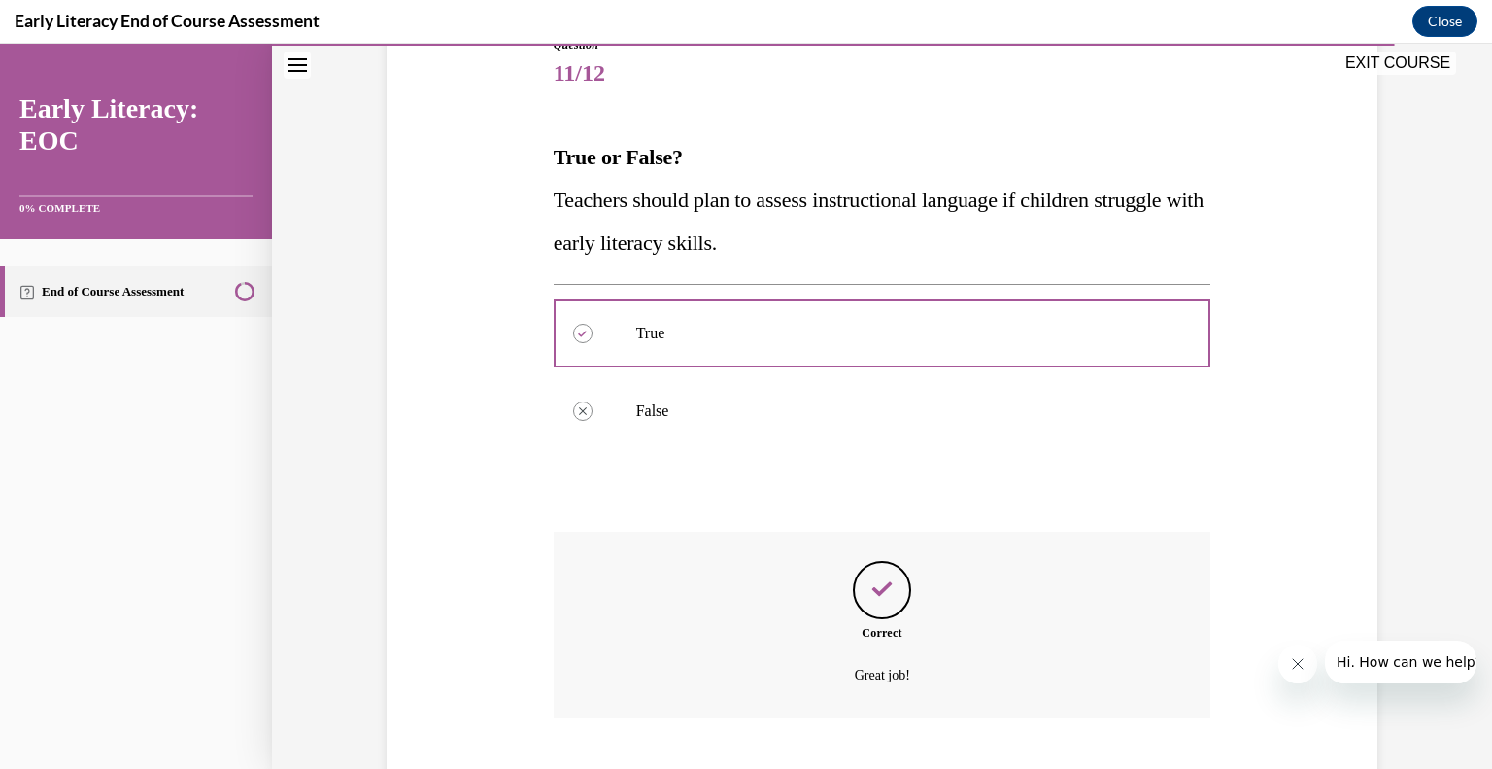
scroll to position [352, 0]
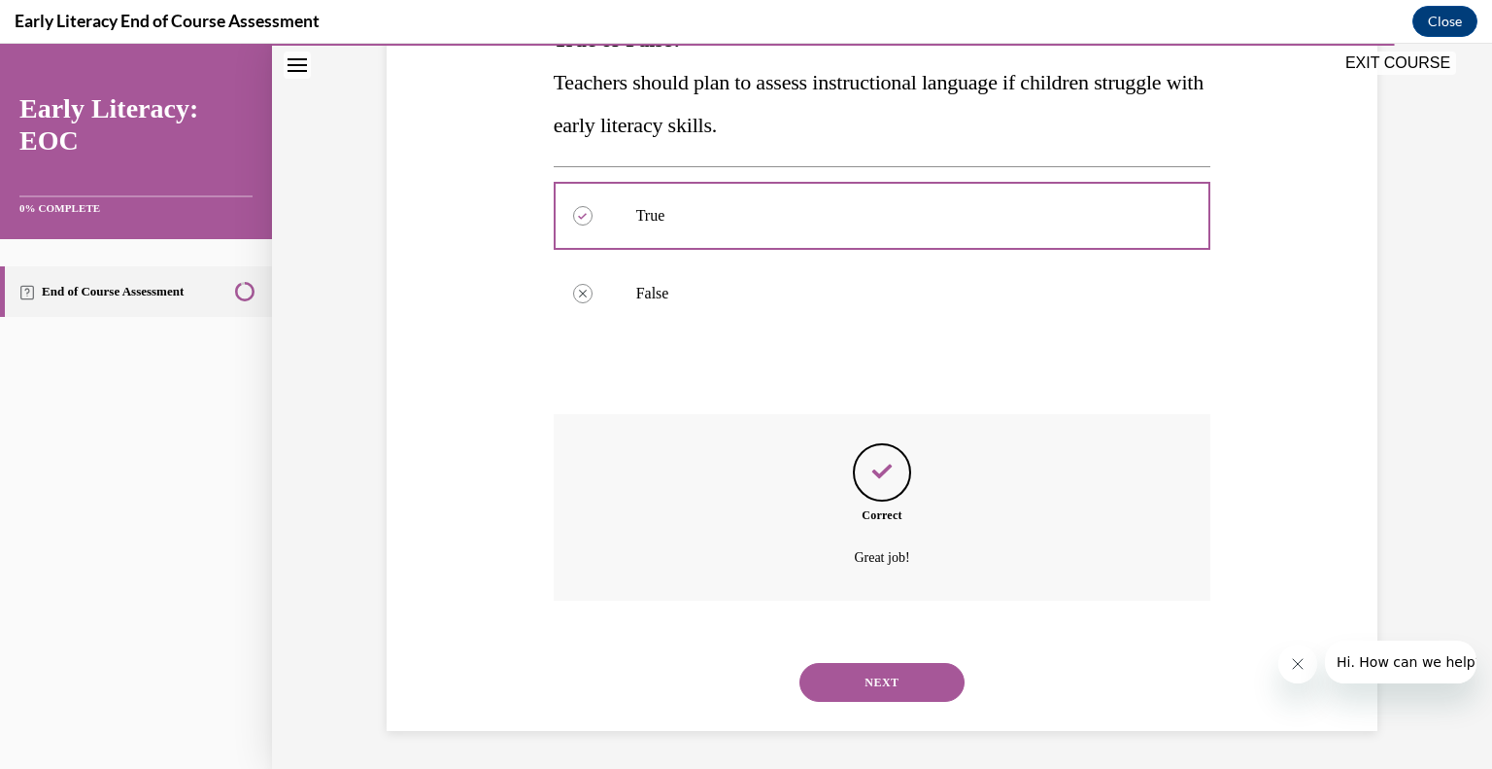
click at [889, 677] on button "NEXT" at bounding box center [882, 682] width 165 height 39
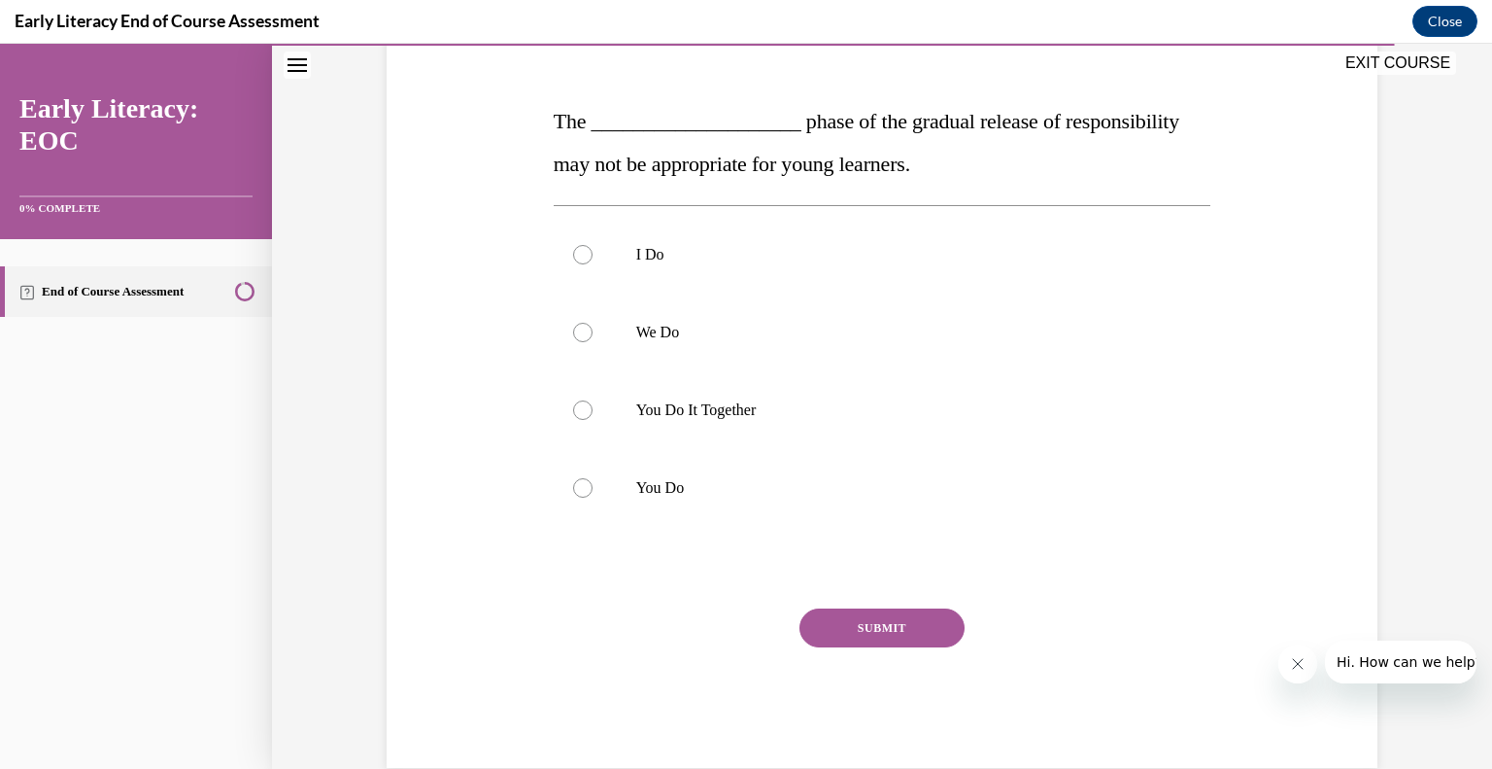
scroll to position [285, 0]
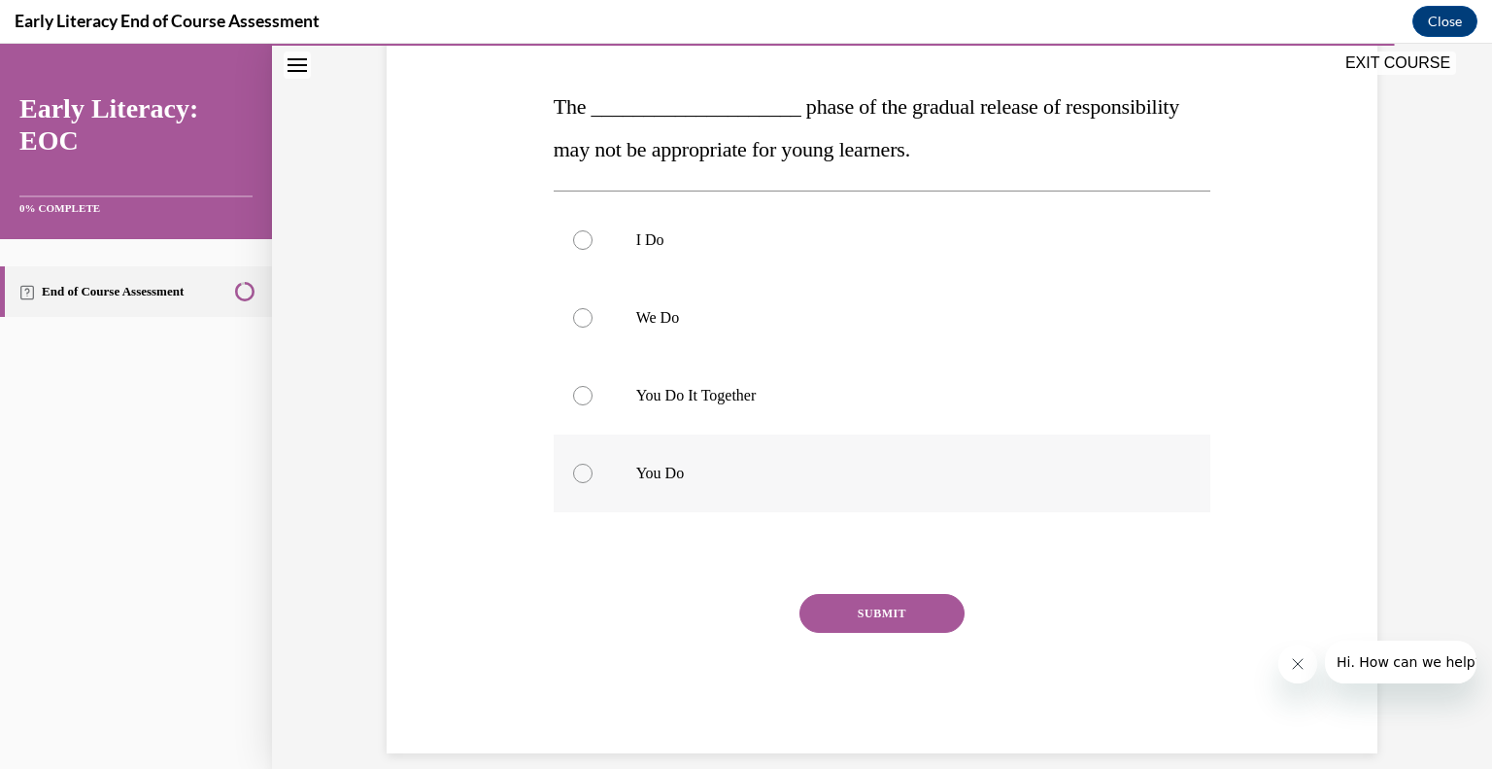
click at [701, 470] on p "You Do" at bounding box center [899, 472] width 527 height 19
click at [916, 613] on button "SUBMIT" at bounding box center [882, 613] width 165 height 39
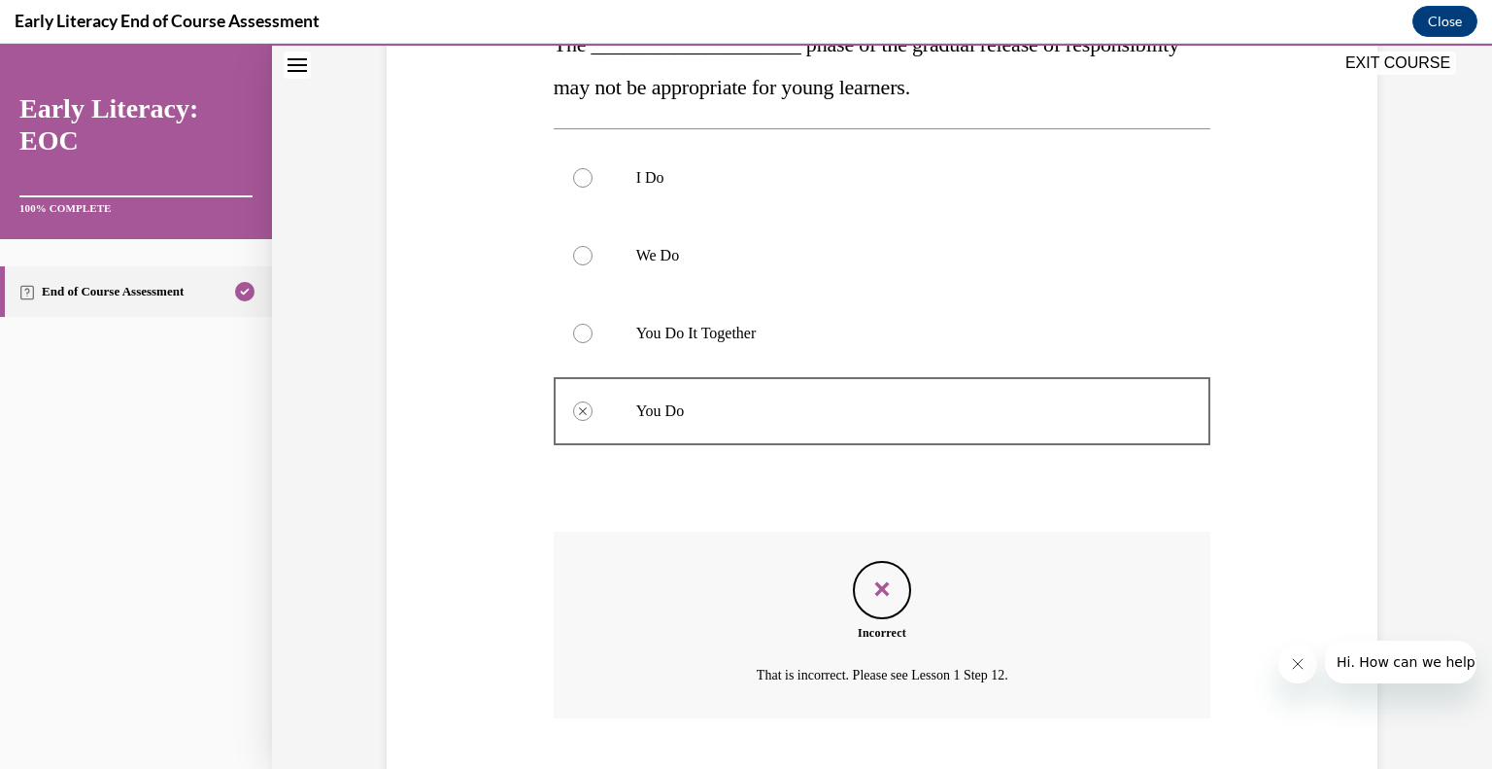
scroll to position [464, 0]
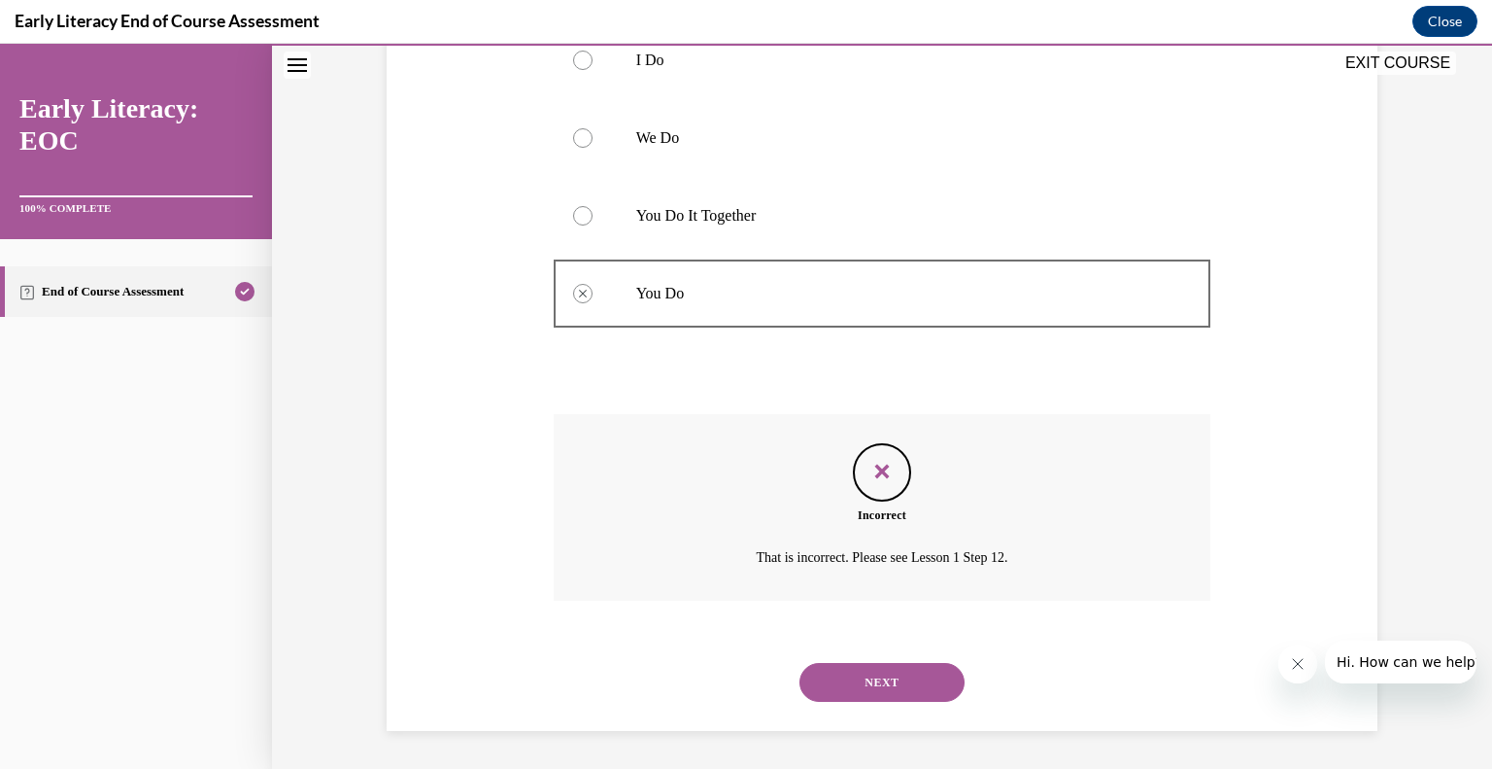
click at [917, 679] on button "NEXT" at bounding box center [882, 682] width 165 height 39
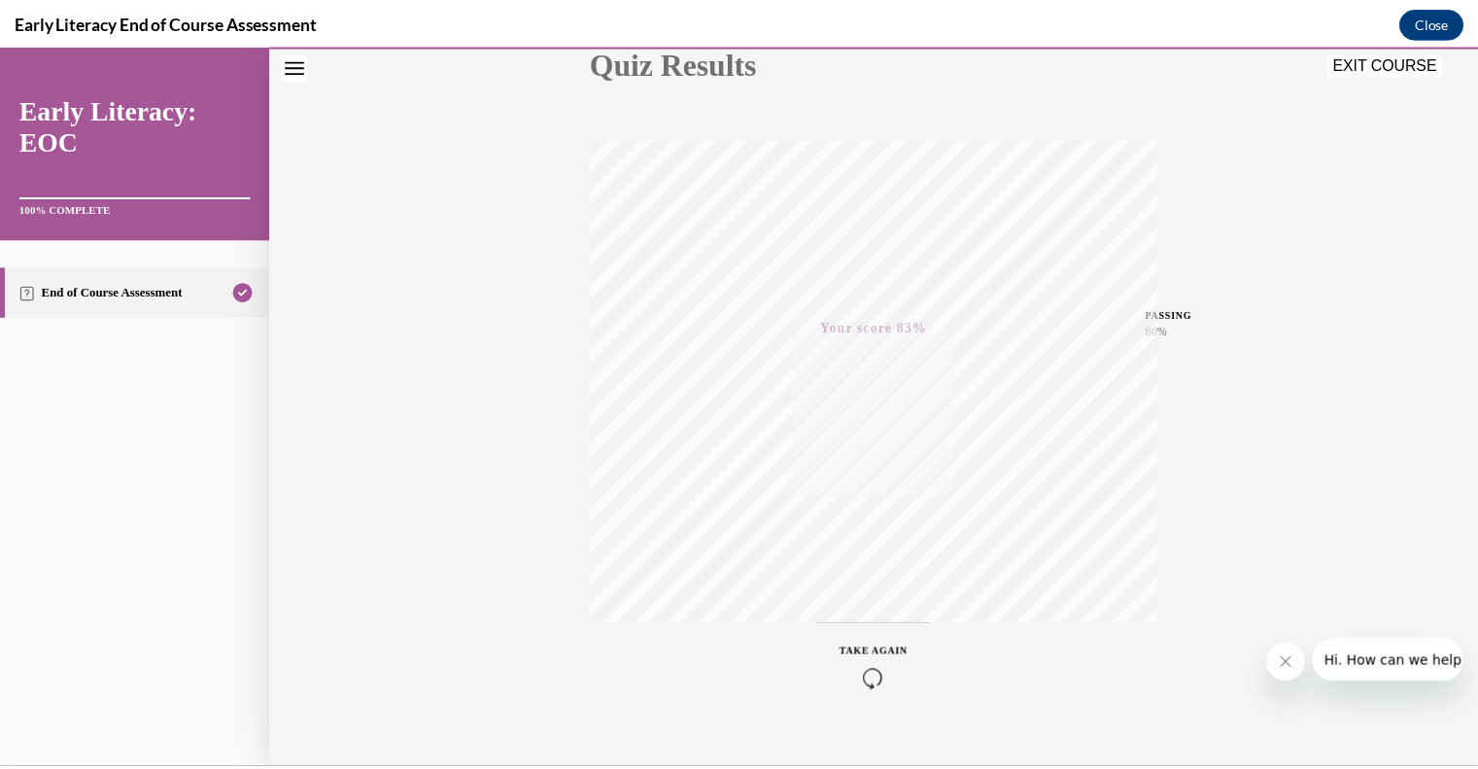
scroll to position [270, 0]
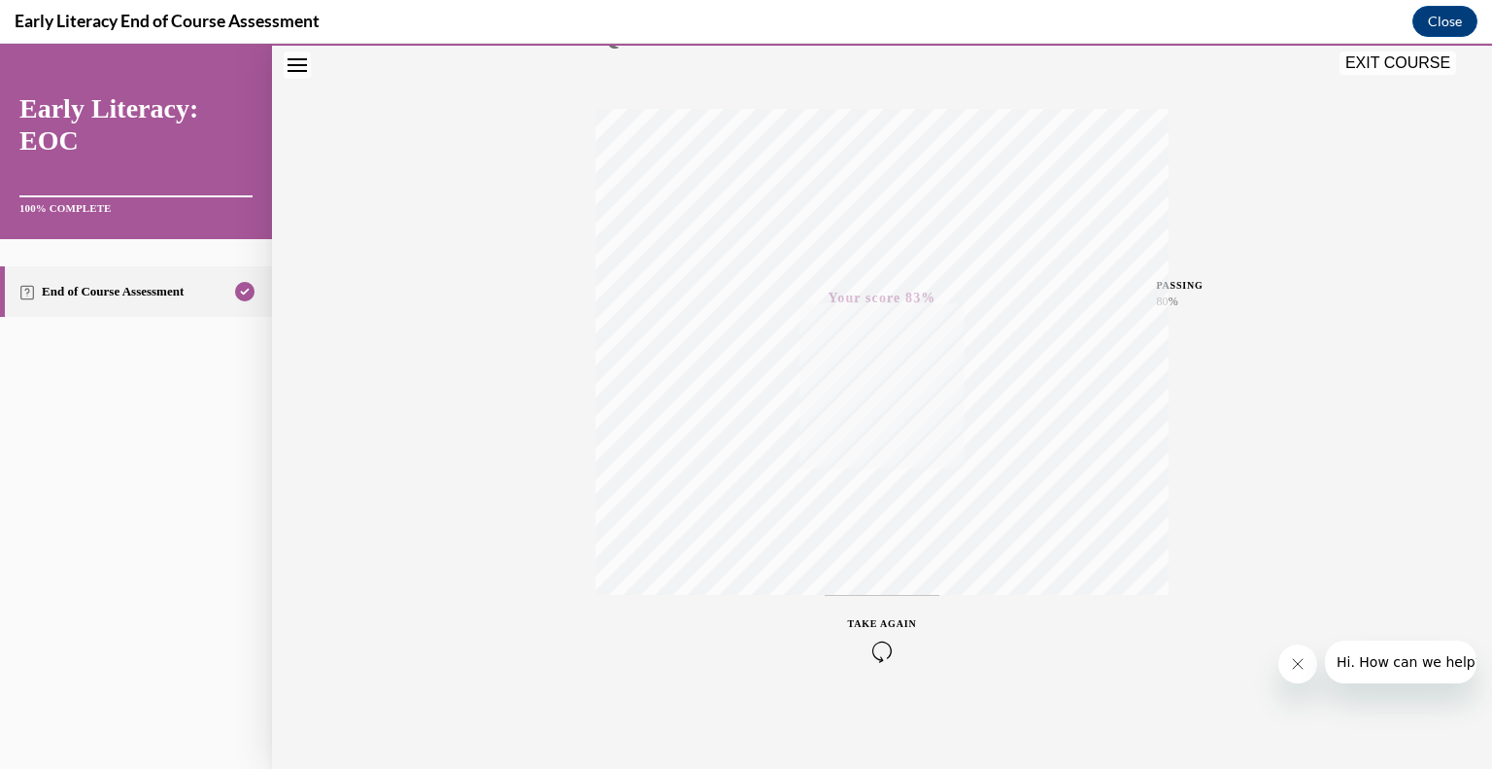
click at [1367, 65] on button "EXIT COURSE" at bounding box center [1398, 62] width 117 height 23
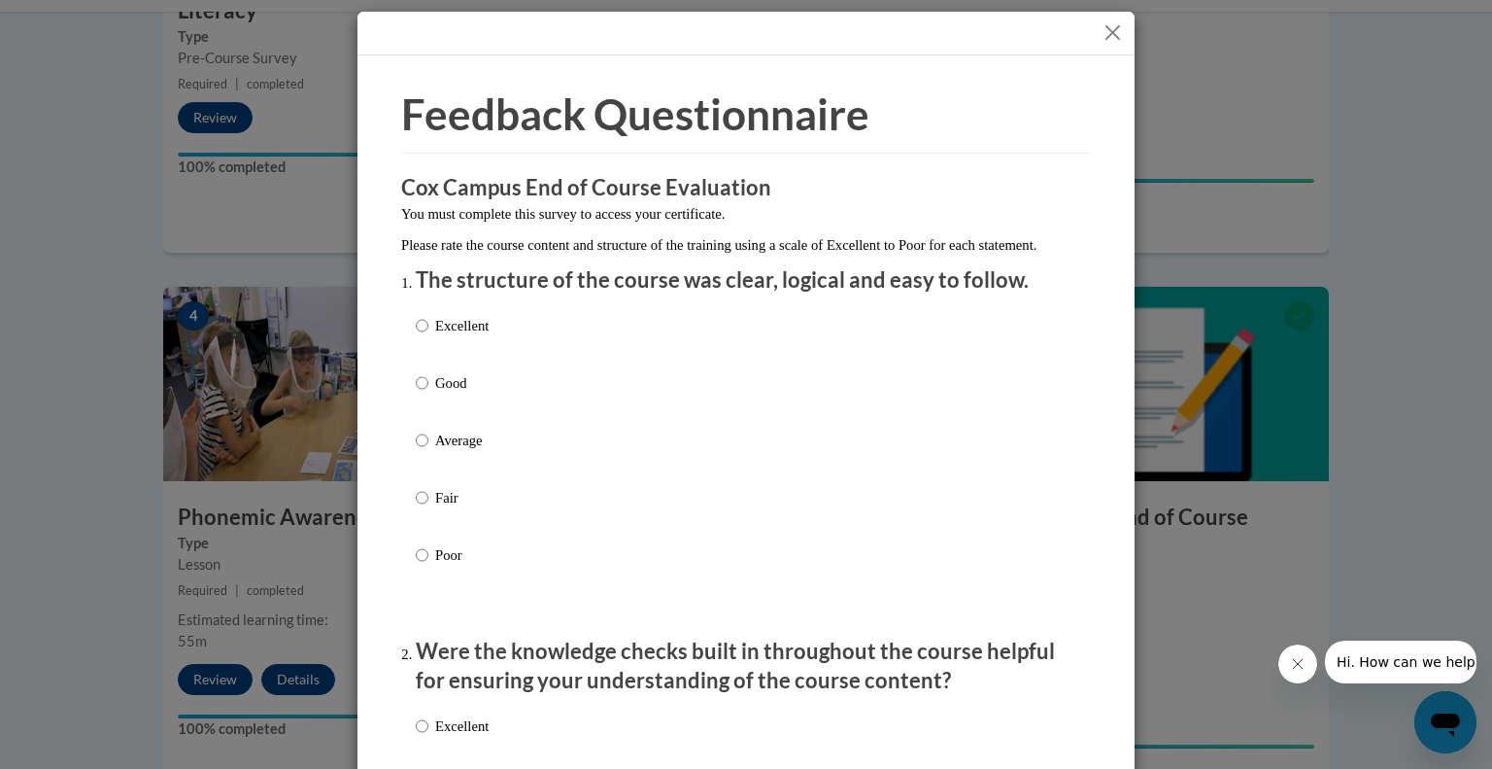
scroll to position [4, 0]
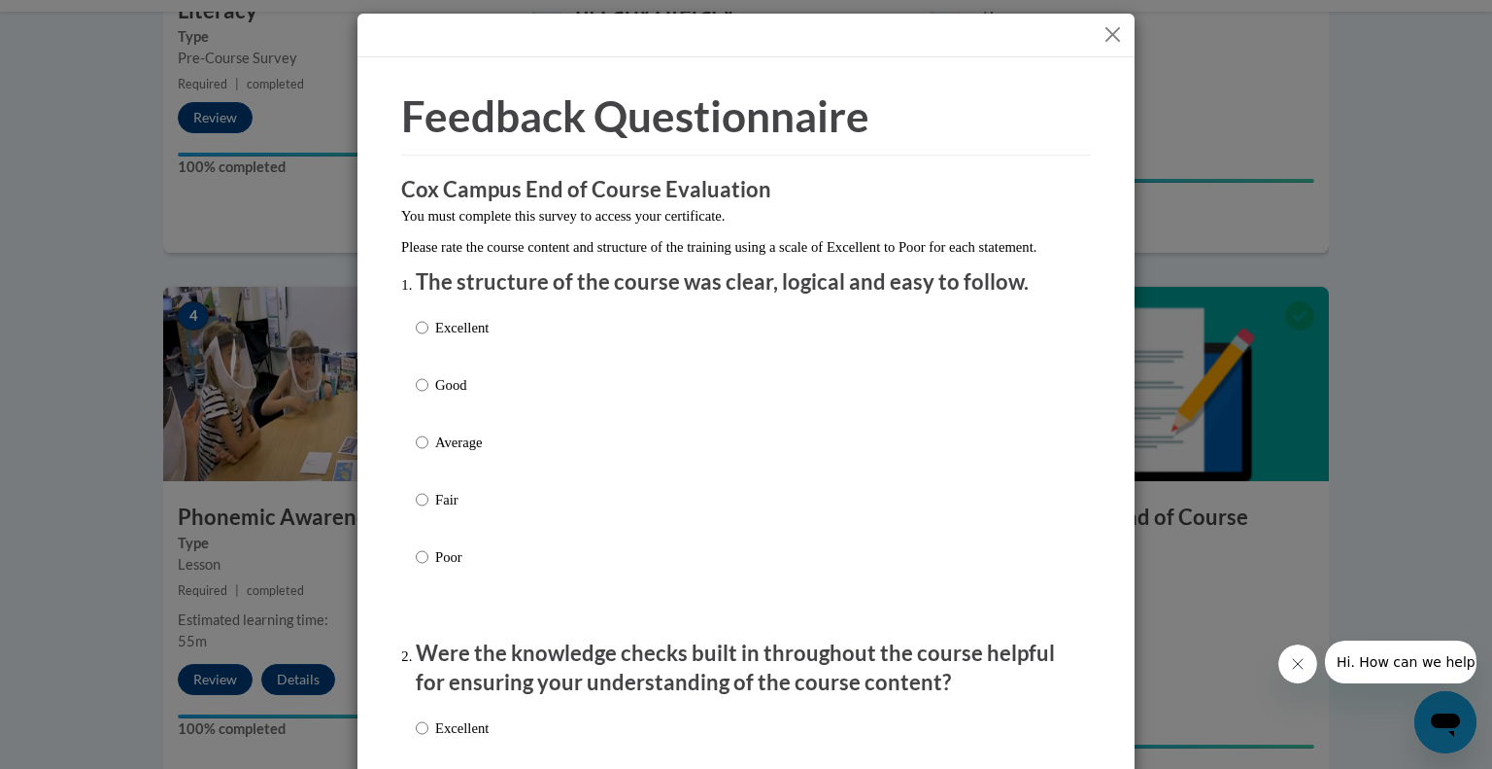
click at [461, 338] on p "Excellent" at bounding box center [461, 327] width 53 height 21
click at [428, 338] on input "Excellent" at bounding box center [422, 327] width 13 height 21
radio input "true"
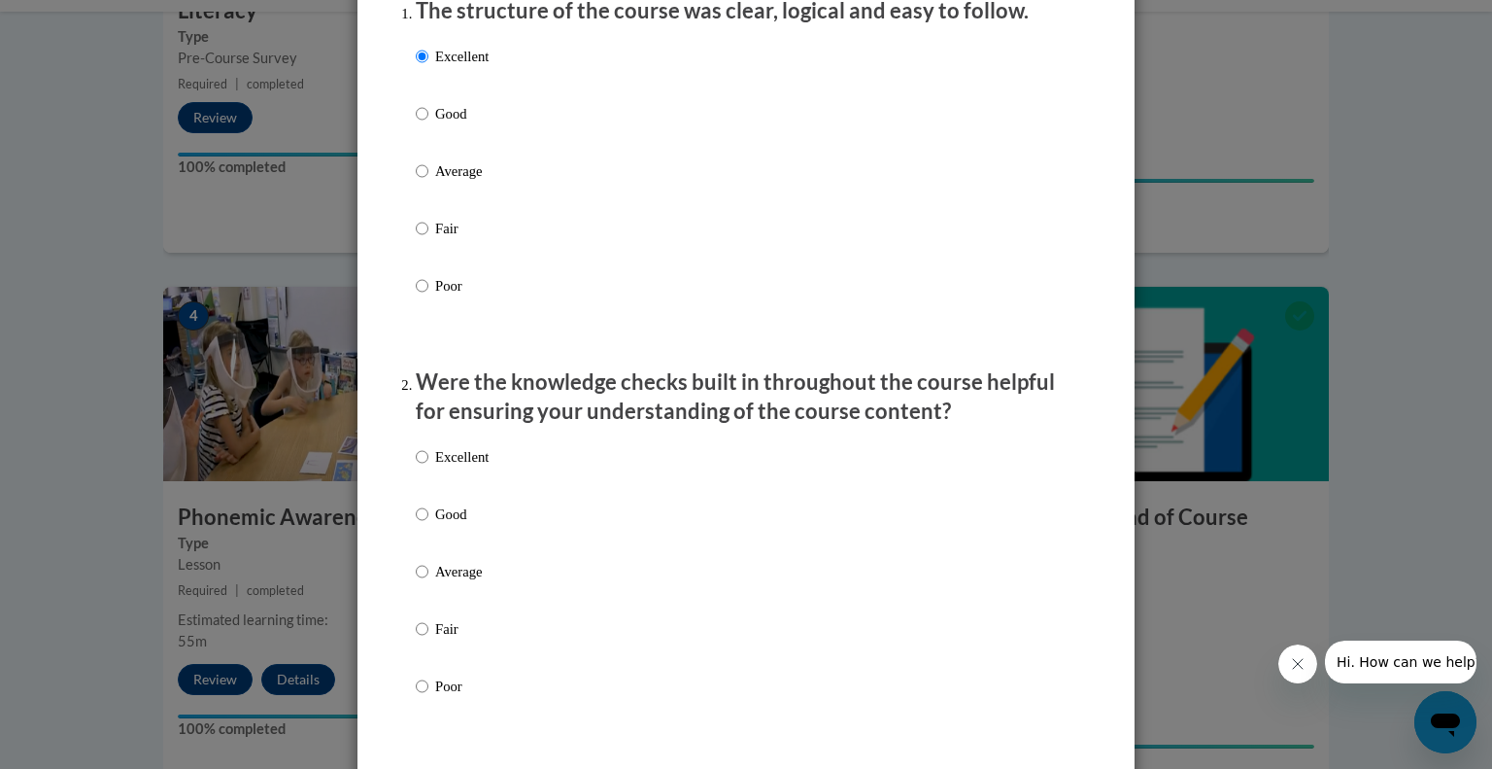
click at [503, 479] on div "Excellent Good Average Fair Poor" at bounding box center [746, 594] width 661 height 317
click at [439, 467] on p "Excellent" at bounding box center [461, 456] width 53 height 21
click at [428, 467] on input "Excellent" at bounding box center [422, 456] width 13 height 21
radio input "true"
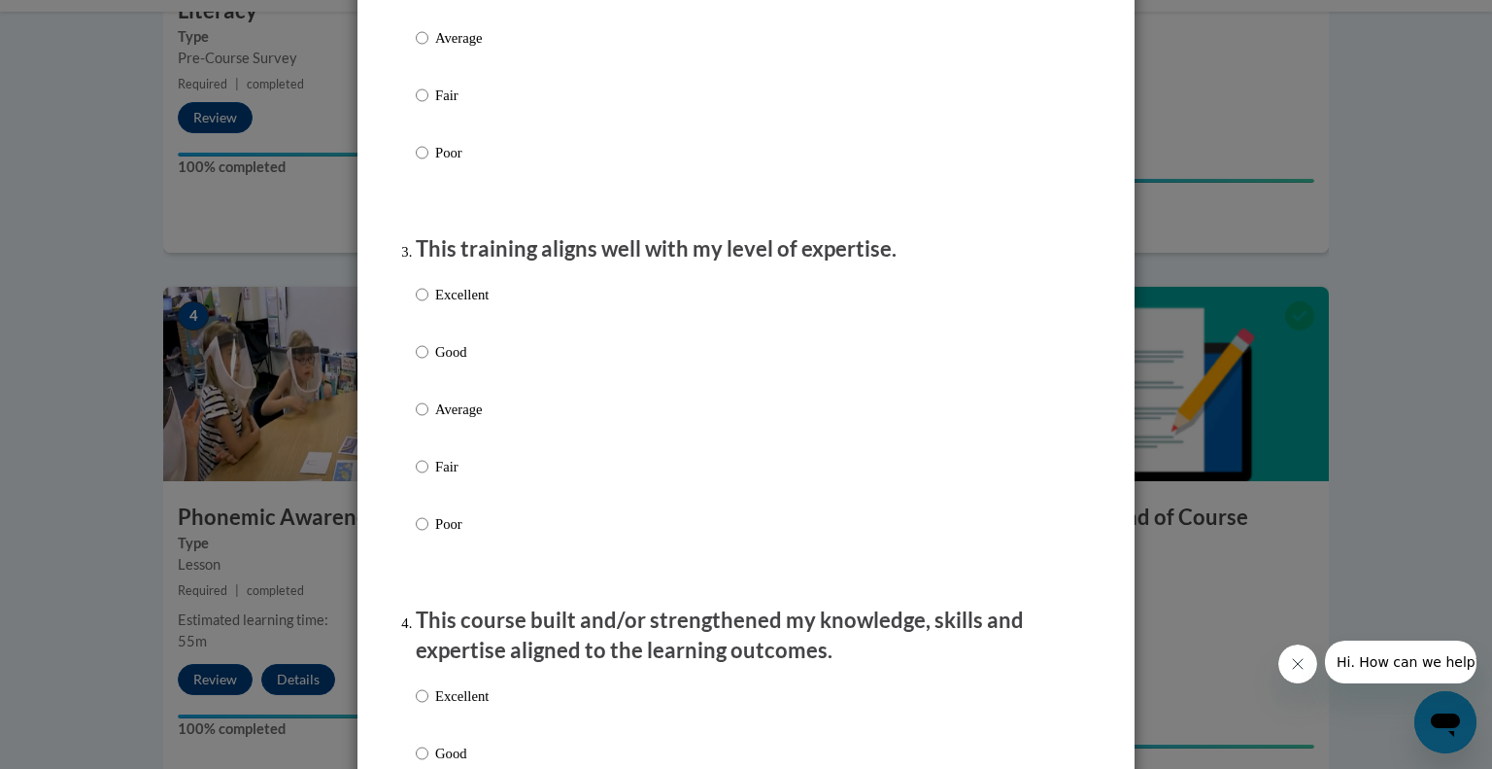
scroll to position [867, 0]
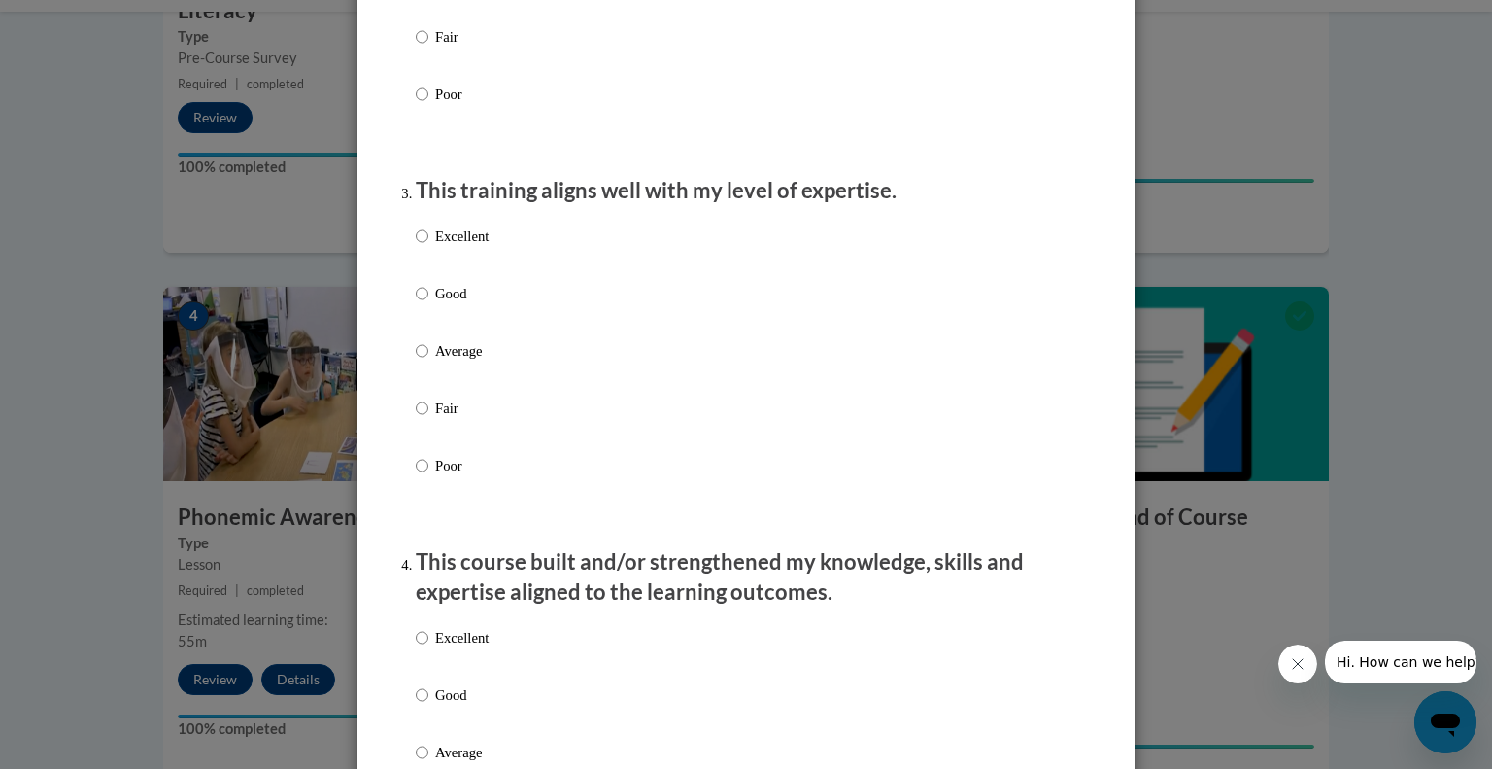
click at [485, 276] on div "Excellent Good Average Fair Poor" at bounding box center [746, 374] width 661 height 317
click at [460, 247] on p "Excellent" at bounding box center [461, 235] width 53 height 21
click at [428, 247] on input "Excellent" at bounding box center [422, 235] width 13 height 21
radio input "true"
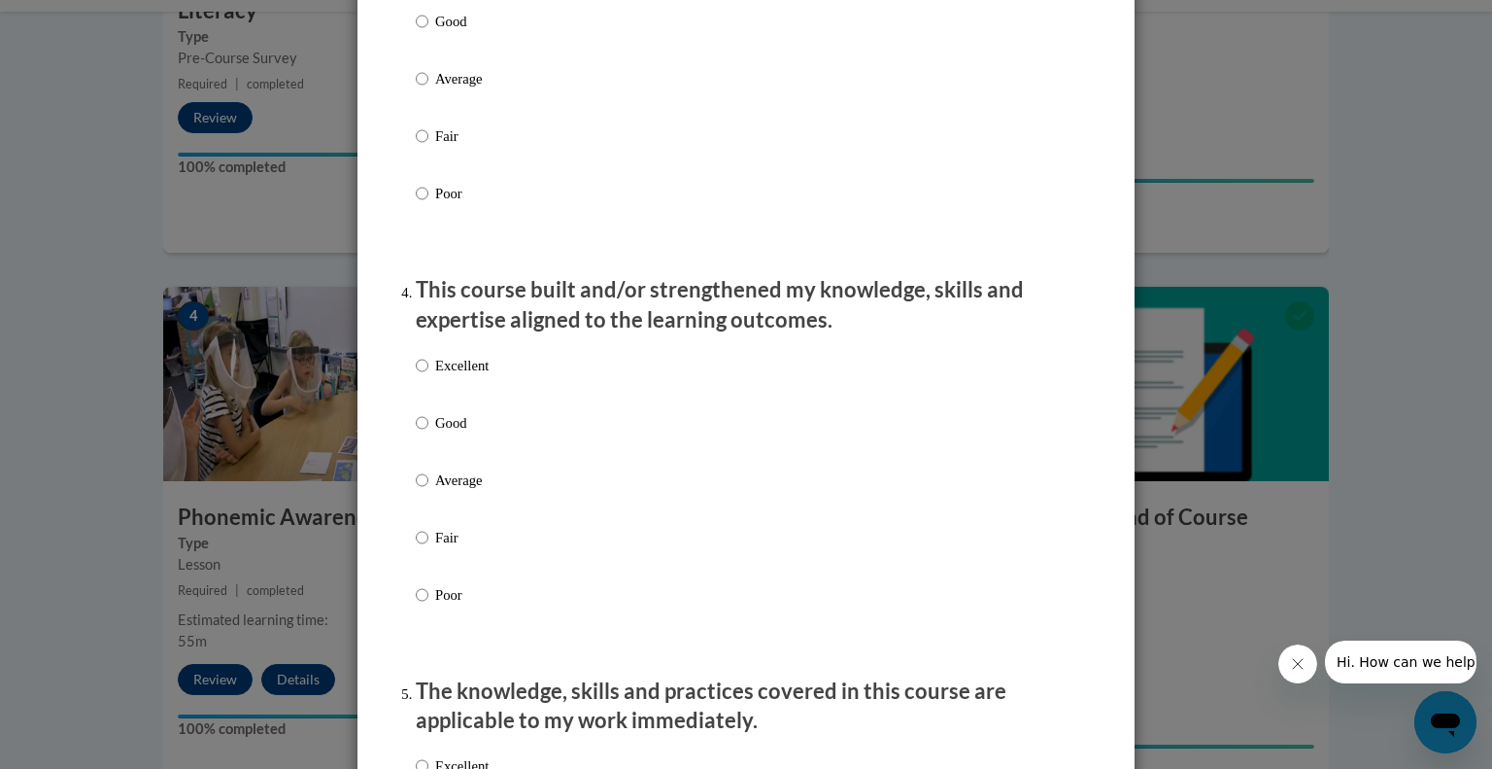
click at [460, 376] on p "Excellent" at bounding box center [461, 365] width 53 height 21
click at [428, 376] on input "Excellent" at bounding box center [422, 365] width 13 height 21
radio input "true"
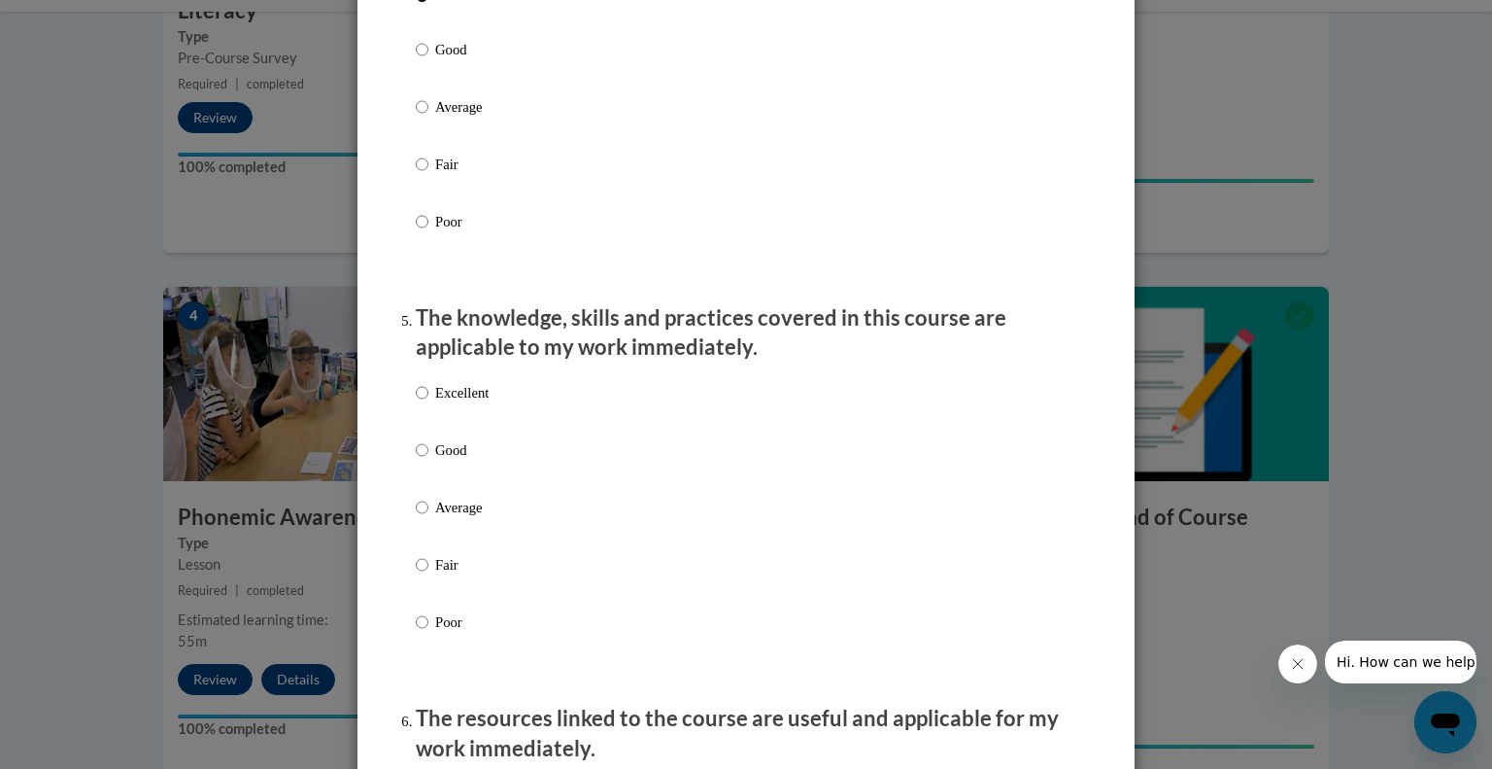
scroll to position [1593, 0]
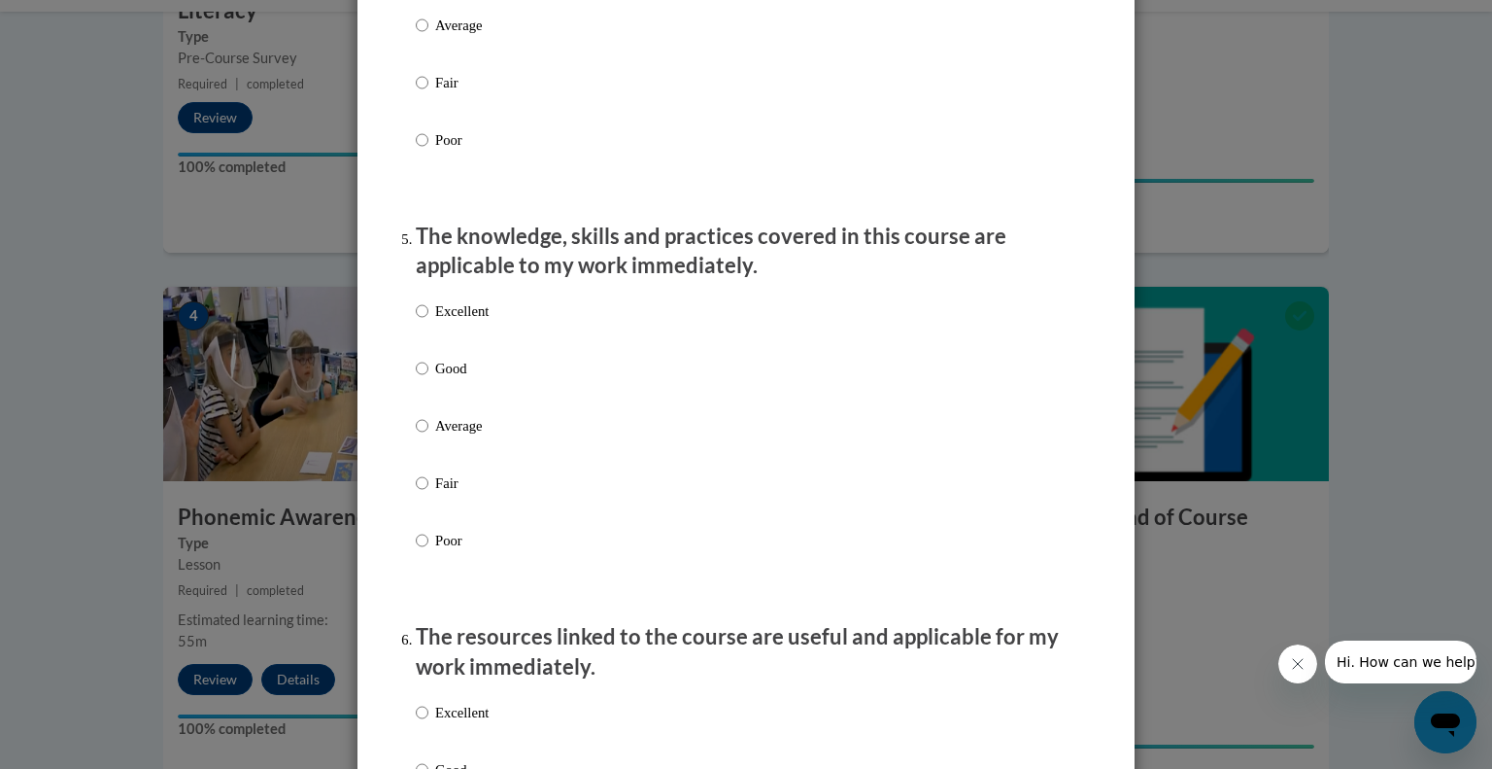
click at [451, 322] on p "Excellent" at bounding box center [461, 310] width 53 height 21
click at [428, 322] on input "Excellent" at bounding box center [422, 310] width 13 height 21
radio input "true"
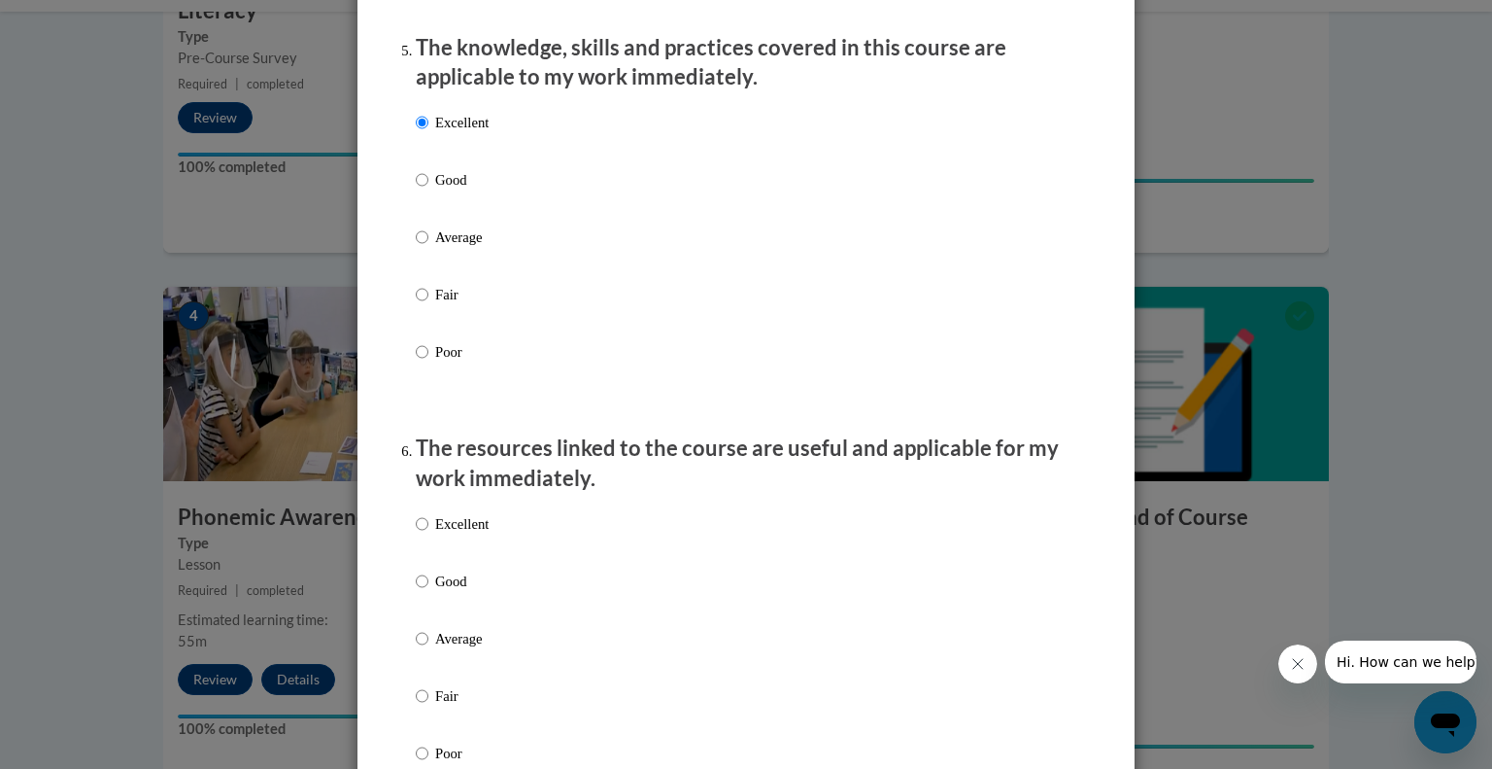
click at [435, 534] on p "Excellent" at bounding box center [461, 523] width 53 height 21
click at [428, 534] on input "Excellent" at bounding box center [422, 523] width 13 height 21
radio input "true"
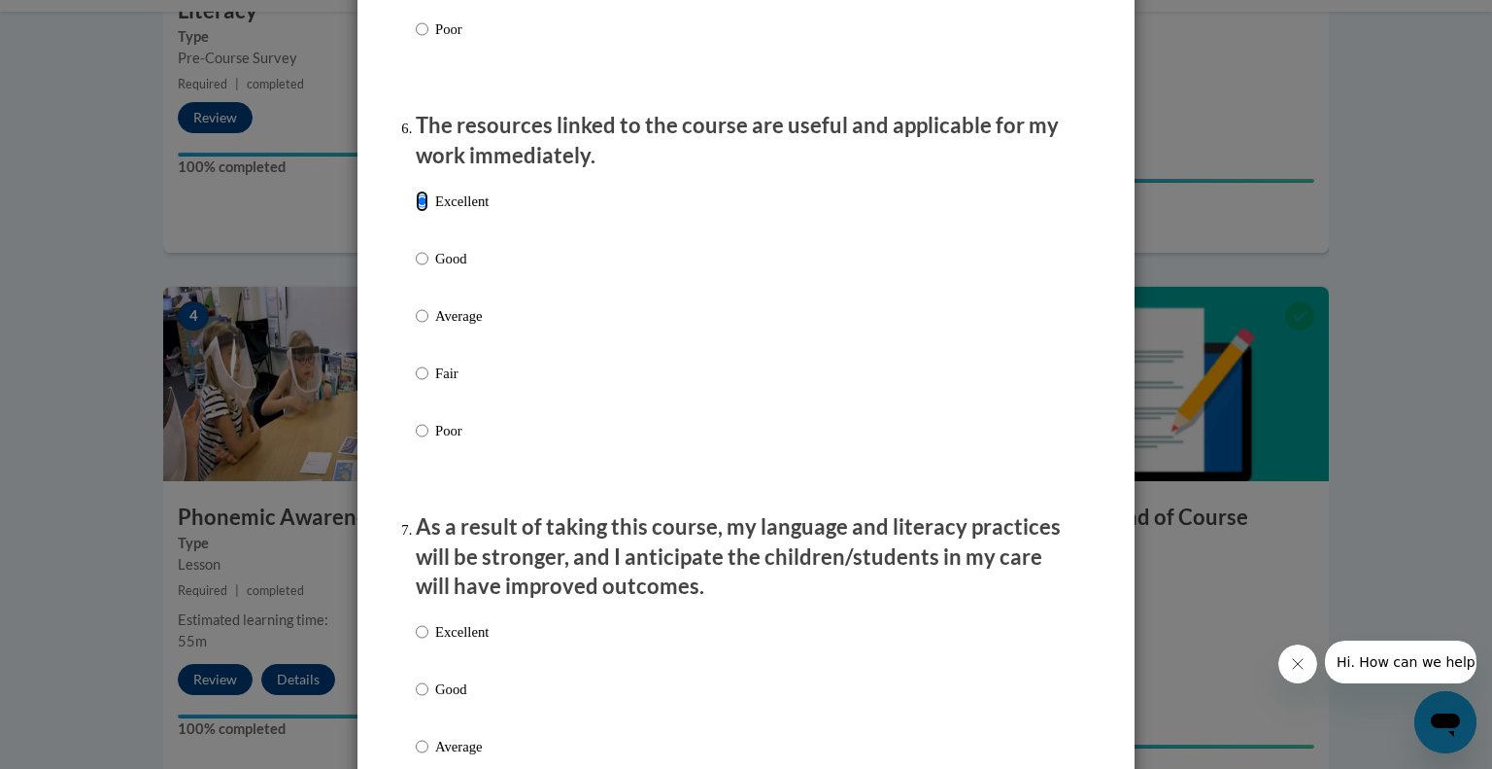
scroll to position [2265, 0]
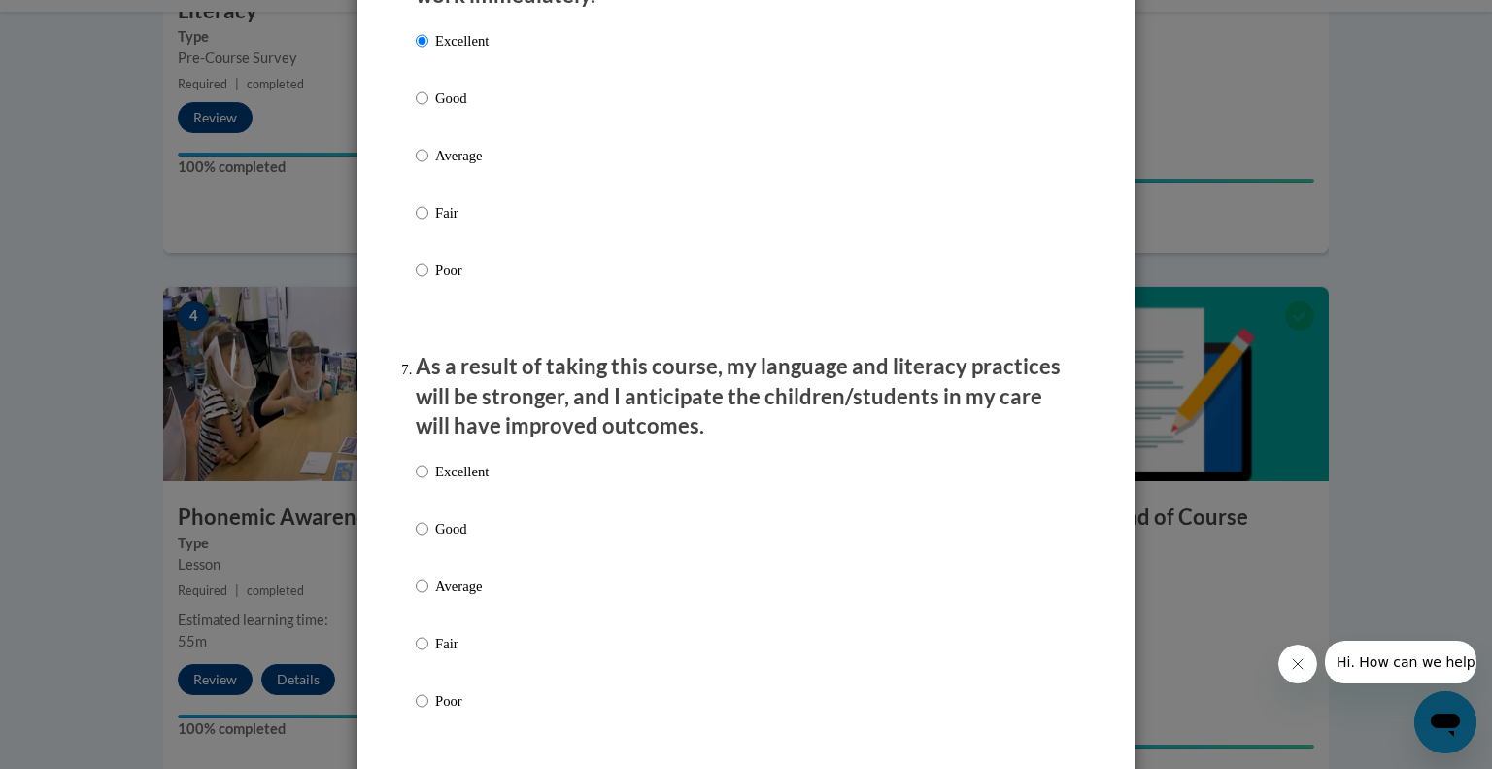
click at [546, 503] on div "Excellent Good Average Fair Poor" at bounding box center [746, 609] width 661 height 317
click at [448, 539] on p "Good" at bounding box center [461, 528] width 53 height 21
click at [428, 539] on input "Good" at bounding box center [422, 528] width 13 height 21
radio input "true"
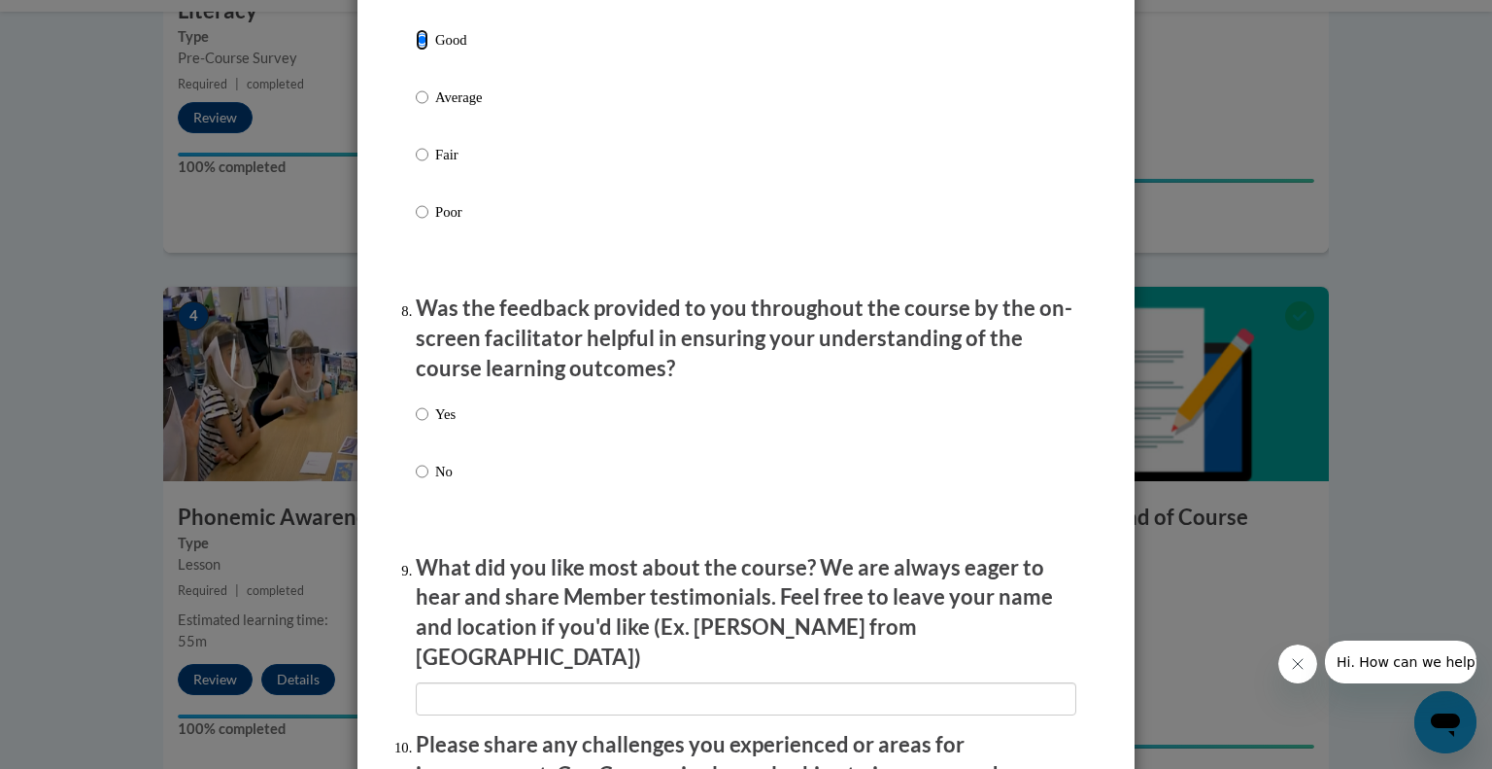
scroll to position [2753, 0]
click at [422, 423] on div "Yes No" at bounding box center [436, 457] width 40 height 129
click at [417, 425] on input "Yes" at bounding box center [422, 413] width 13 height 21
radio input "true"
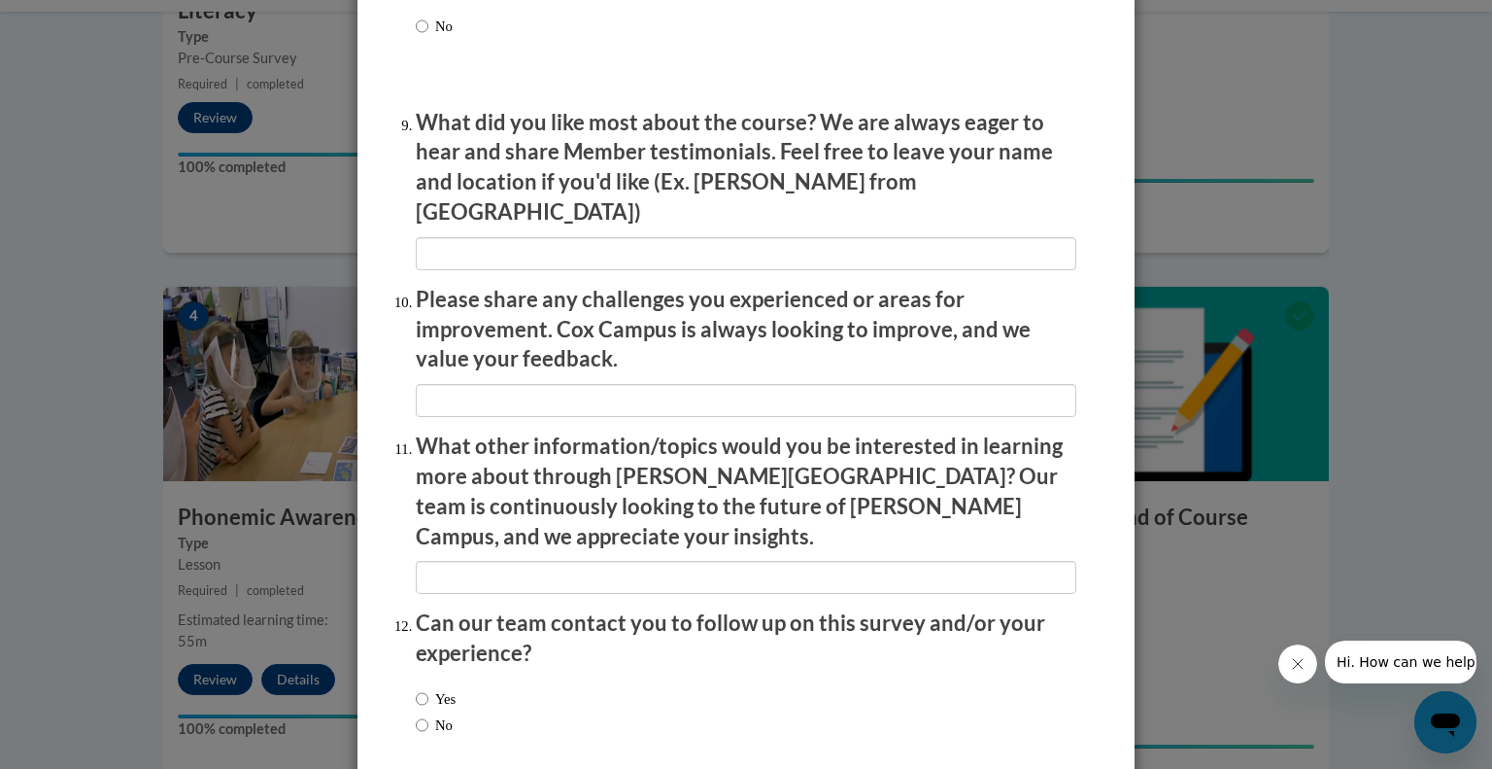
scroll to position [3277, 0]
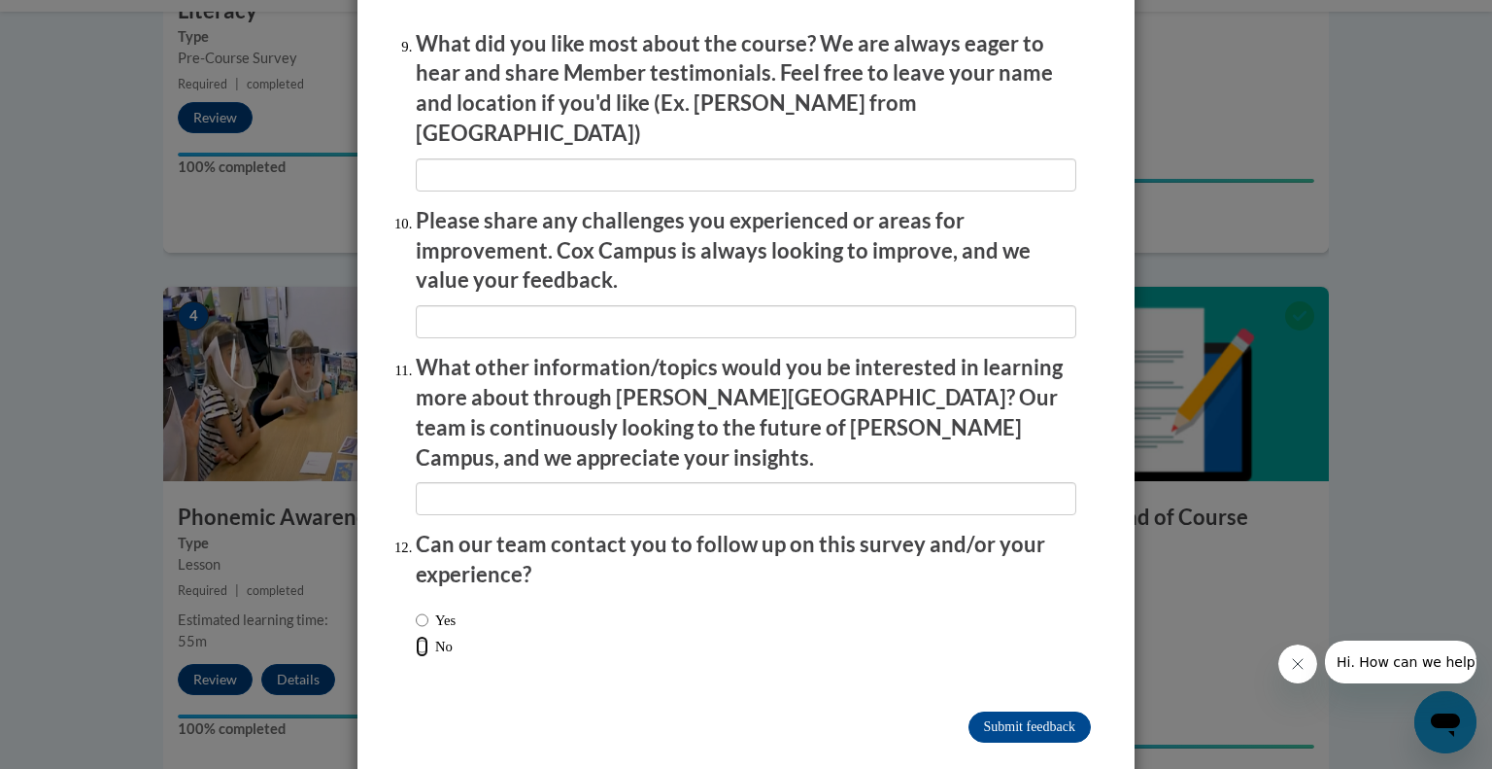
click at [417, 635] on input "No" at bounding box center [422, 645] width 13 height 21
radio input "true"
click at [1016, 711] on input "Submit feedback" at bounding box center [1030, 726] width 122 height 31
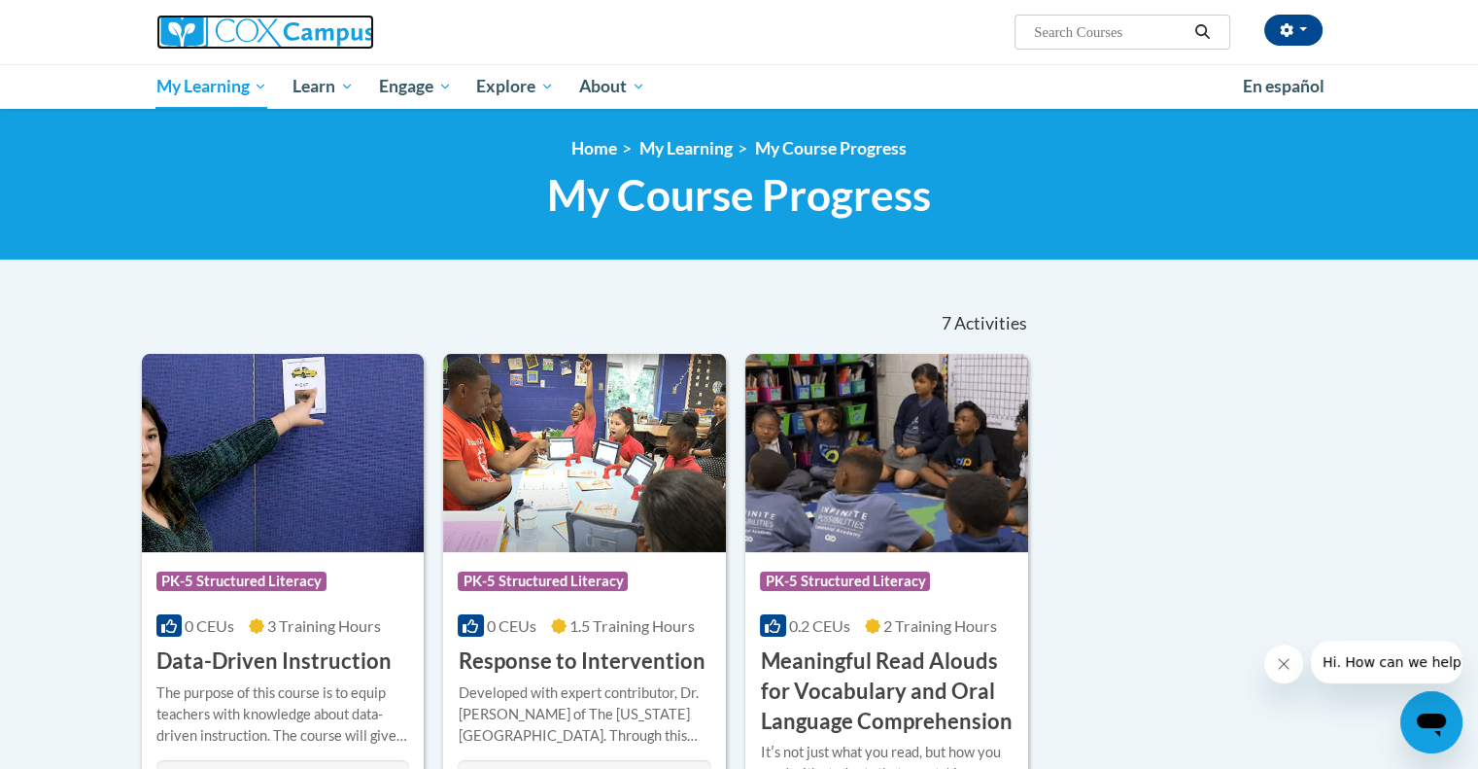
click at [237, 27] on img at bounding box center [265, 32] width 218 height 35
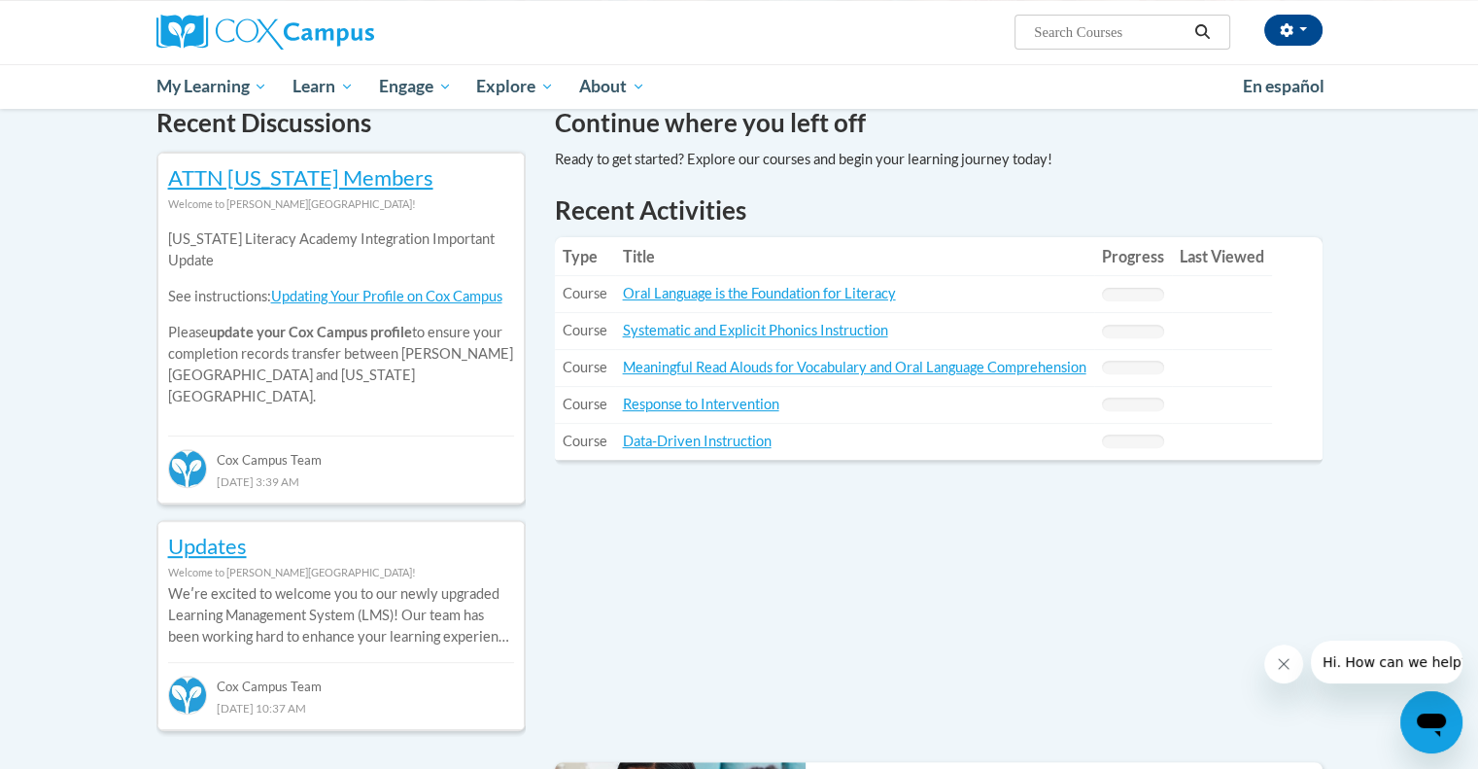
scroll to position [601, 0]
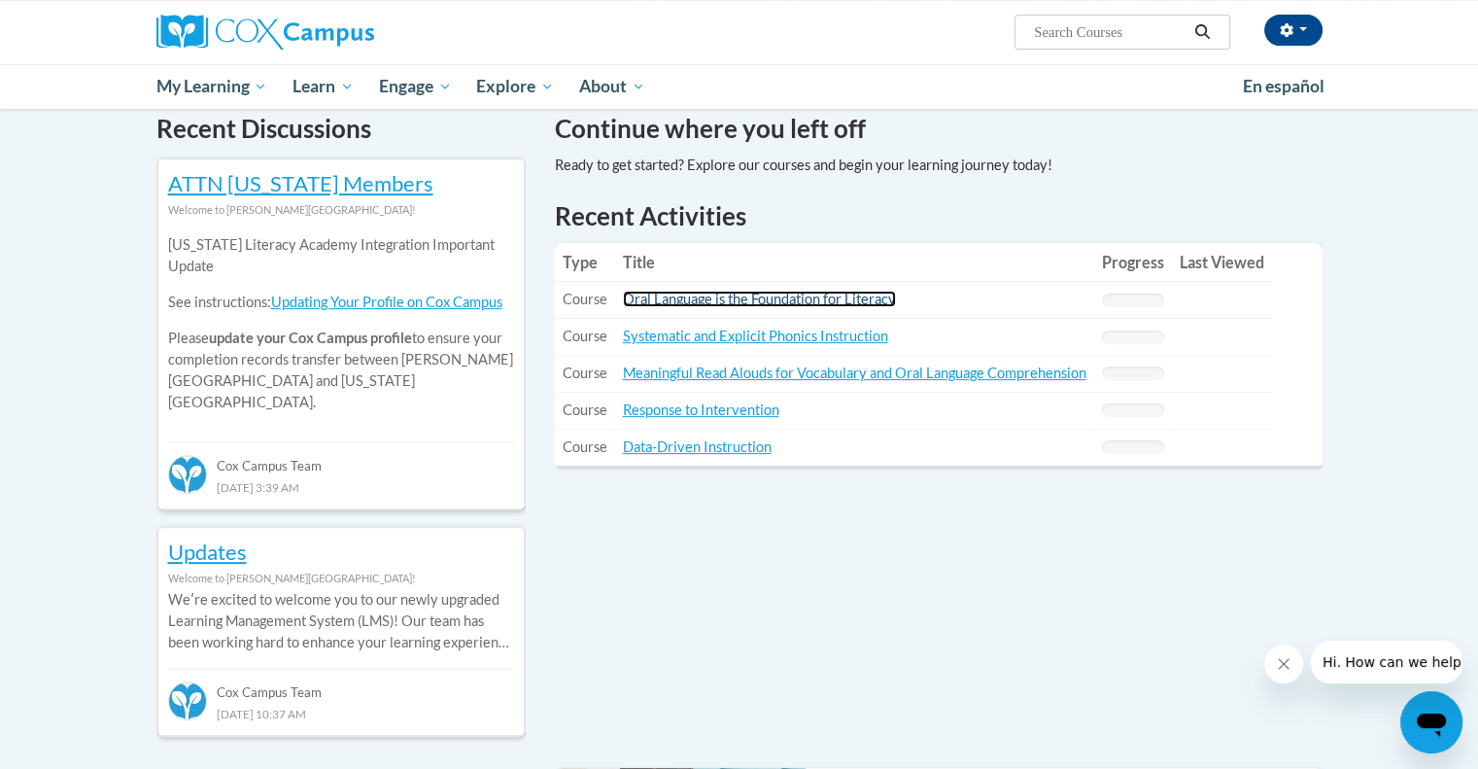
click at [738, 302] on link "Oral Language is the Foundation for Literacy" at bounding box center [759, 299] width 273 height 17
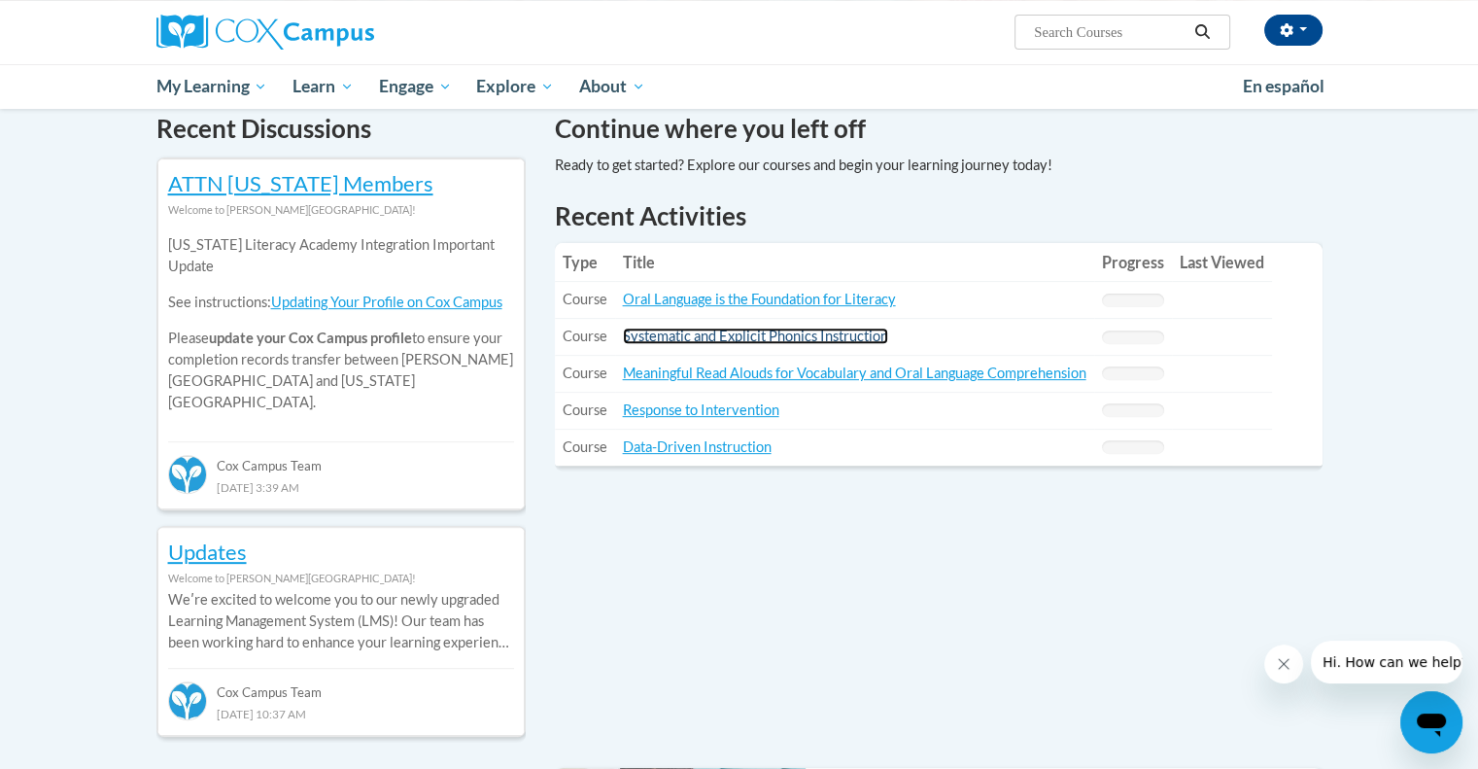
click at [794, 334] on link "Systematic and Explicit Phonics Instruction" at bounding box center [755, 335] width 265 height 17
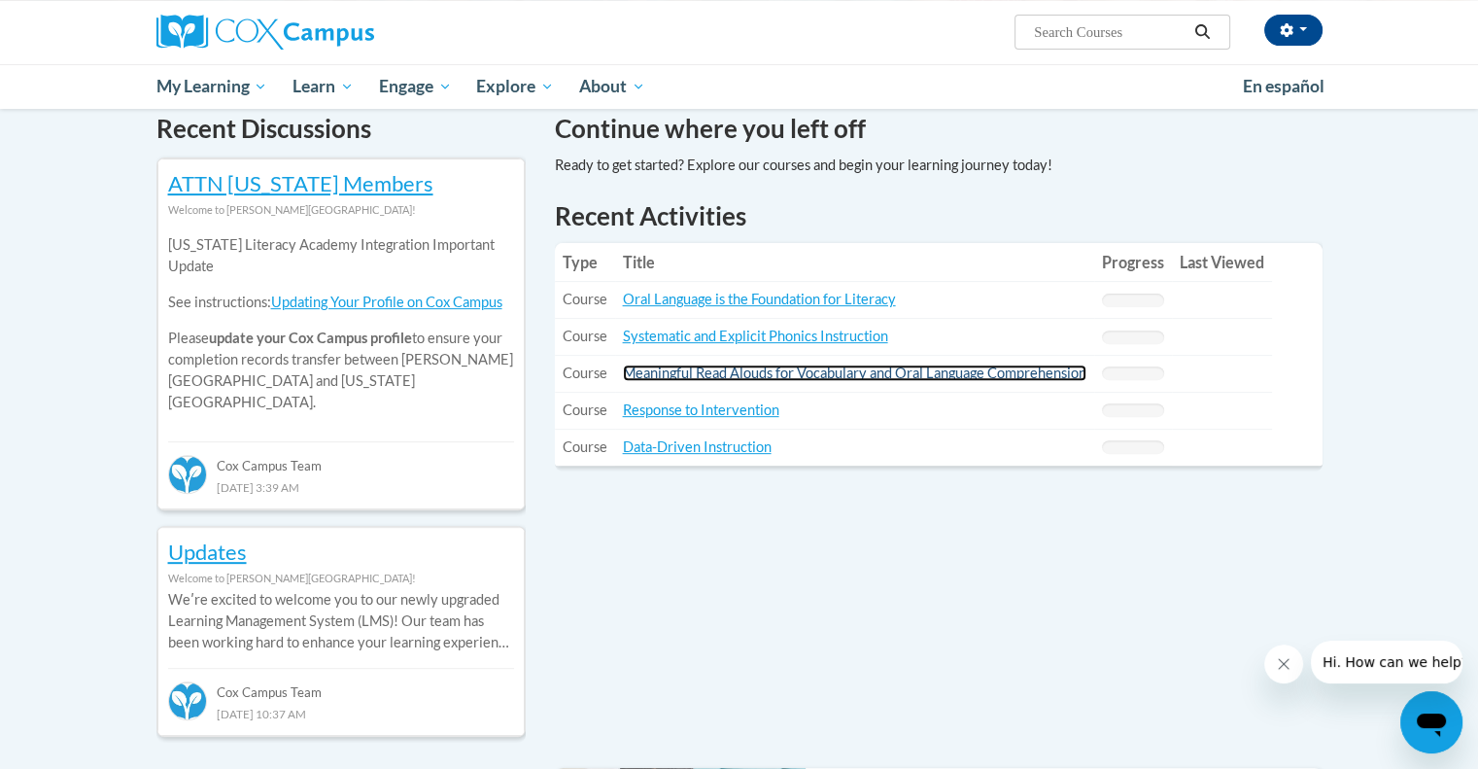
click at [671, 374] on link "Meaningful Read Alouds for Vocabulary and Oral Language Comprehension" at bounding box center [854, 372] width 463 height 17
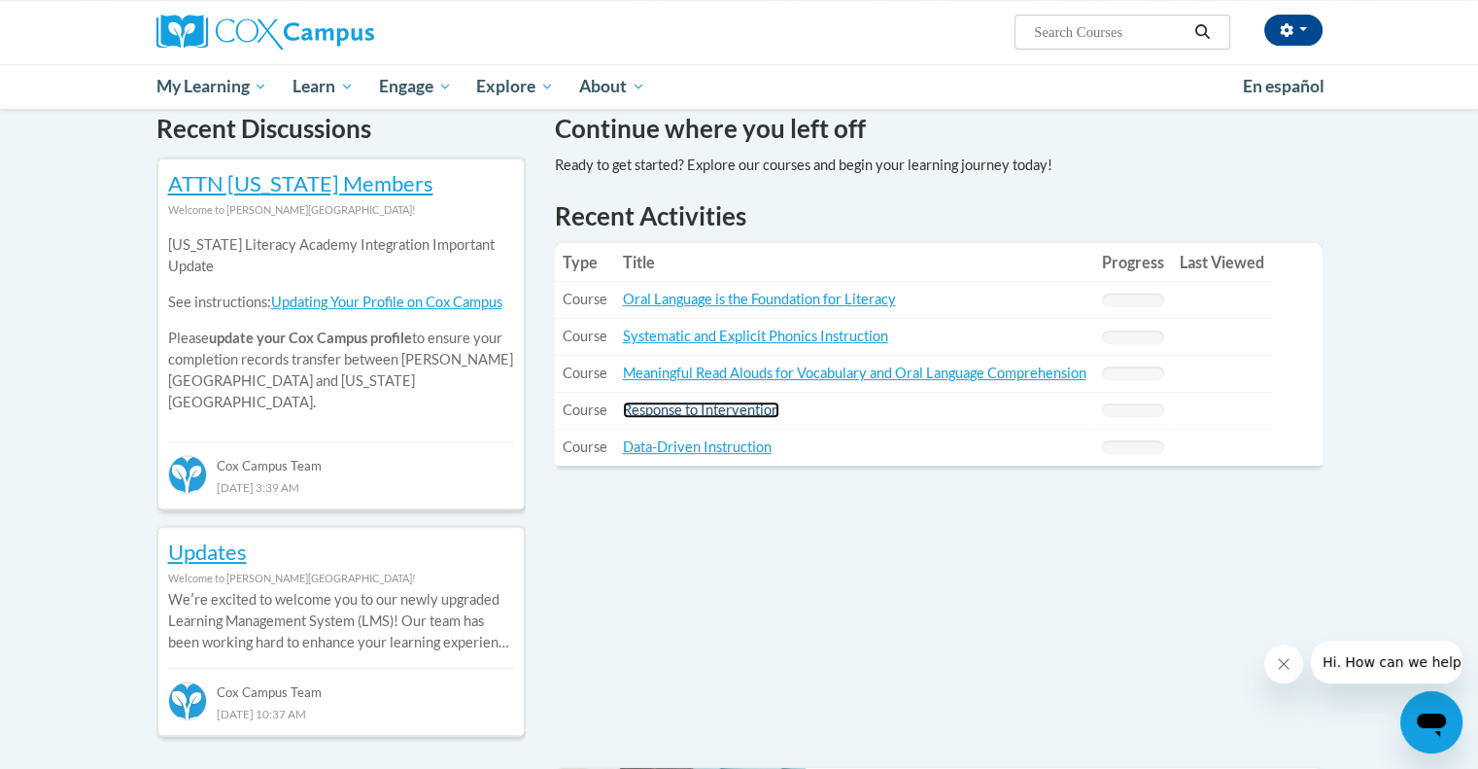
click at [719, 407] on link "Response to Intervention" at bounding box center [701, 409] width 156 height 17
click at [663, 446] on link "Data-Driven Instruction" at bounding box center [697, 446] width 149 height 17
click at [804, 304] on link "Oral Language is the Foundation for Literacy" at bounding box center [759, 299] width 273 height 17
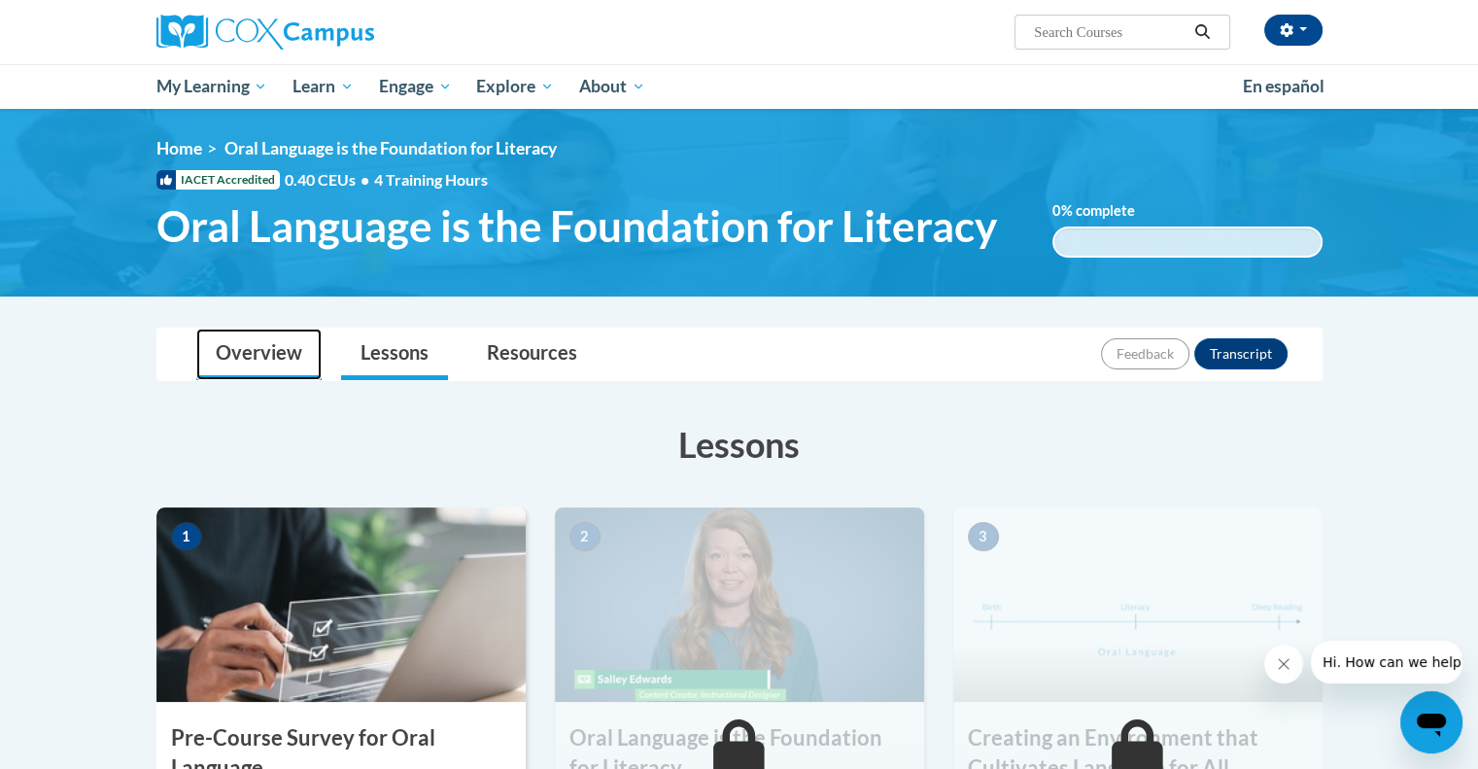
click at [242, 357] on link "Overview" at bounding box center [258, 353] width 125 height 51
